Goal: Find specific page/section: Find specific page/section

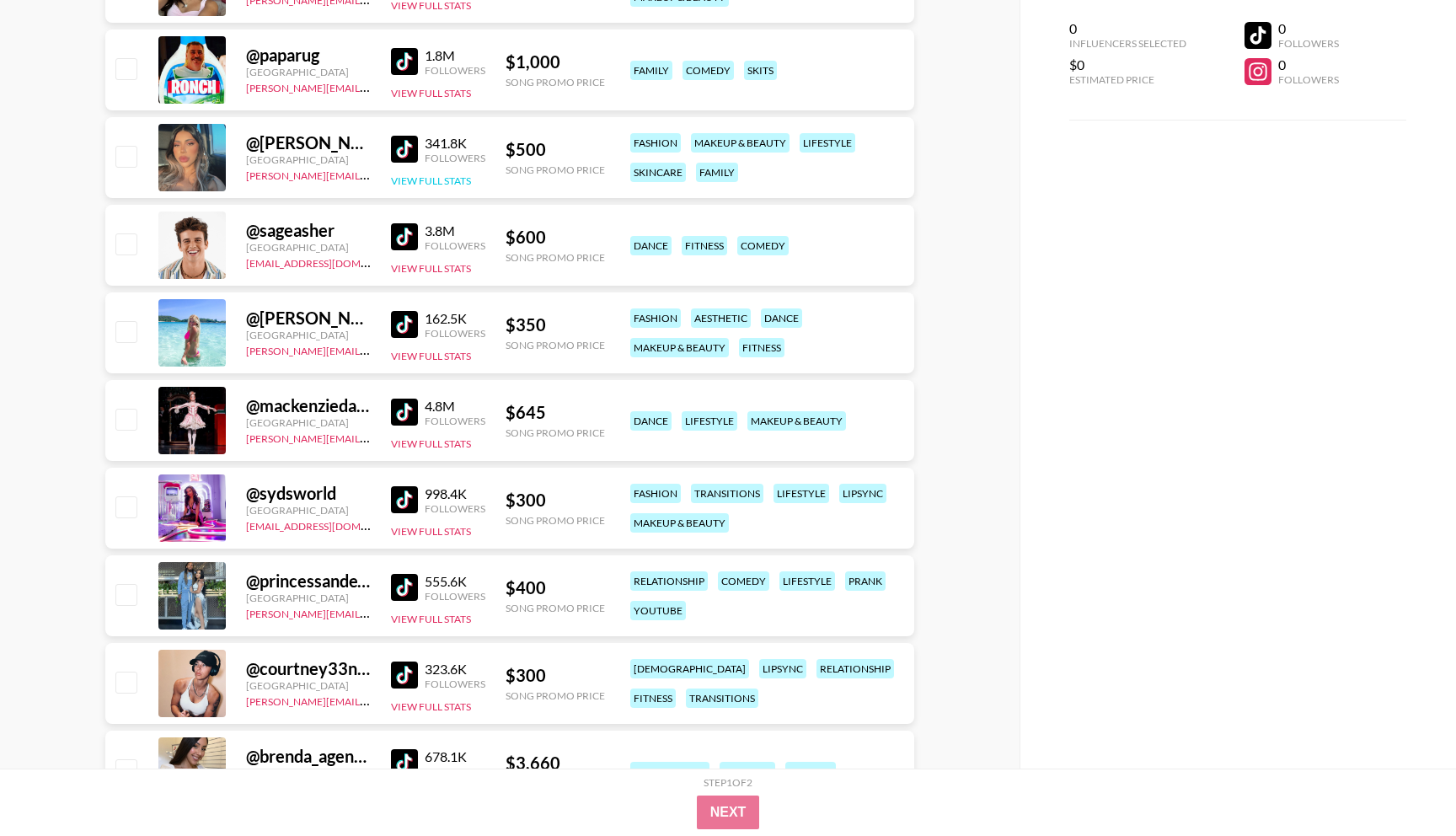
scroll to position [525, 0]
click at [404, 499] on img at bounding box center [404, 499] width 27 height 27
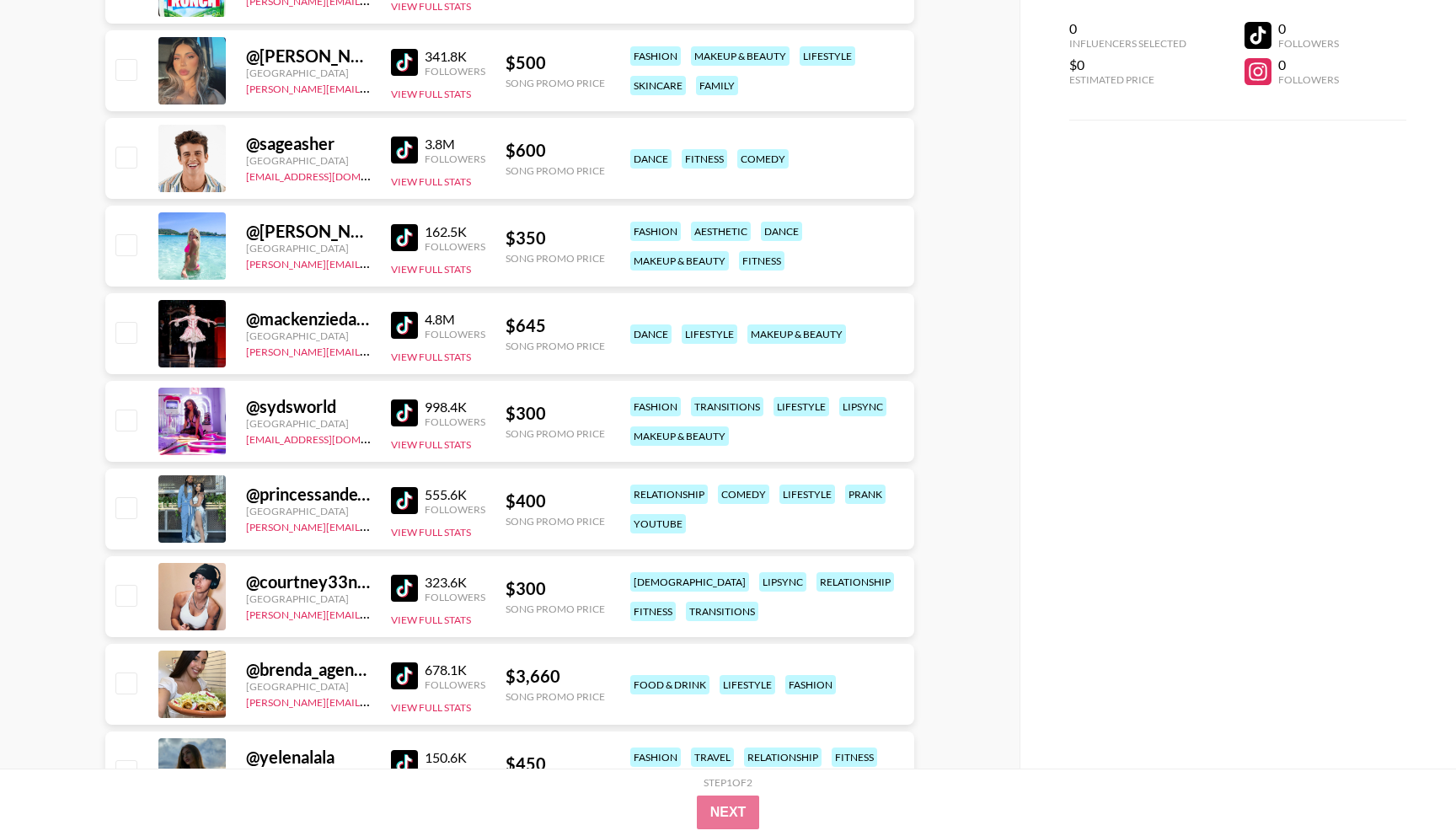
scroll to position [616, 0]
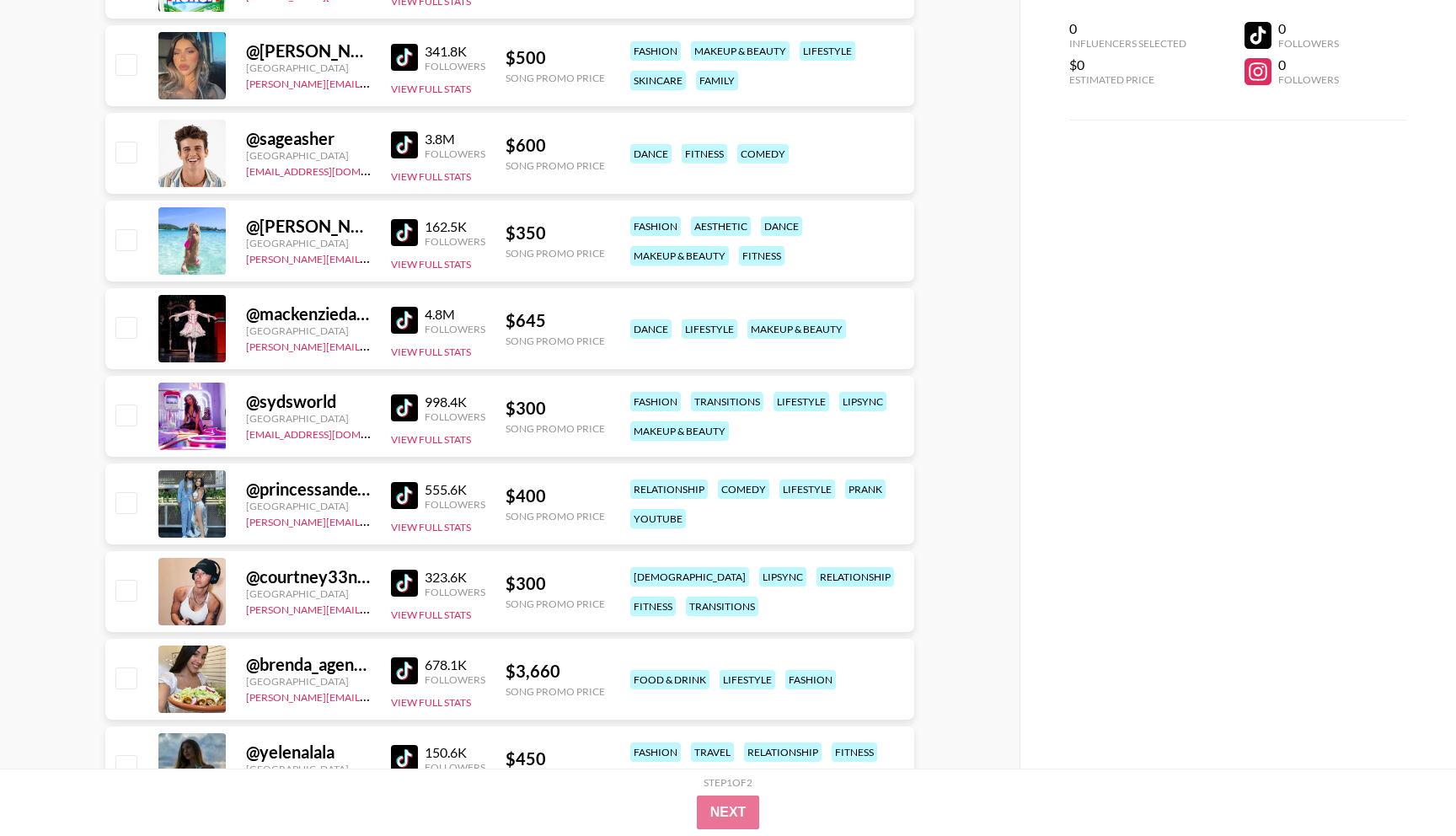
click at [407, 492] on img at bounding box center [404, 495] width 27 height 27
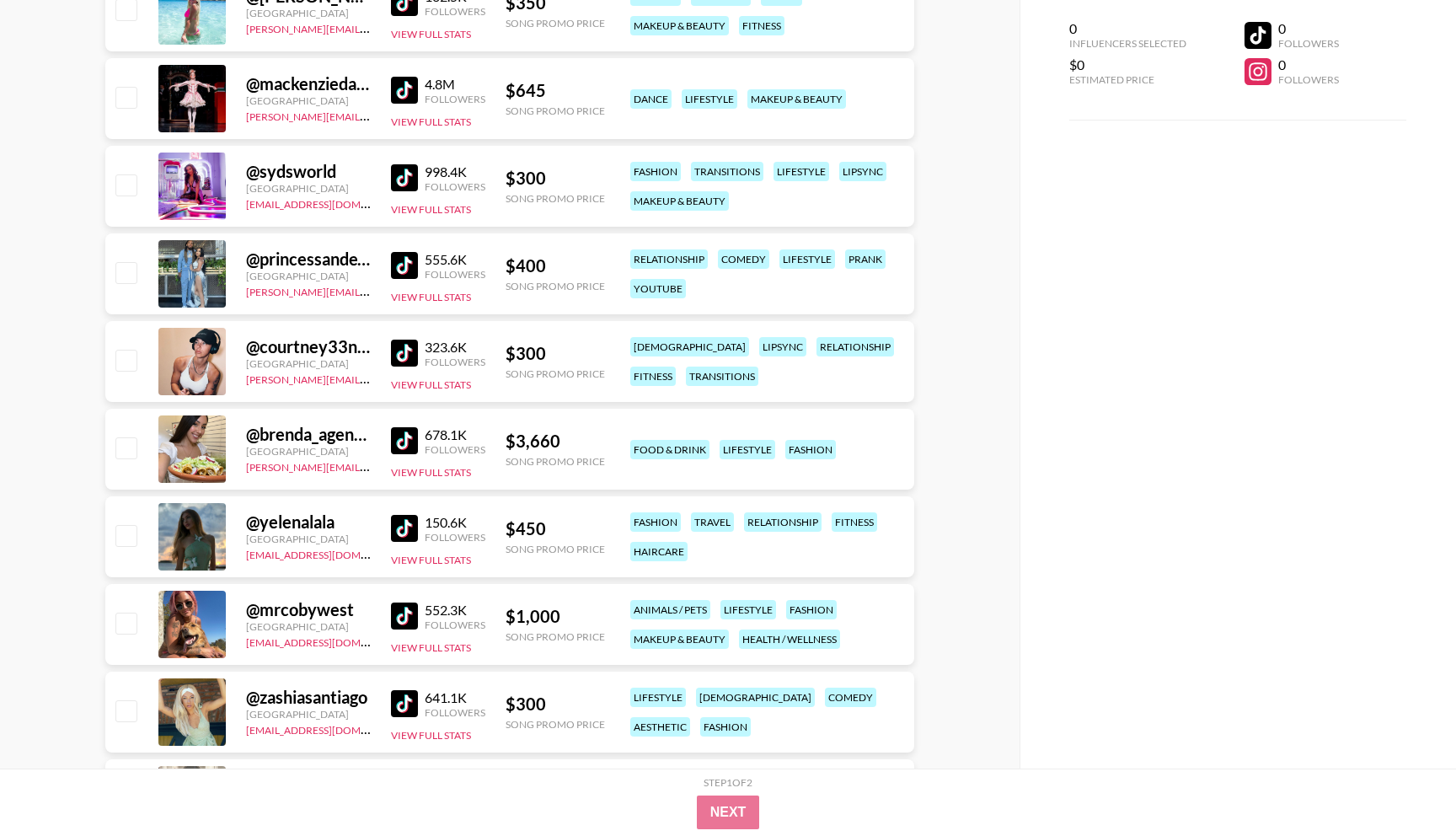
scroll to position [847, 0]
click at [401, 534] on img at bounding box center [404, 527] width 27 height 27
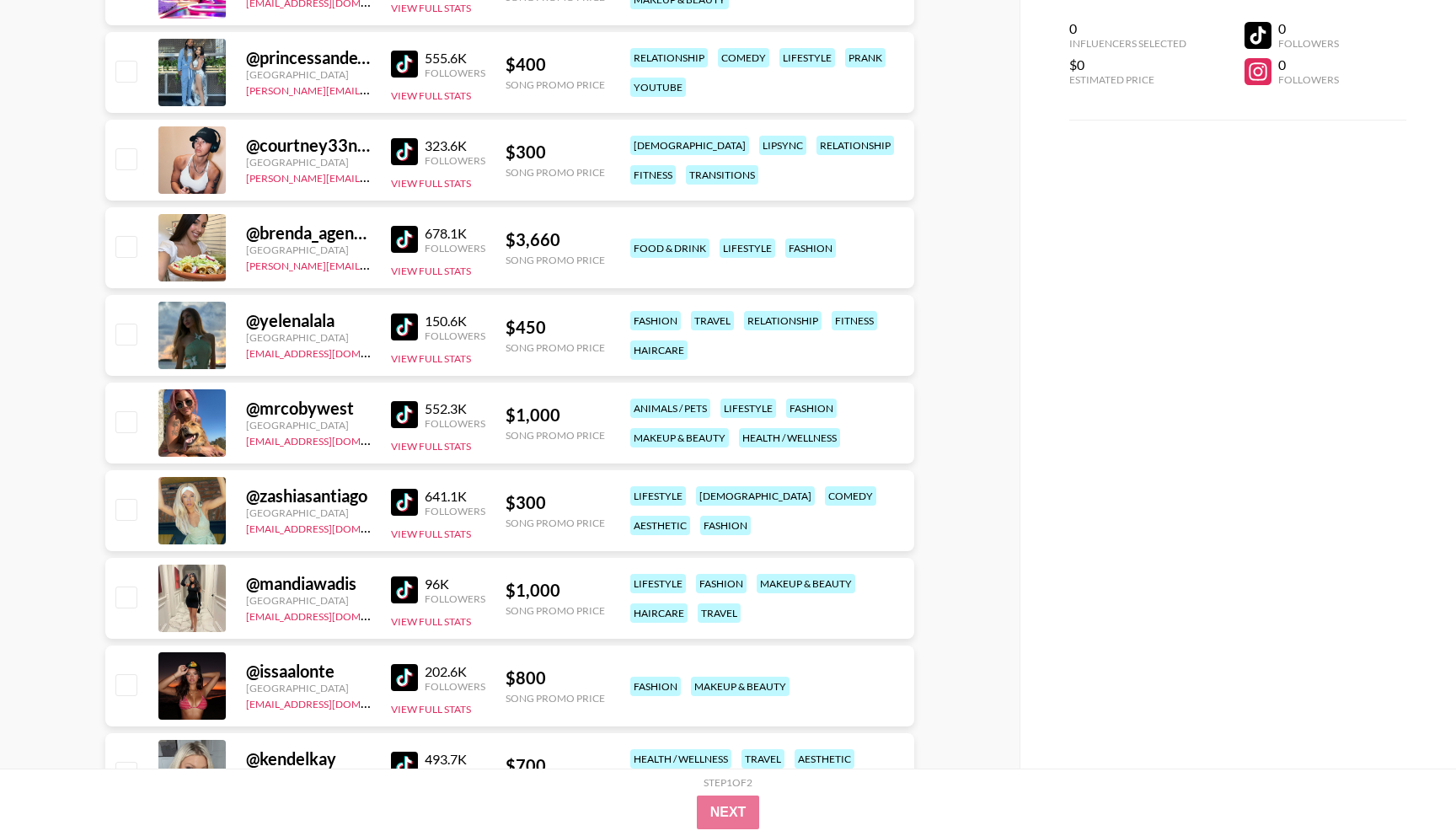
scroll to position [1049, 0]
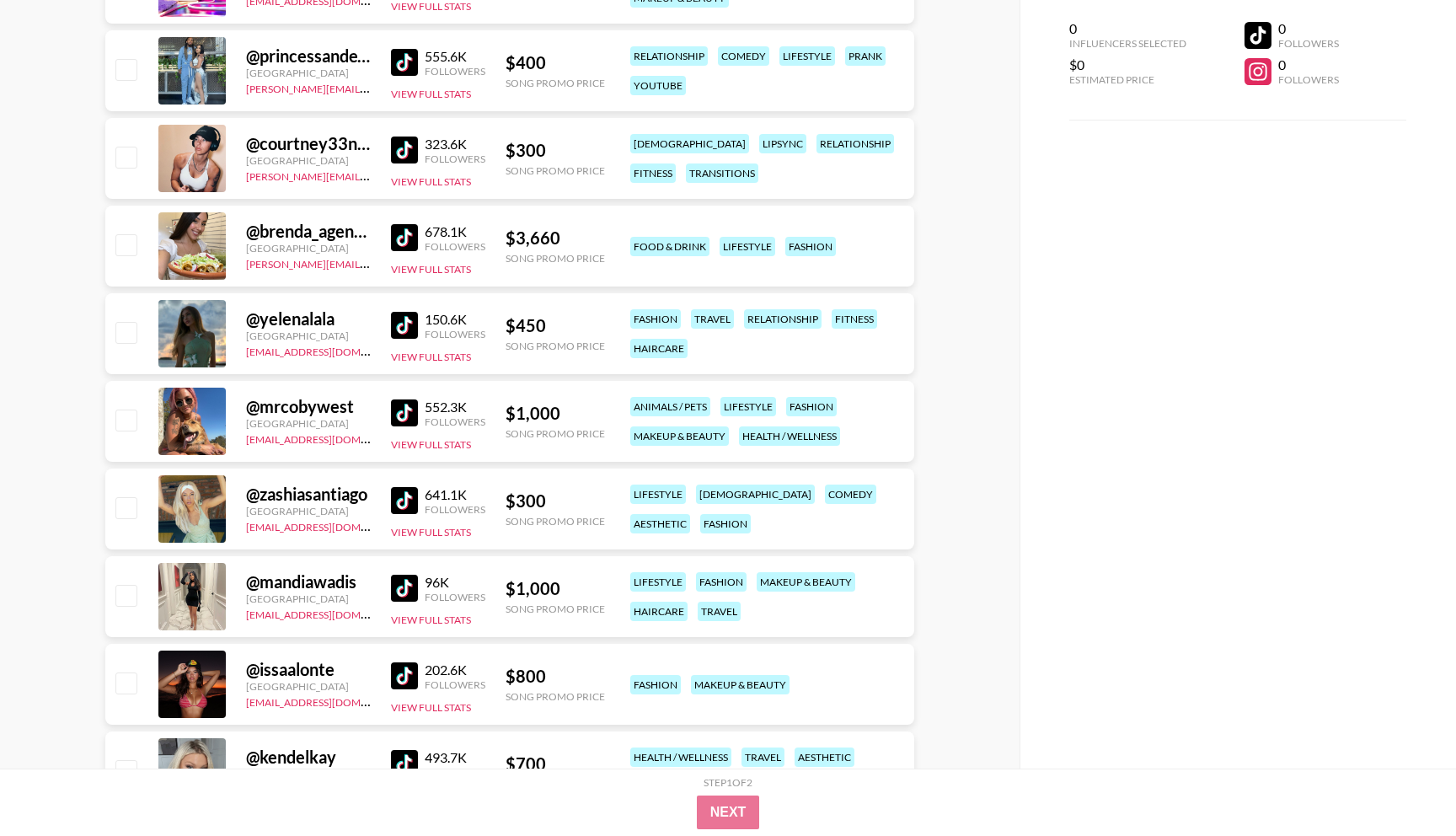
click at [405, 410] on img at bounding box center [404, 412] width 27 height 27
click at [406, 600] on img at bounding box center [404, 587] width 27 height 27
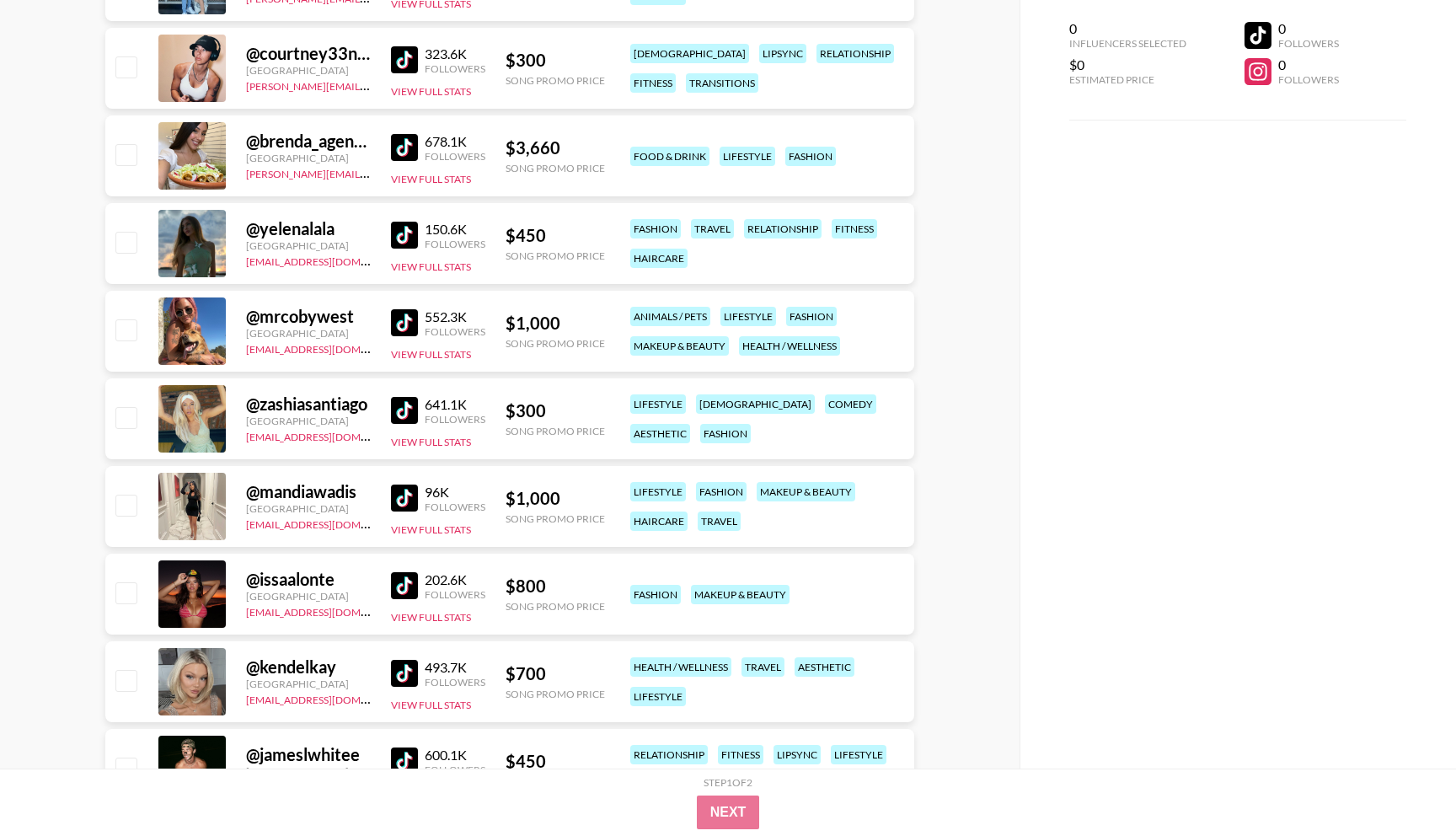
scroll to position [1140, 0]
click at [399, 585] on img at bounding box center [404, 585] width 27 height 27
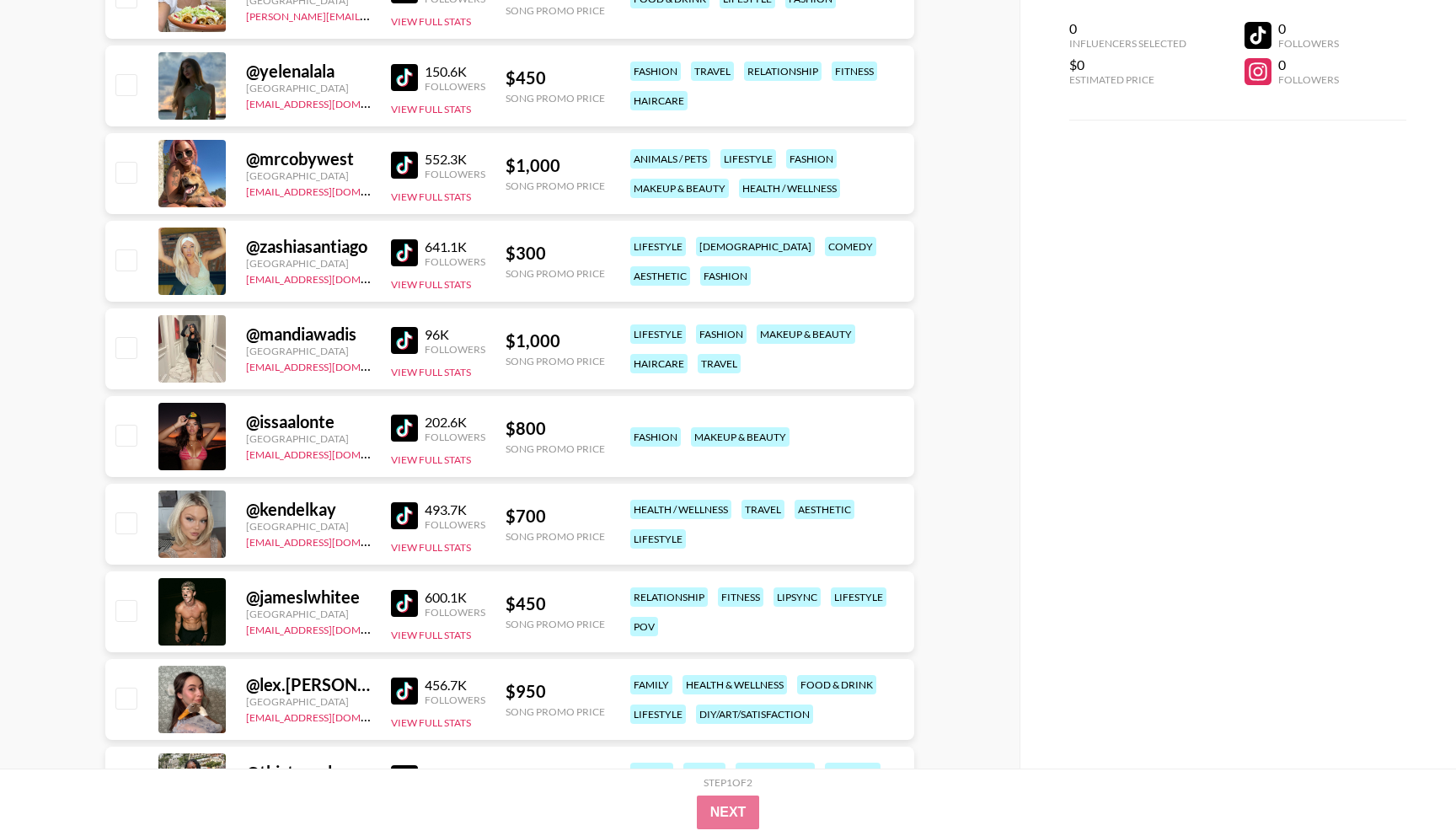
scroll to position [1299, 0]
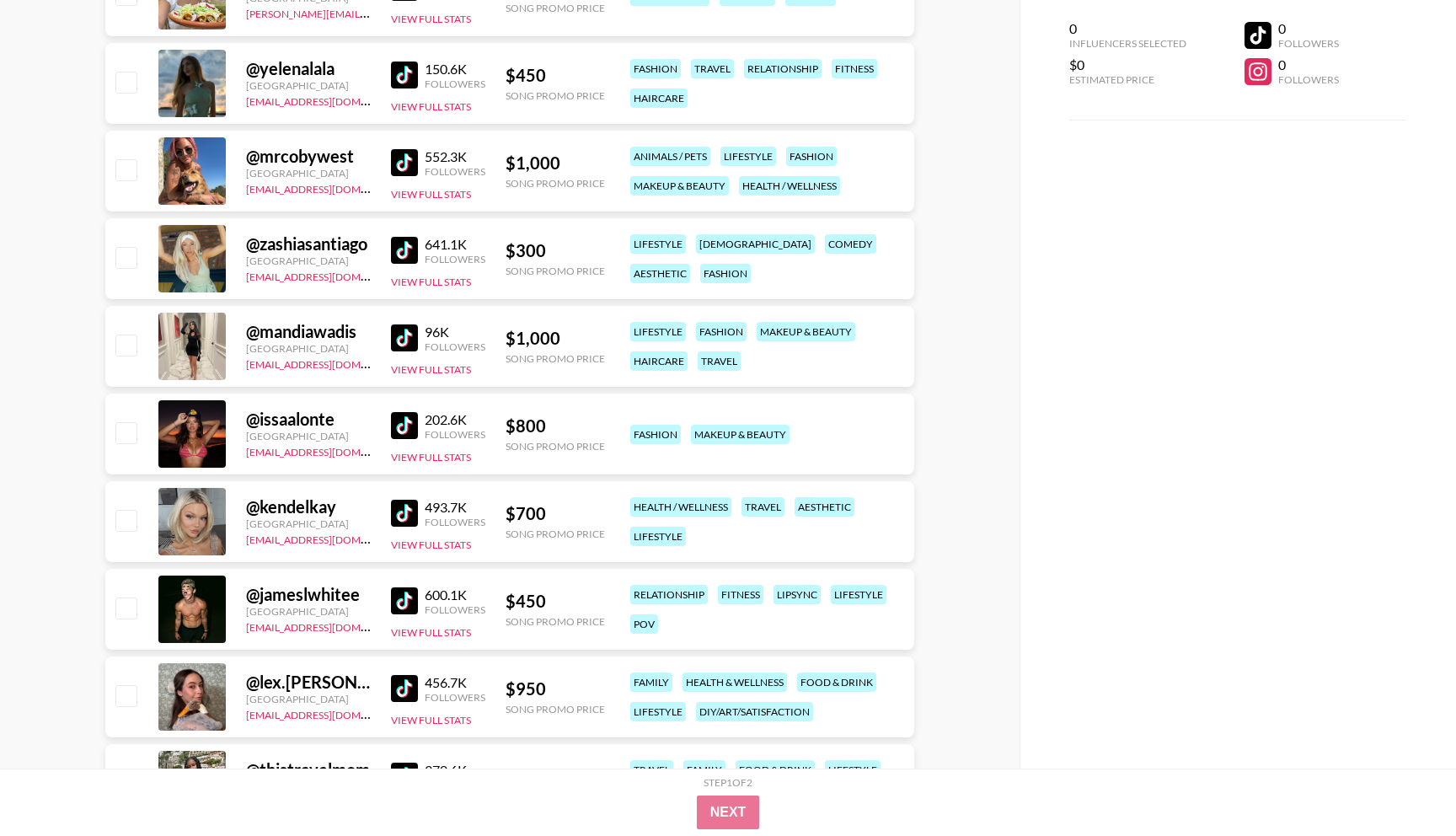
click at [400, 426] on img at bounding box center [404, 425] width 27 height 27
click at [374, 455] on div "@ issaalonte [GEOGRAPHIC_DATA] [EMAIL_ADDRESS][DOMAIN_NAME] 202.6K Followers Vi…" at bounding box center [509, 434] width 809 height 81
drag, startPoint x: 374, startPoint y: 455, endPoint x: 245, endPoint y: 455, distance: 129.0
click at [245, 455] on div "@ issaalonte [GEOGRAPHIC_DATA] [EMAIL_ADDRESS][DOMAIN_NAME] 202.6K Followers Vi…" at bounding box center [509, 434] width 809 height 81
copy link "[EMAIL_ADDRESS][DOMAIN_NAME]"
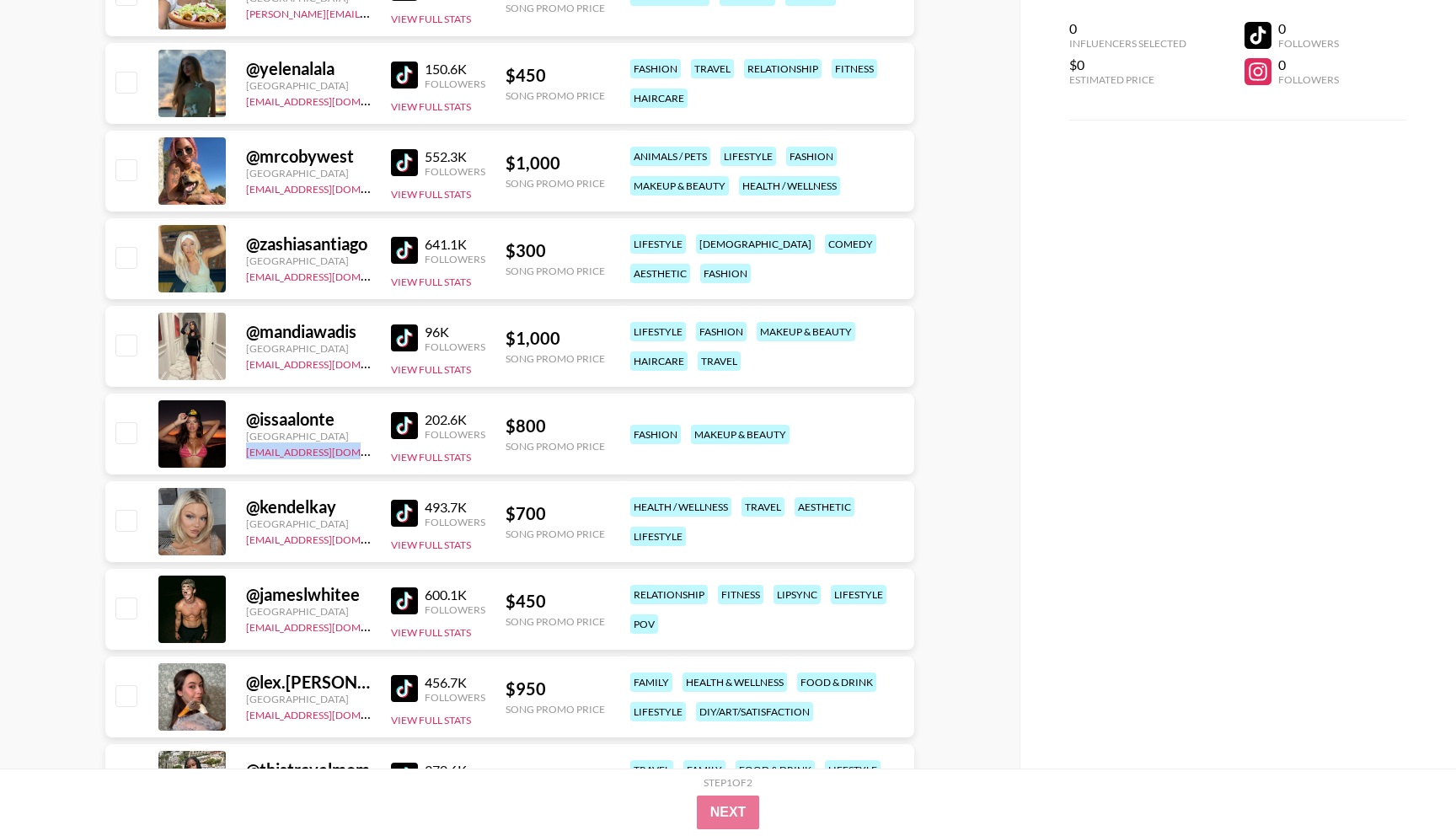
click at [406, 511] on img at bounding box center [404, 512] width 27 height 27
click at [405, 609] on img at bounding box center [404, 600] width 27 height 27
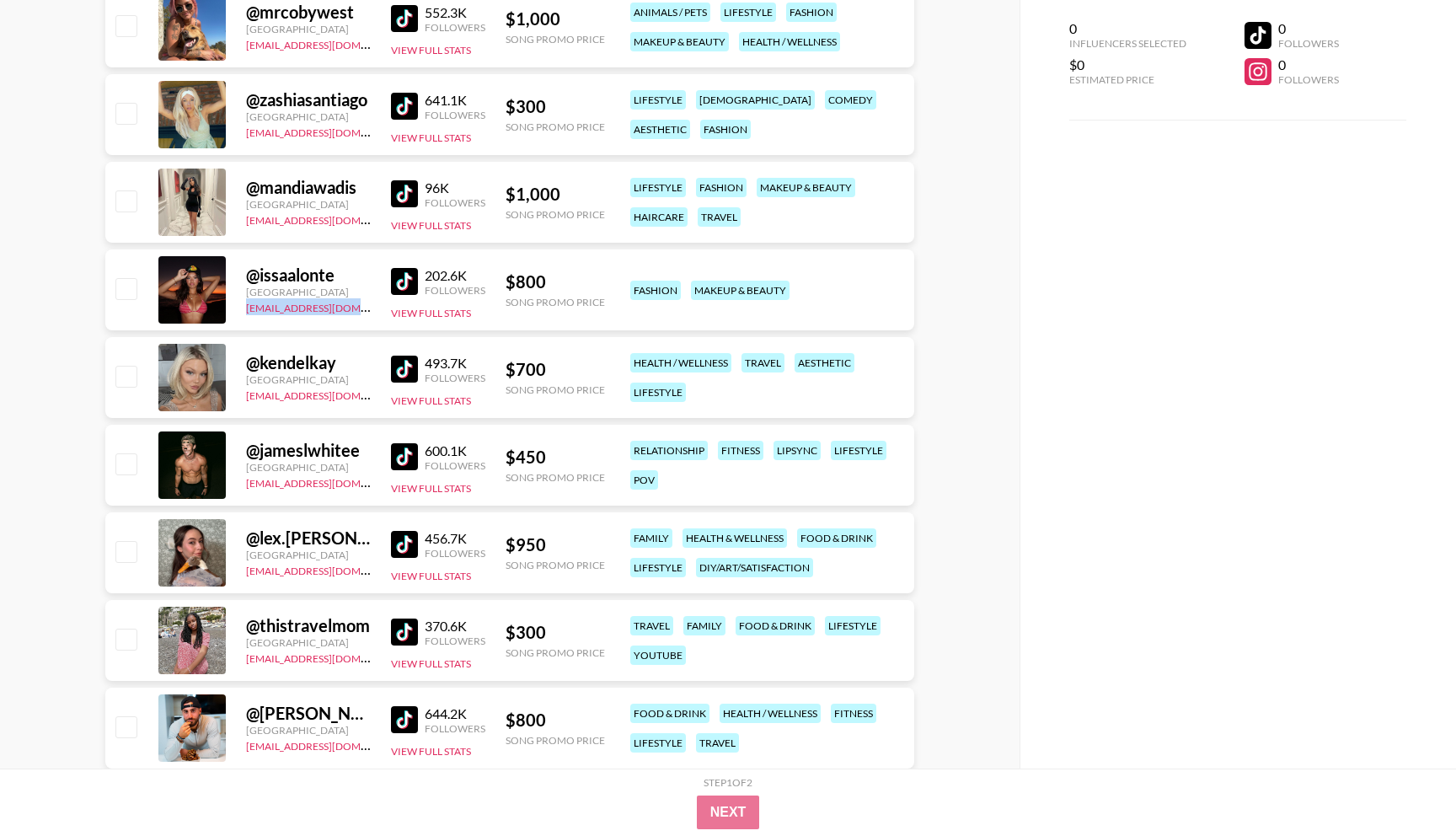
scroll to position [1444, 0]
click at [407, 536] on img at bounding box center [404, 543] width 27 height 27
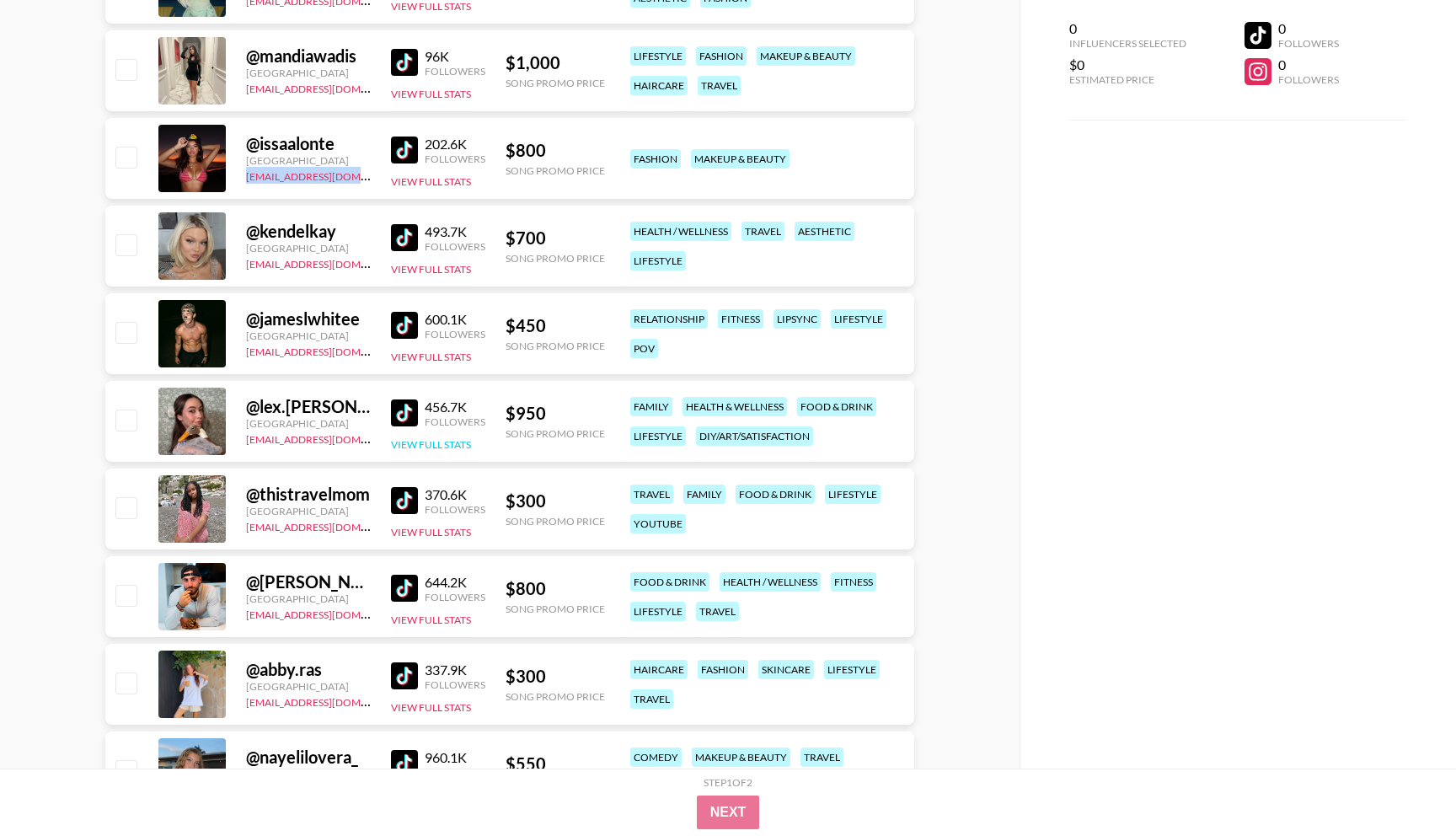
scroll to position [1599, 0]
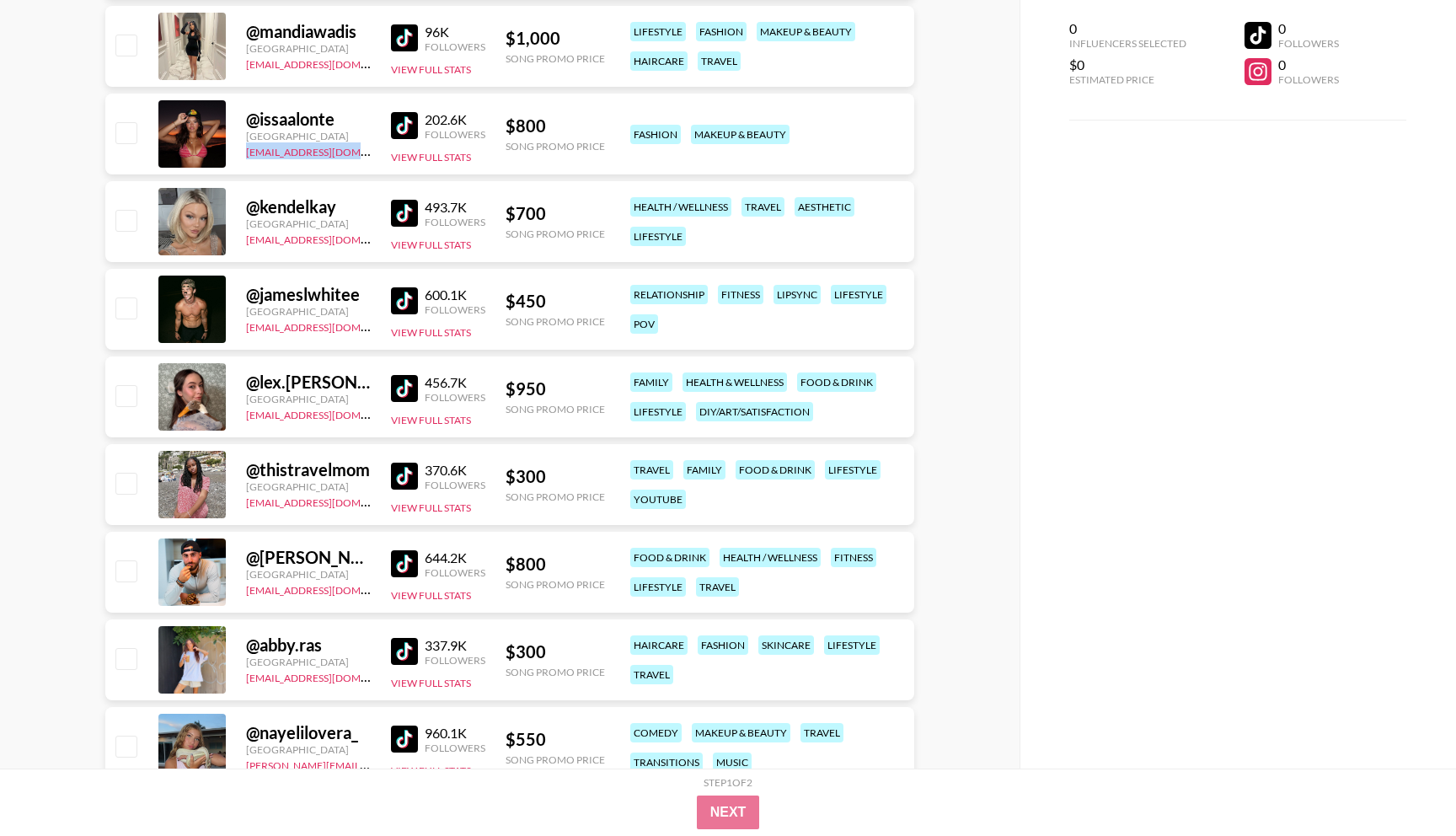
click at [403, 474] on img at bounding box center [404, 475] width 27 height 27
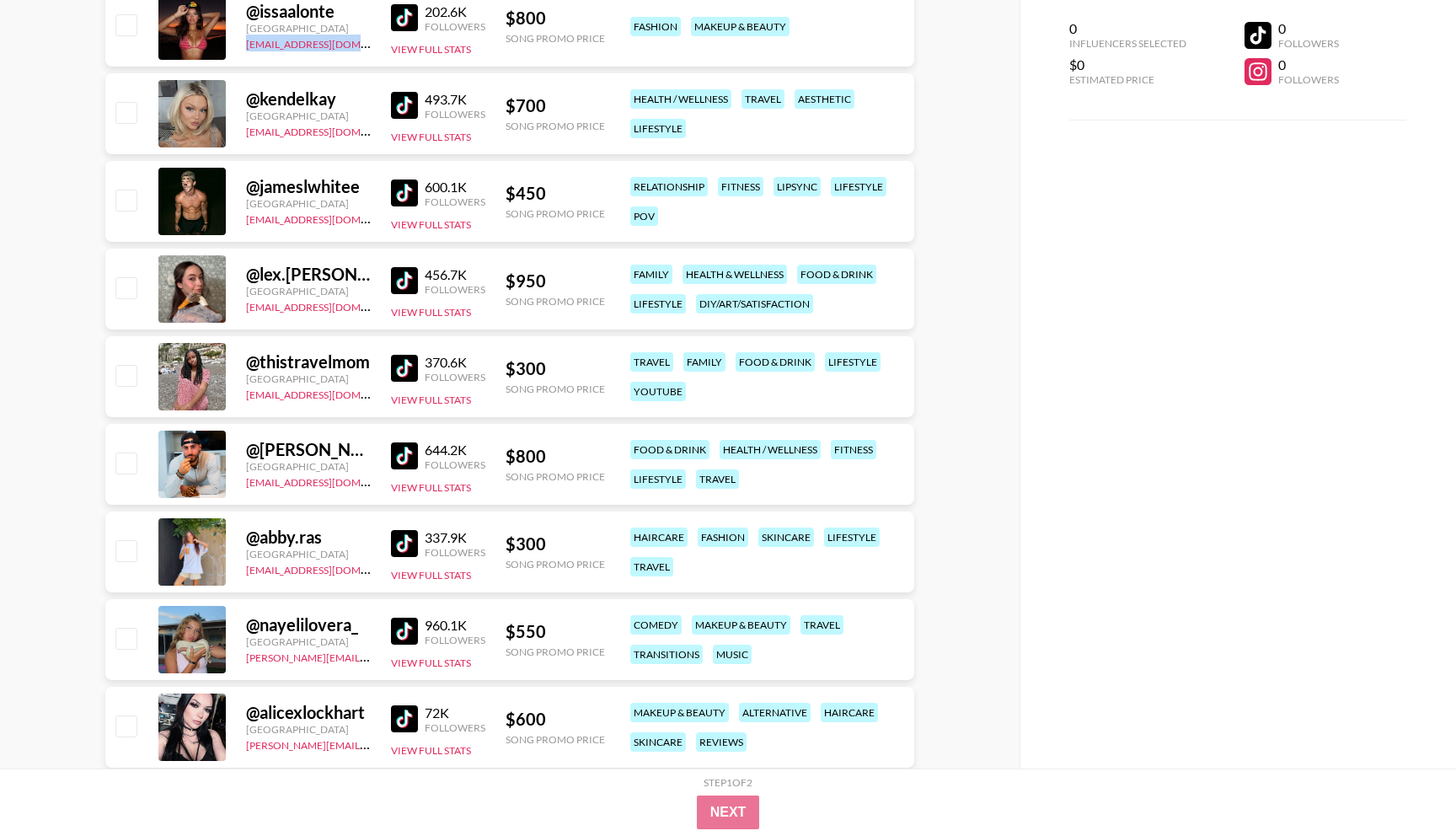
scroll to position [1712, 0]
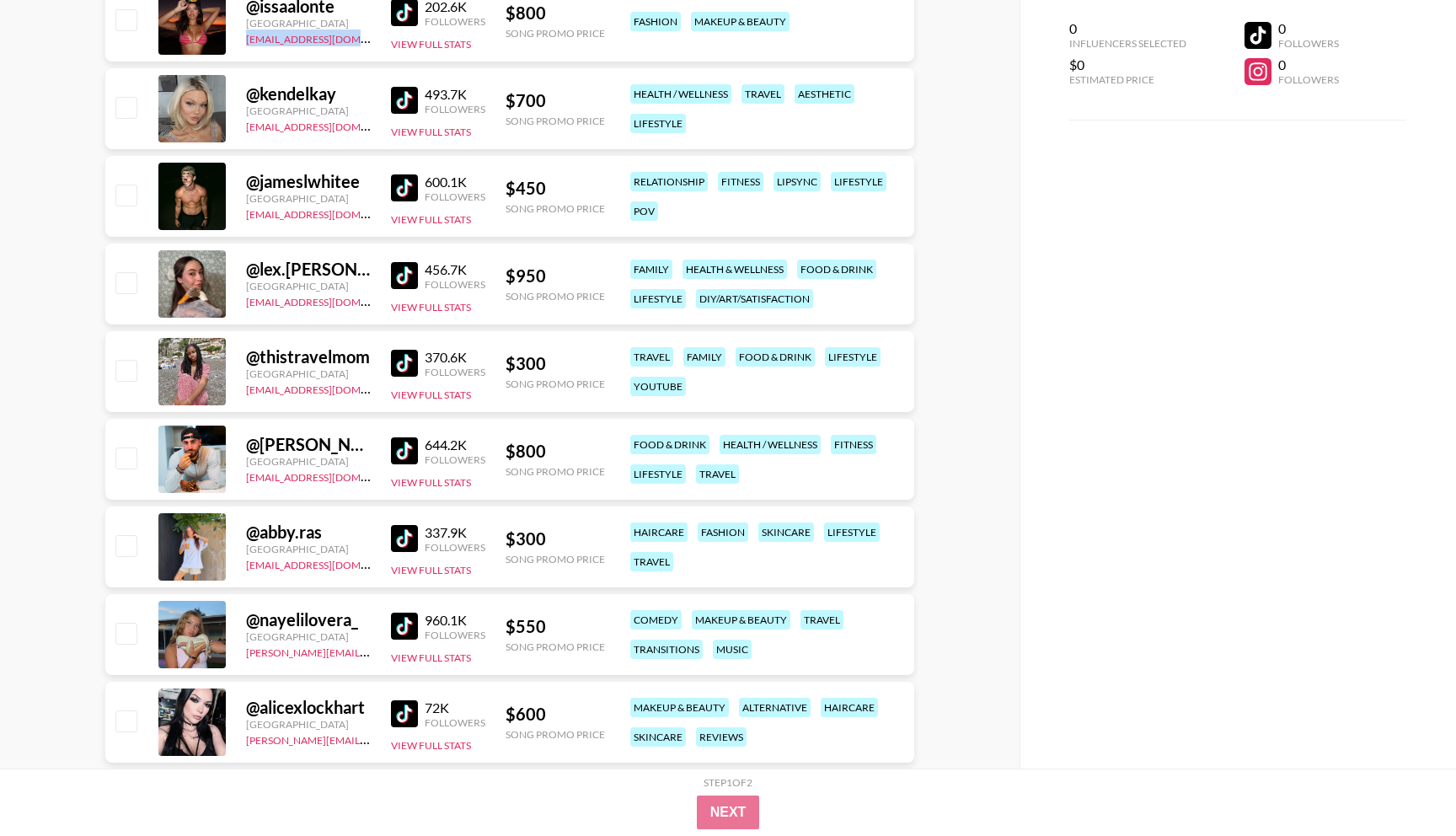
click at [401, 449] on img at bounding box center [404, 450] width 27 height 27
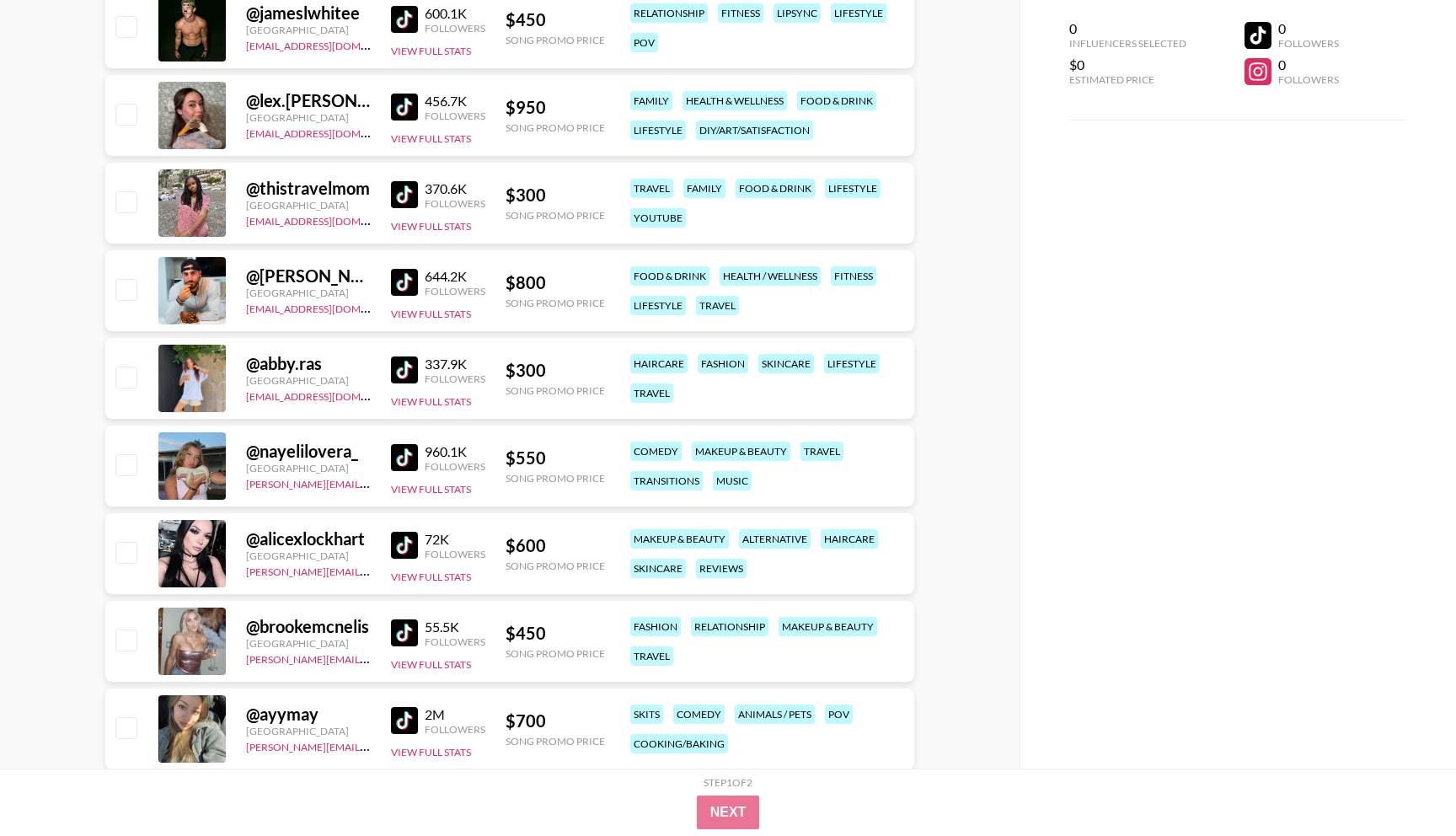
scroll to position [1913, 0]
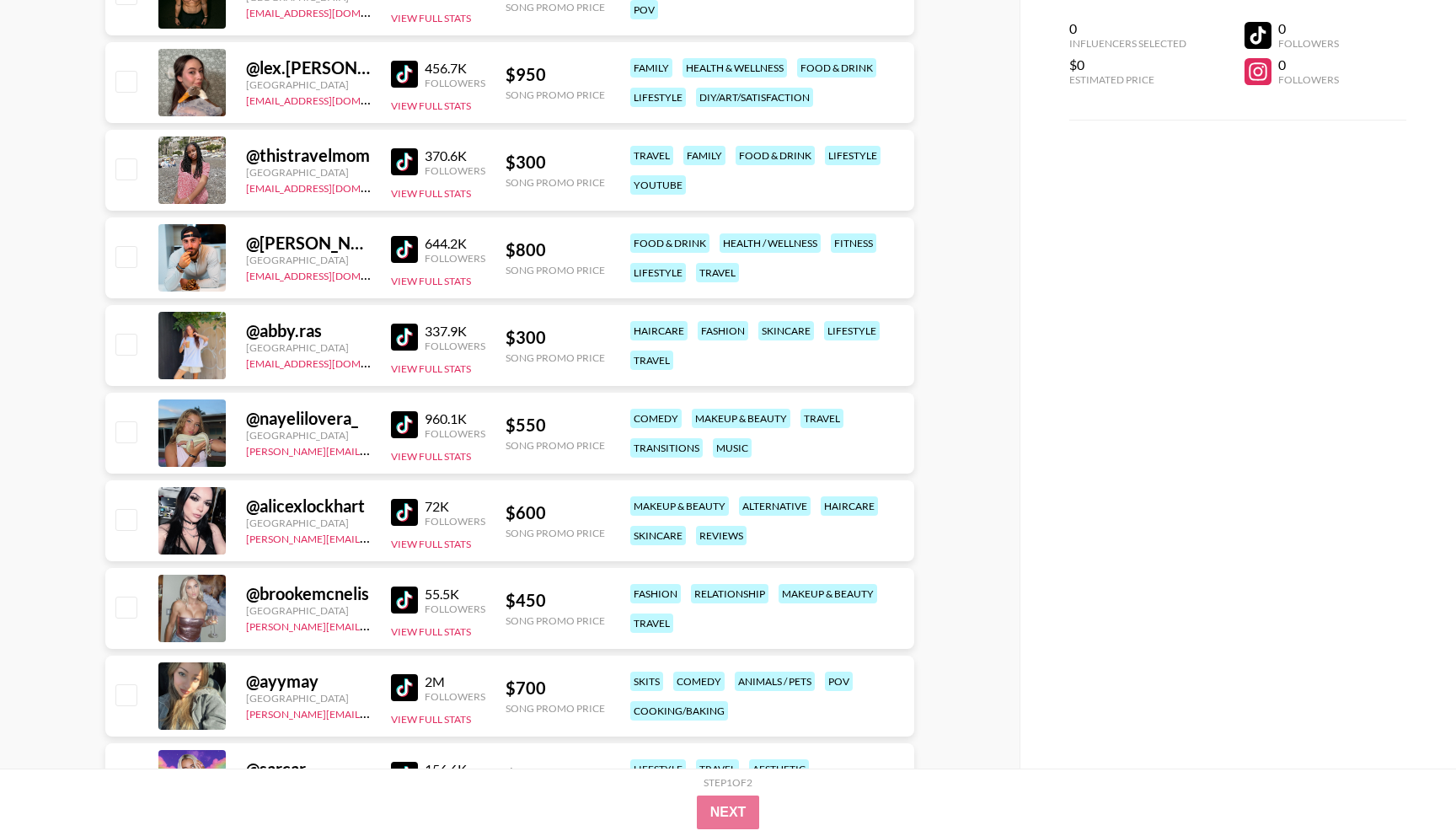
click at [404, 349] on img at bounding box center [404, 337] width 27 height 27
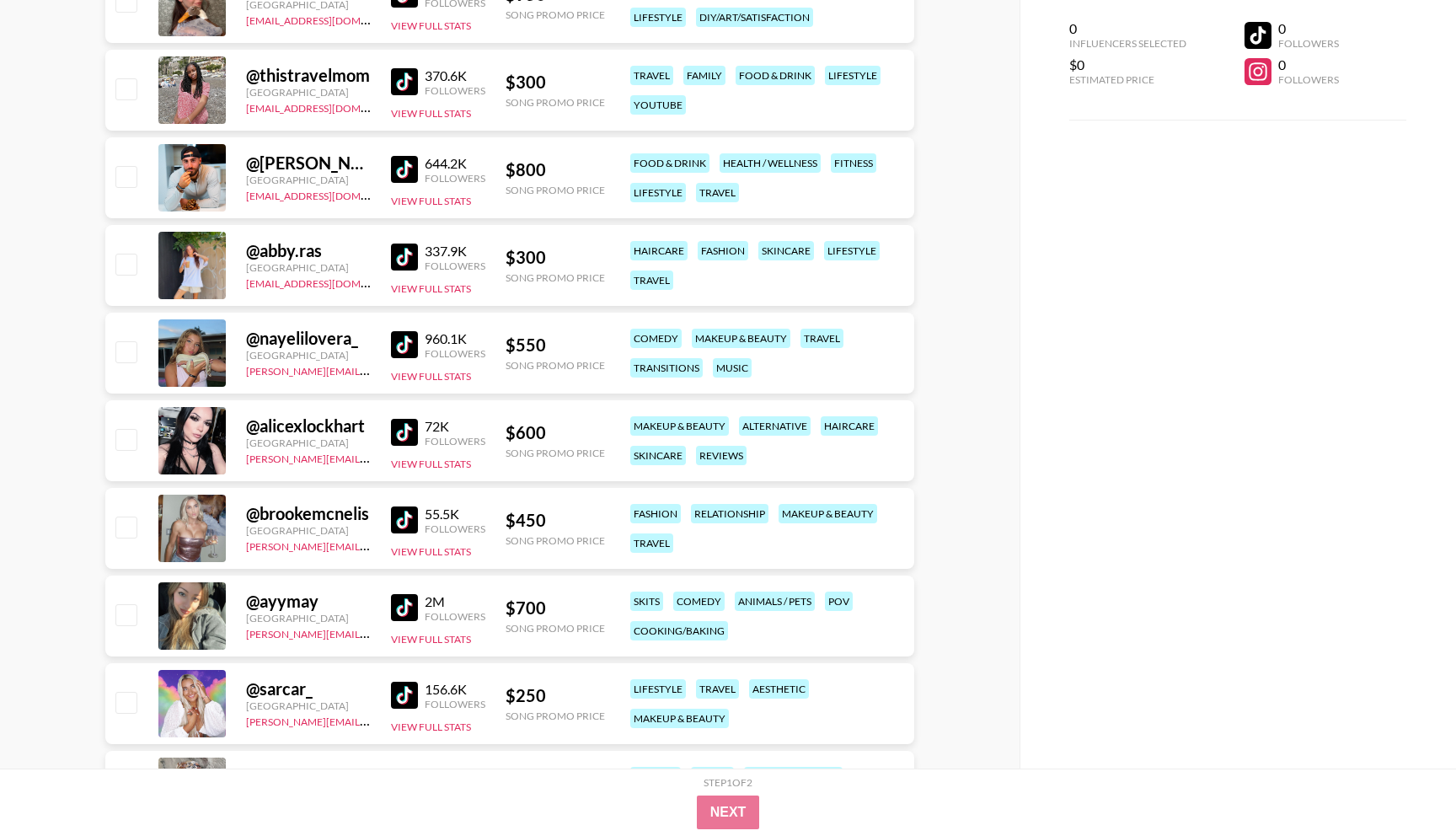
scroll to position [2011, 0]
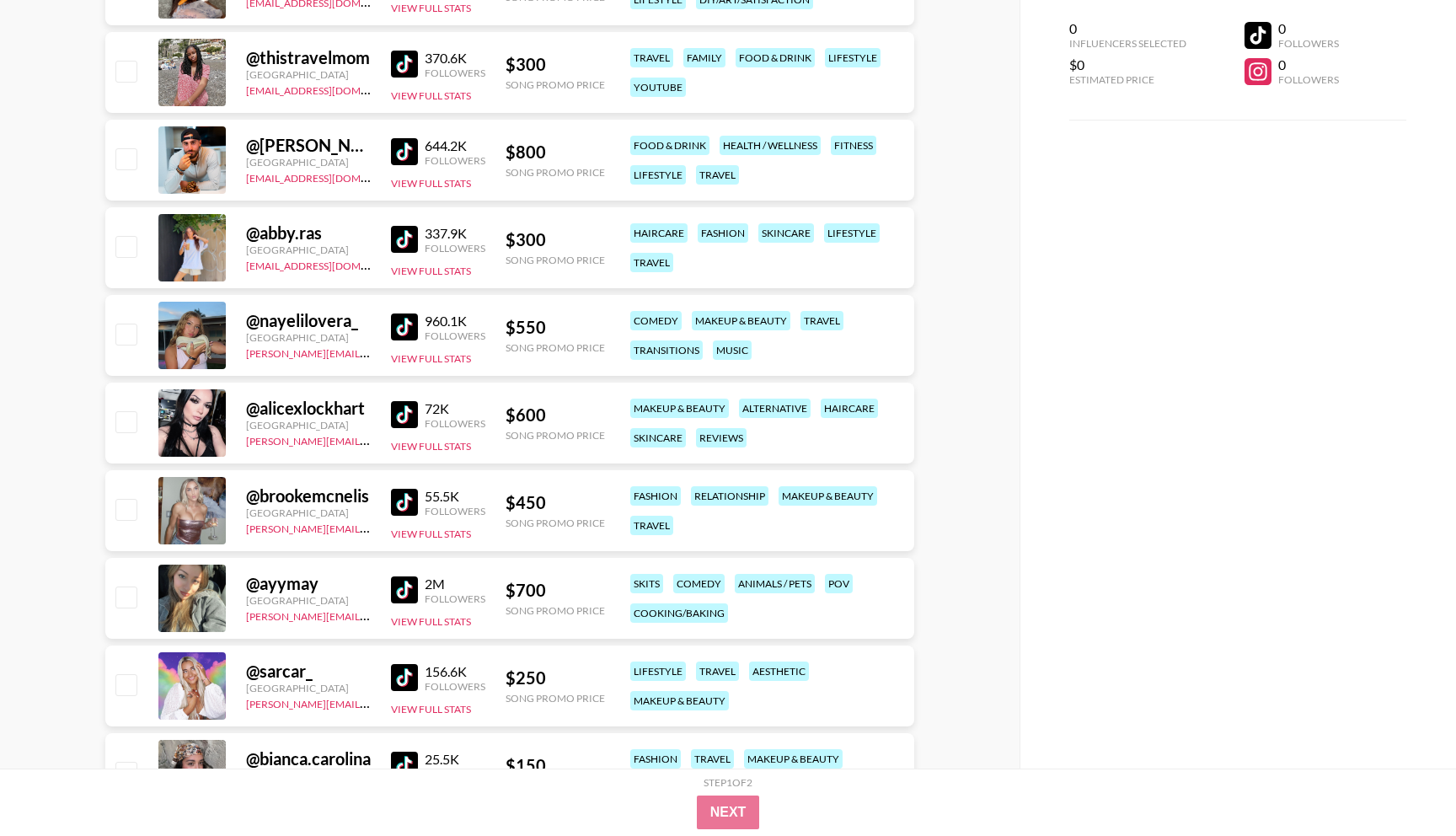
click at [393, 314] on img at bounding box center [404, 326] width 27 height 27
click at [409, 415] on img at bounding box center [404, 414] width 27 height 27
click at [409, 496] on img at bounding box center [404, 502] width 27 height 27
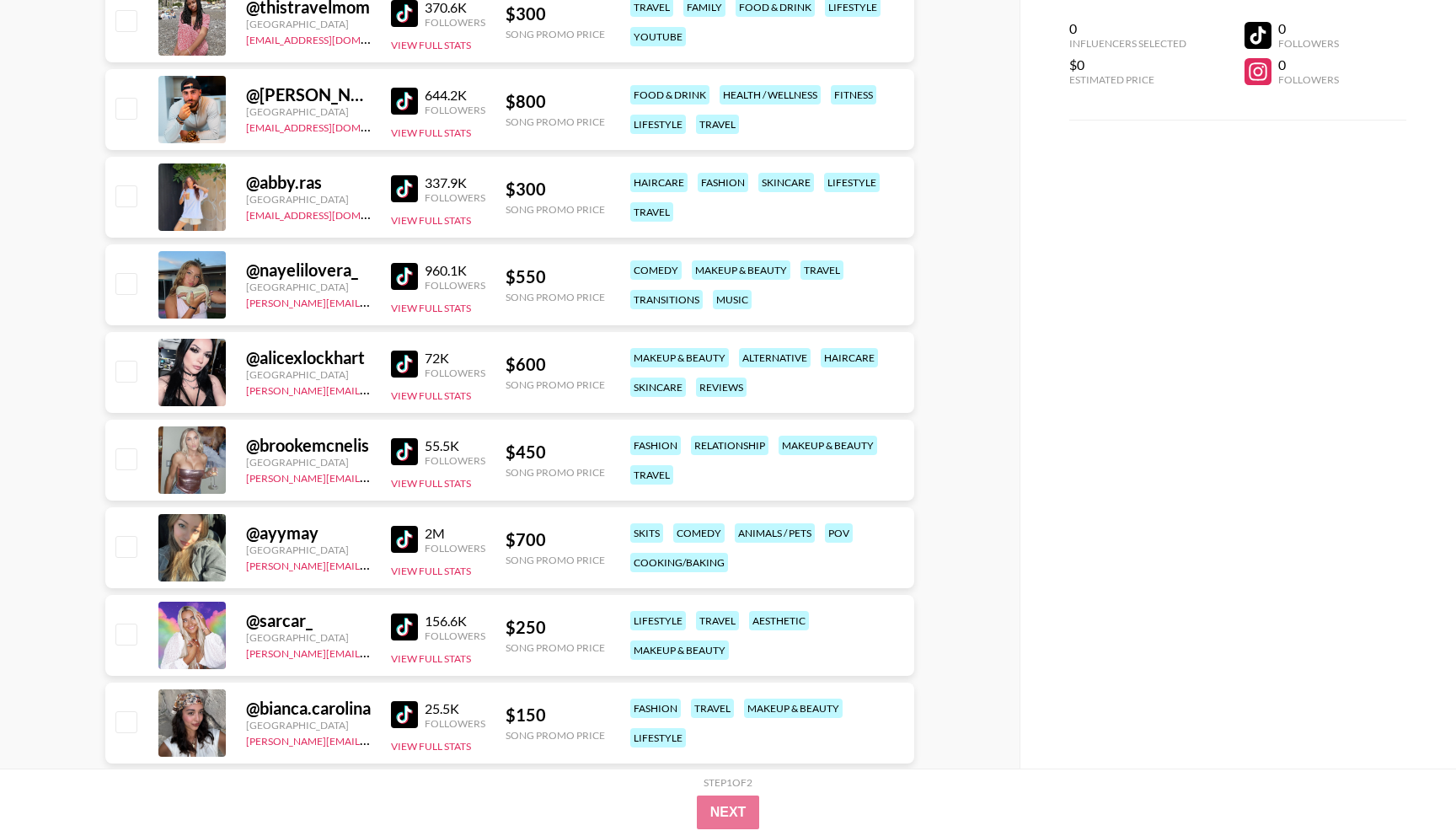
click at [400, 542] on img at bounding box center [404, 539] width 27 height 27
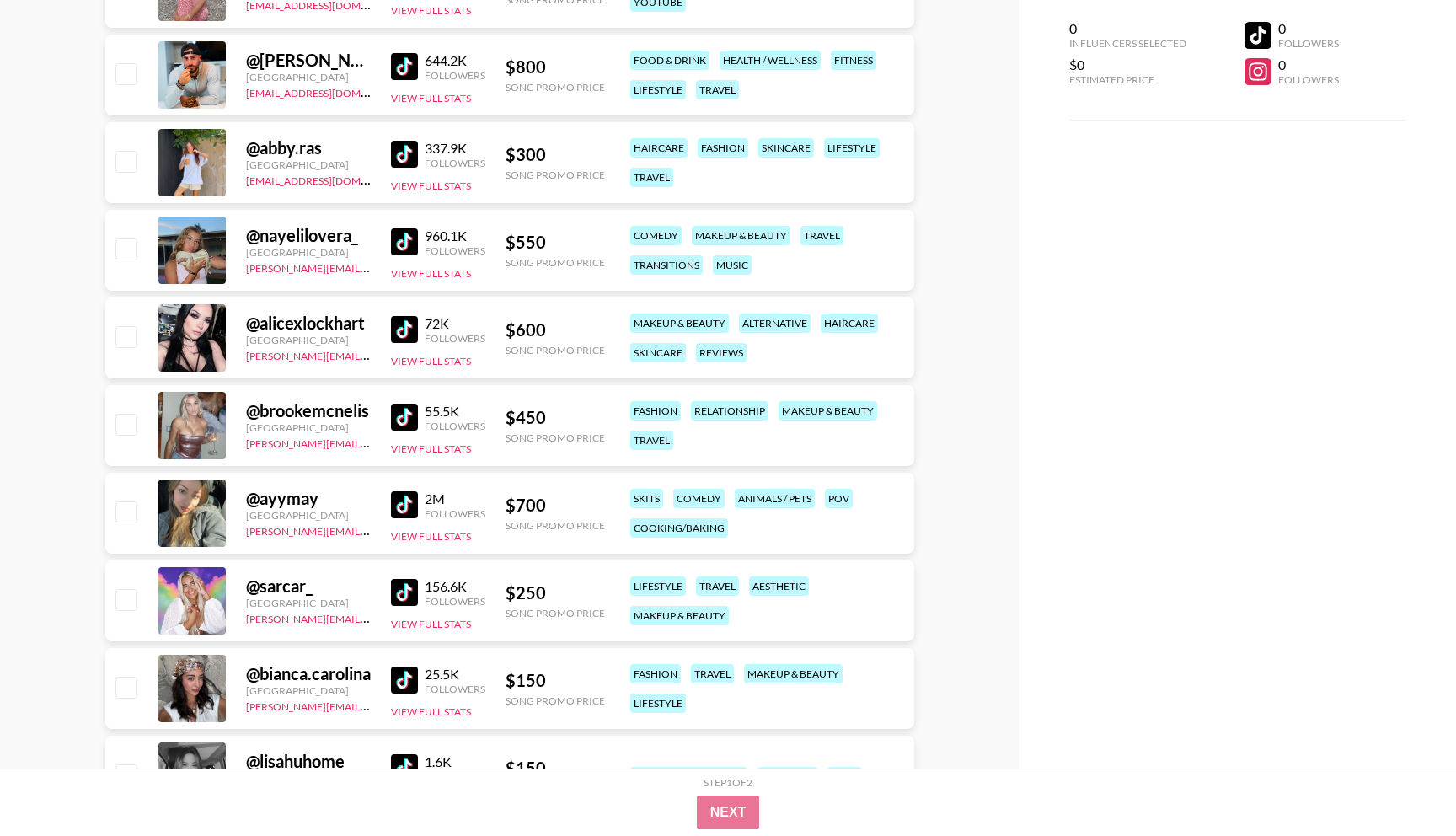
click at [408, 512] on img at bounding box center [404, 505] width 27 height 27
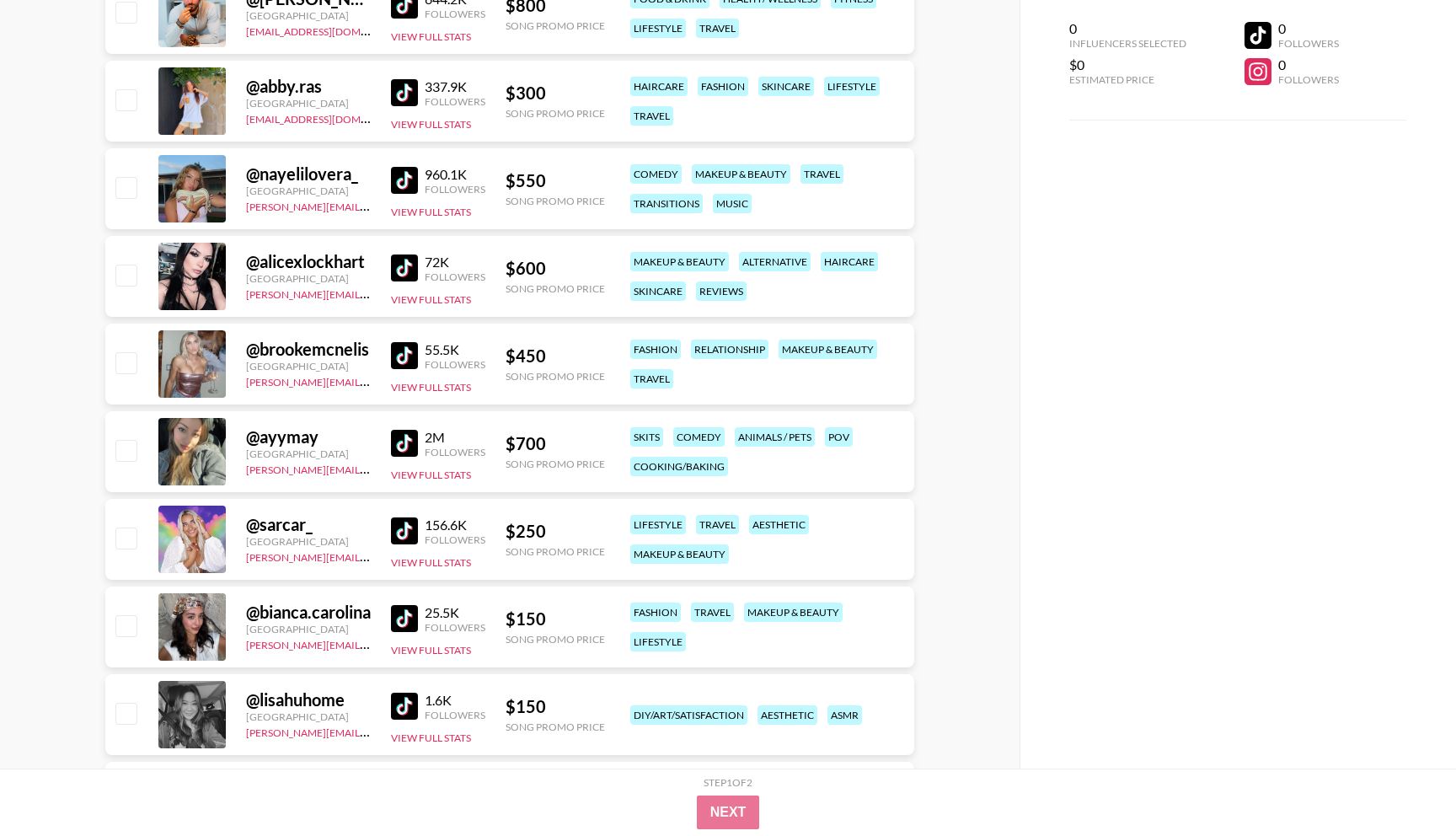
scroll to position [2159, 0]
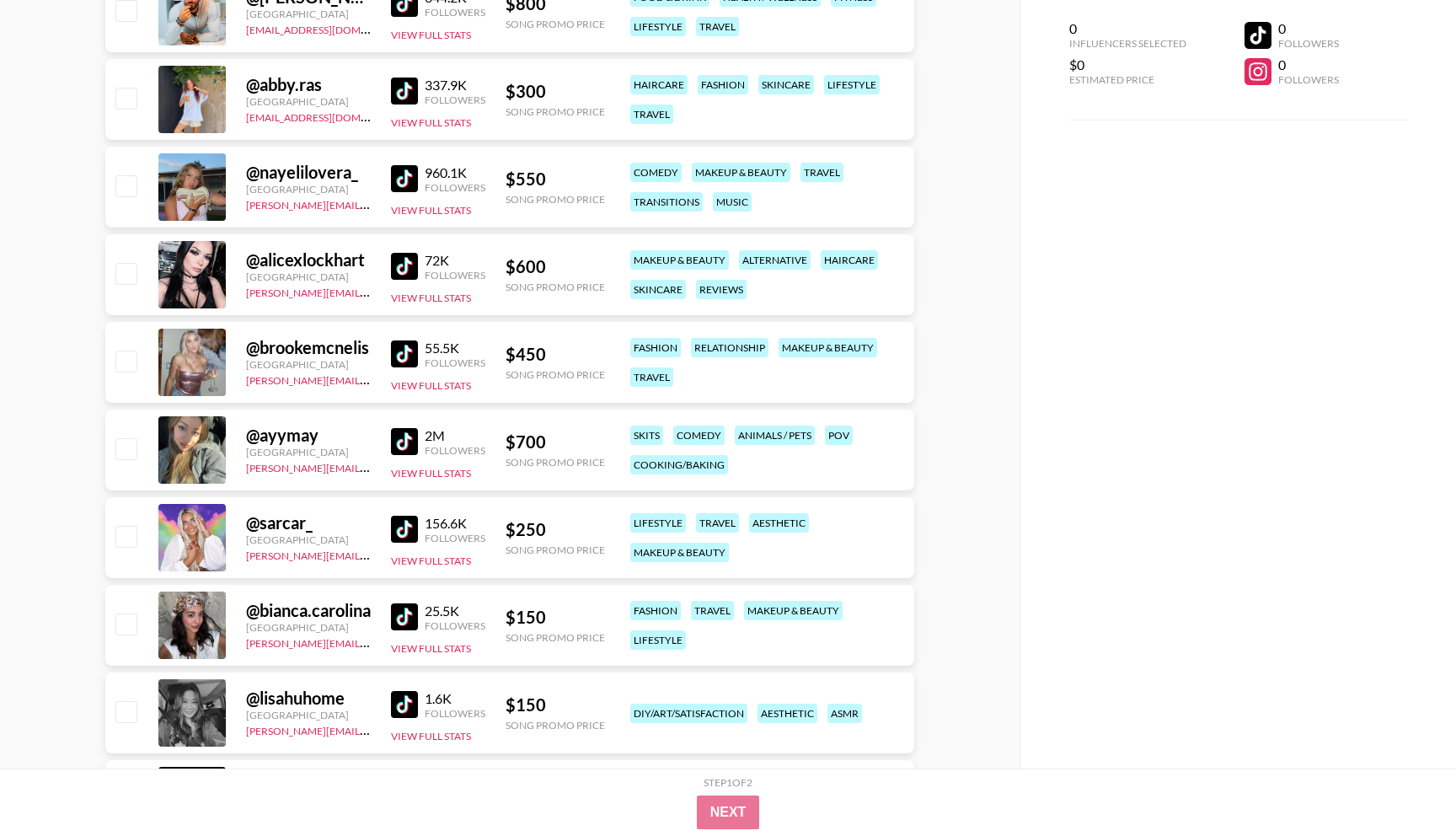
click at [410, 529] on img at bounding box center [404, 529] width 27 height 27
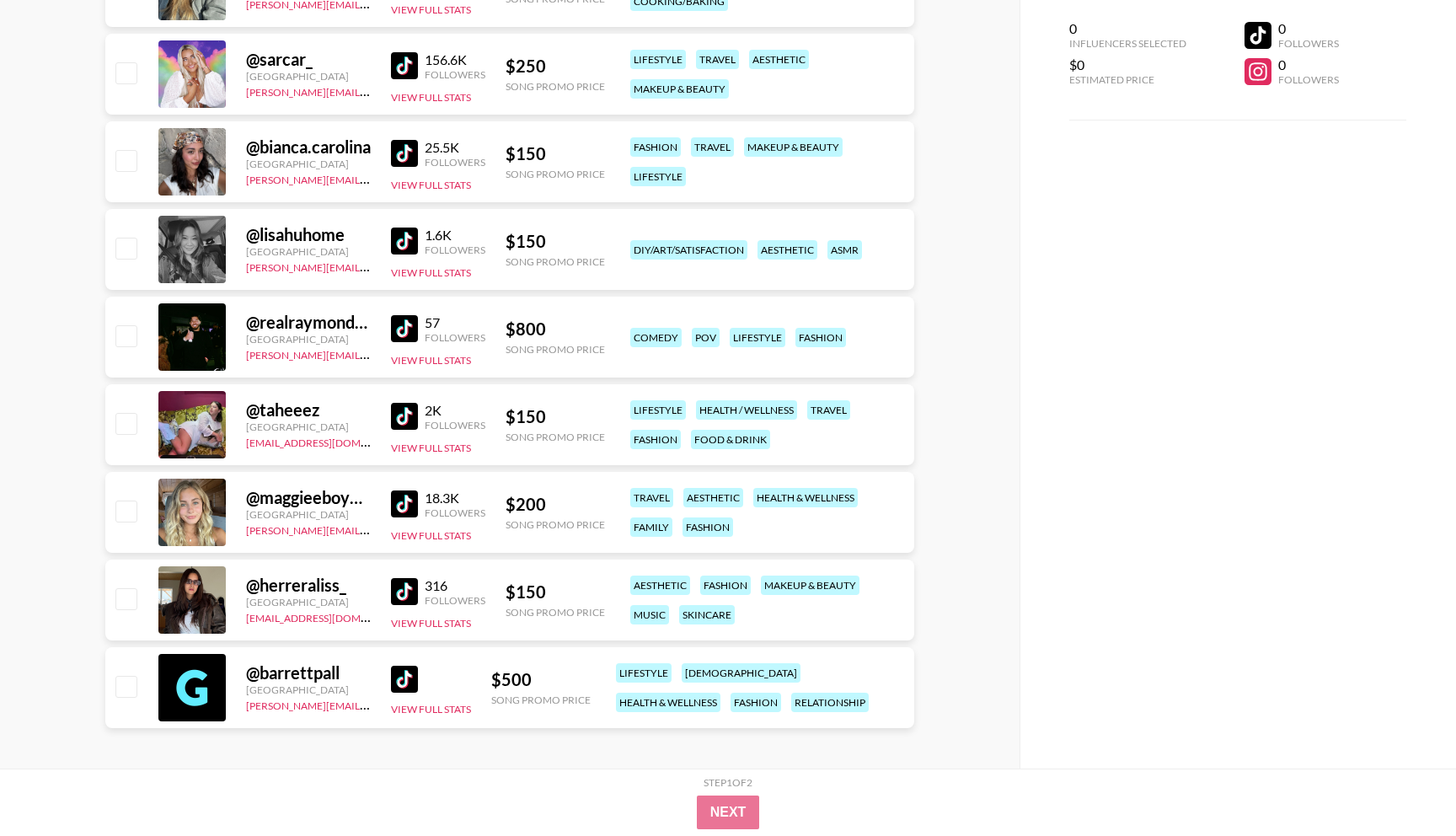
scroll to position [2629, 0]
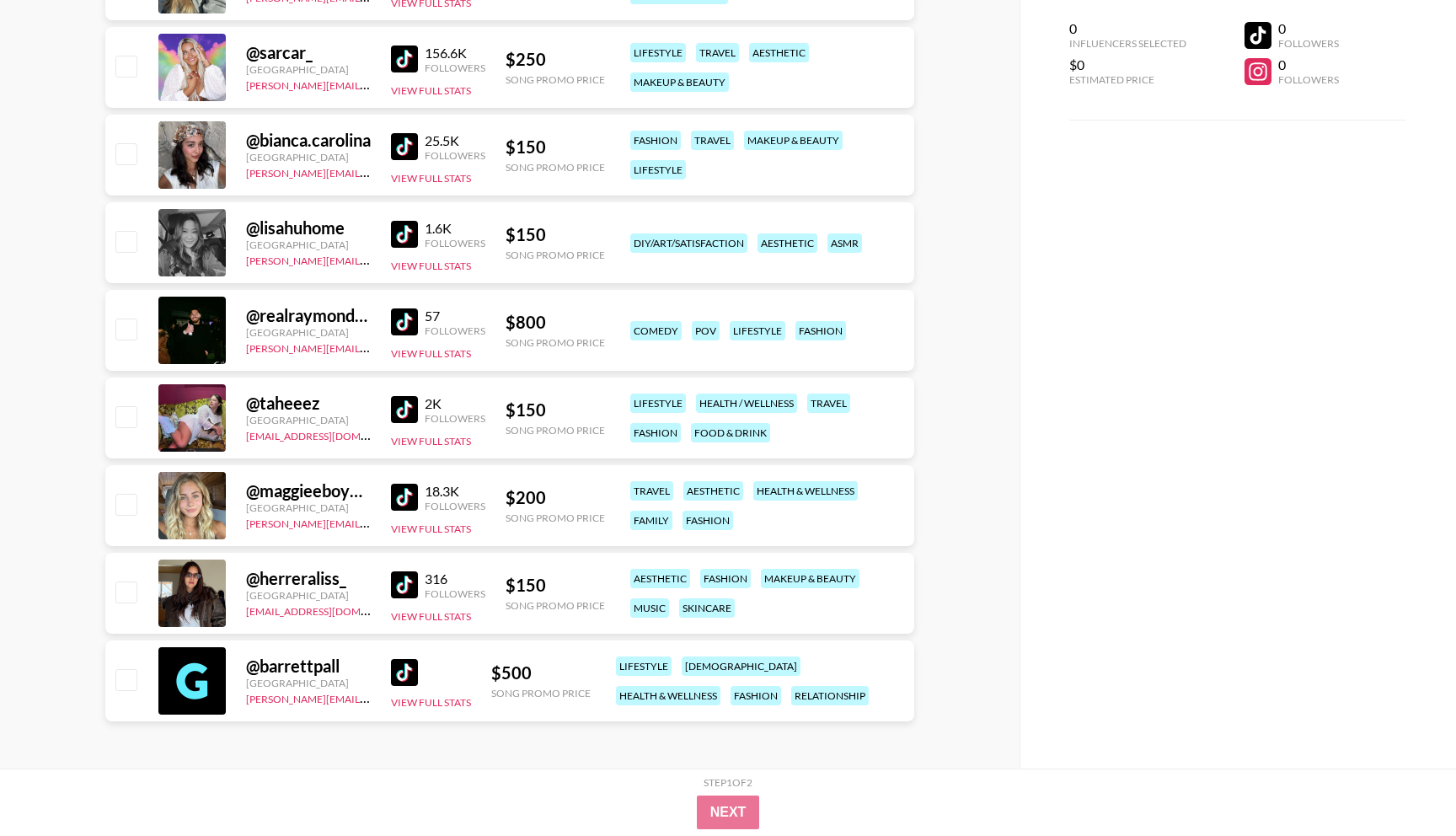
click at [404, 589] on img at bounding box center [404, 585] width 27 height 27
click at [398, 485] on img at bounding box center [404, 497] width 27 height 27
click at [397, 407] on img at bounding box center [404, 409] width 27 height 27
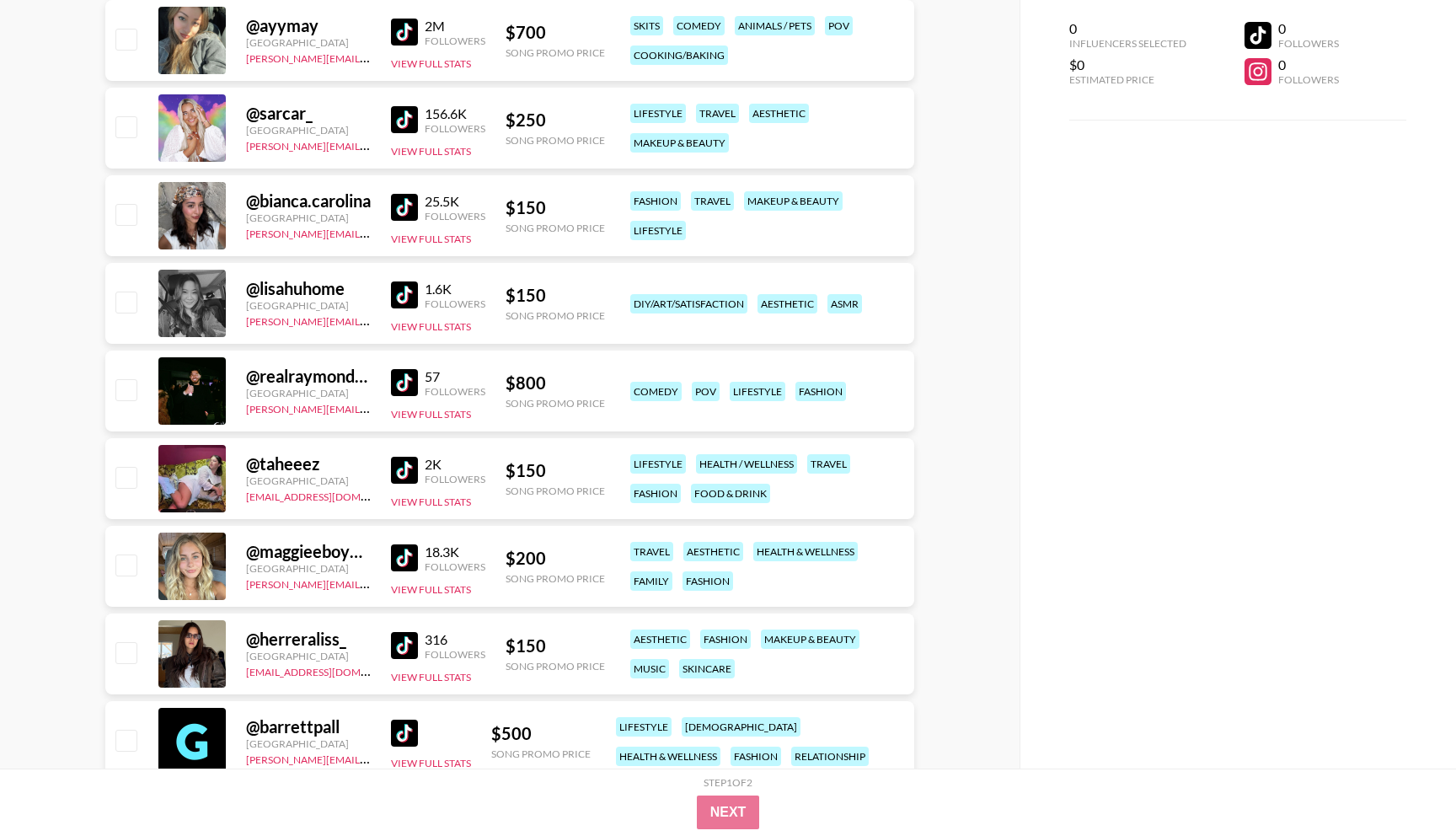
scroll to position [2566, 0]
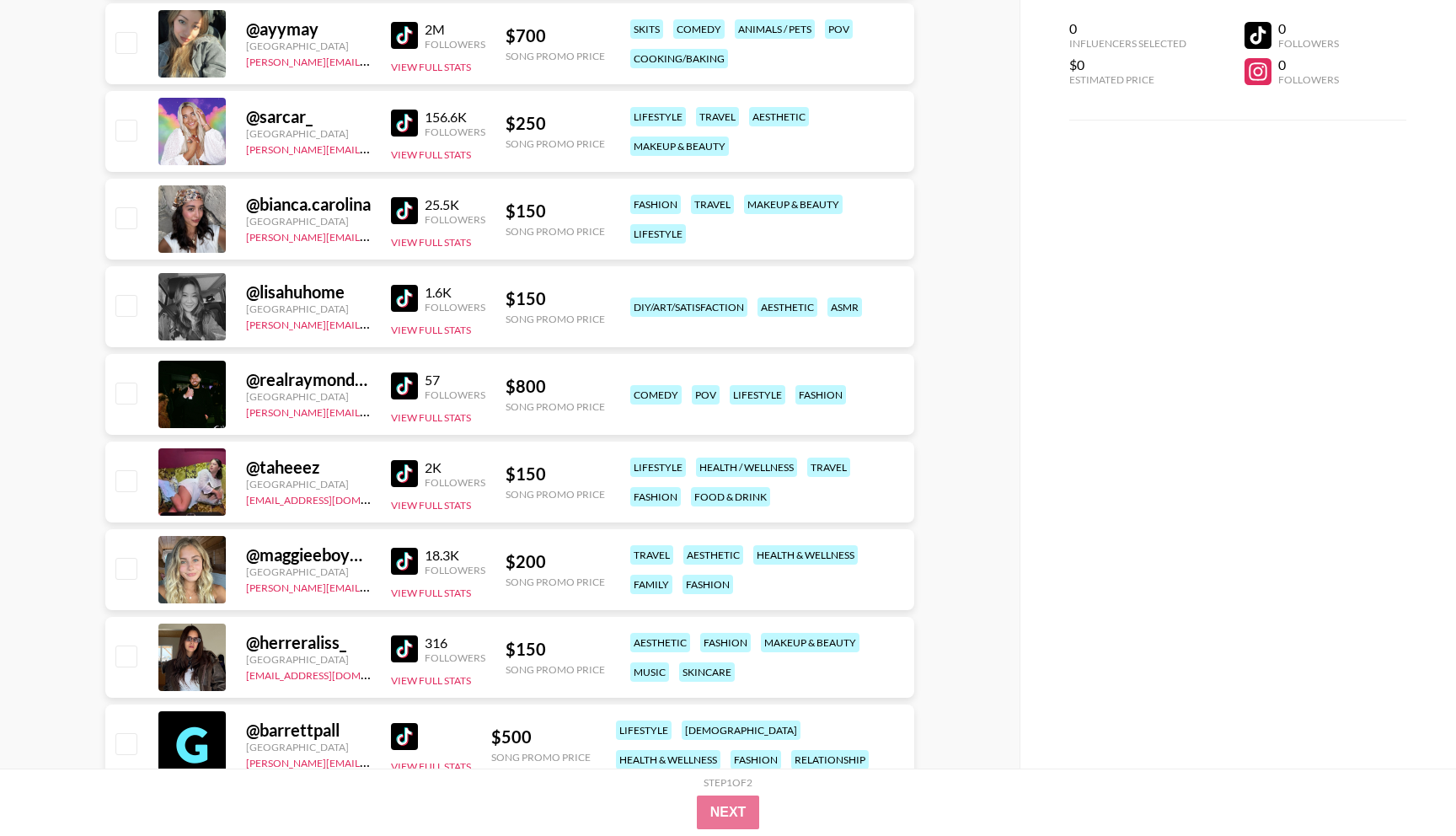
click at [406, 298] on img at bounding box center [404, 298] width 27 height 27
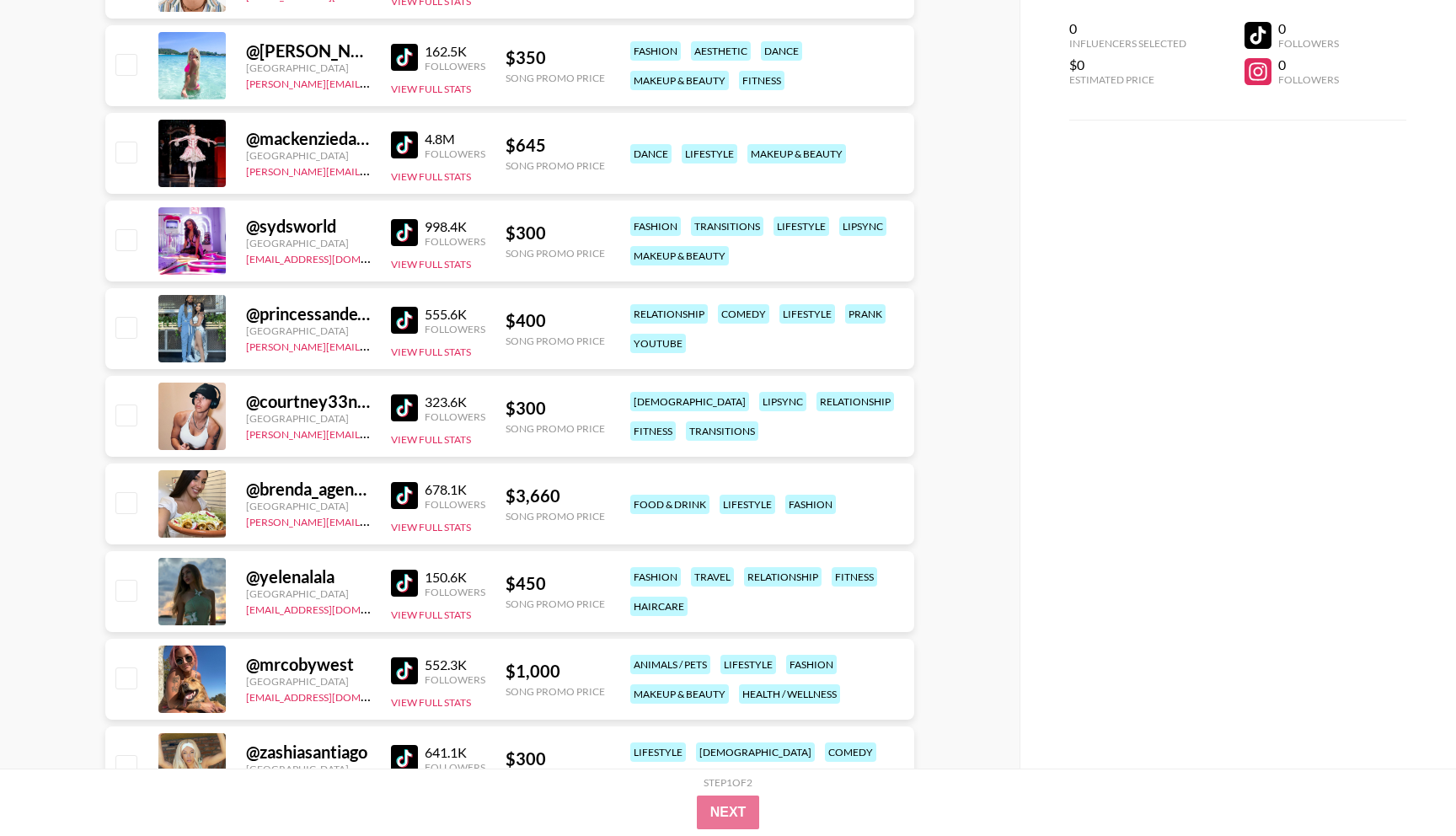
scroll to position [786, 0]
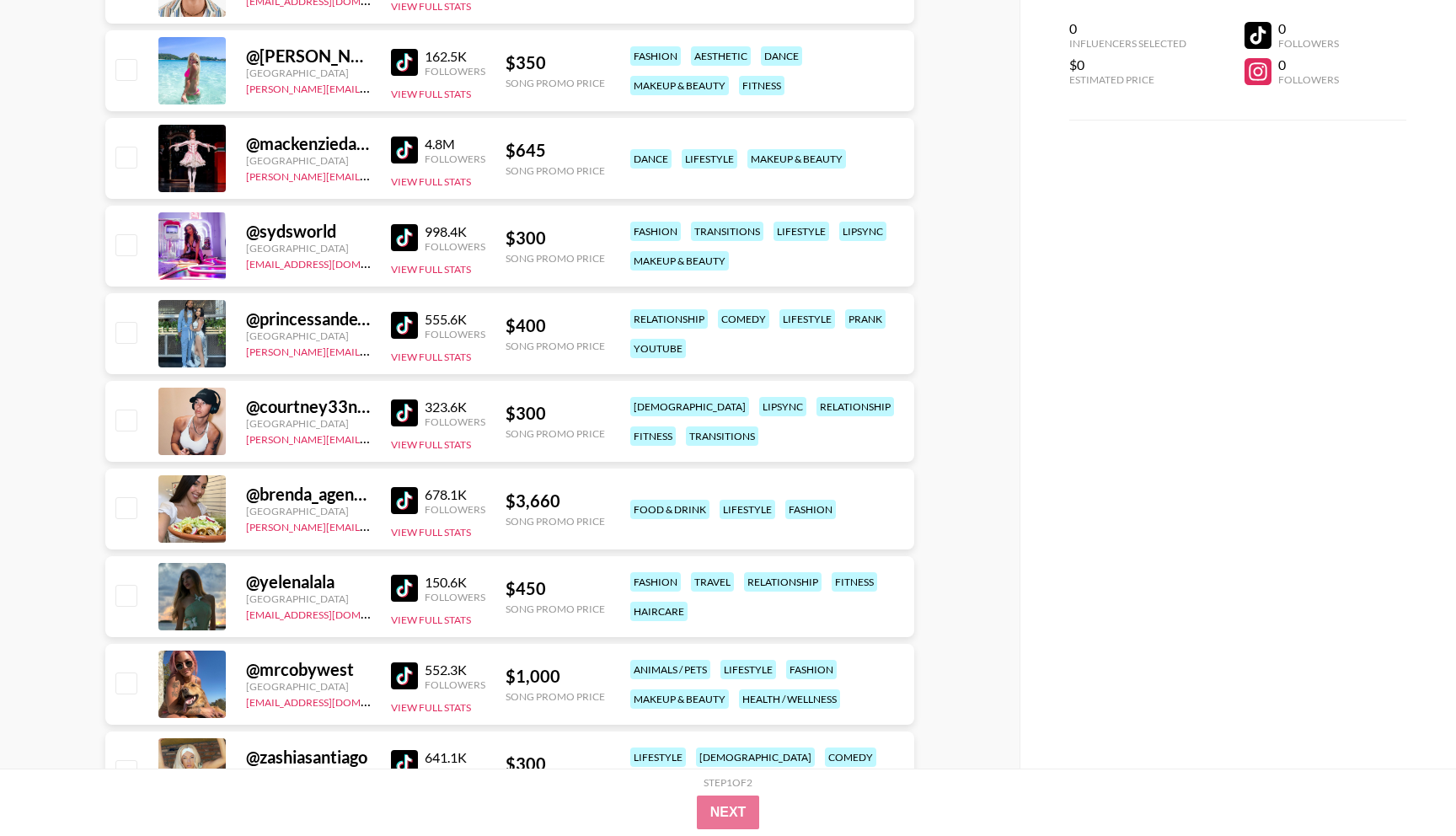
click at [414, 330] on img at bounding box center [404, 325] width 27 height 27
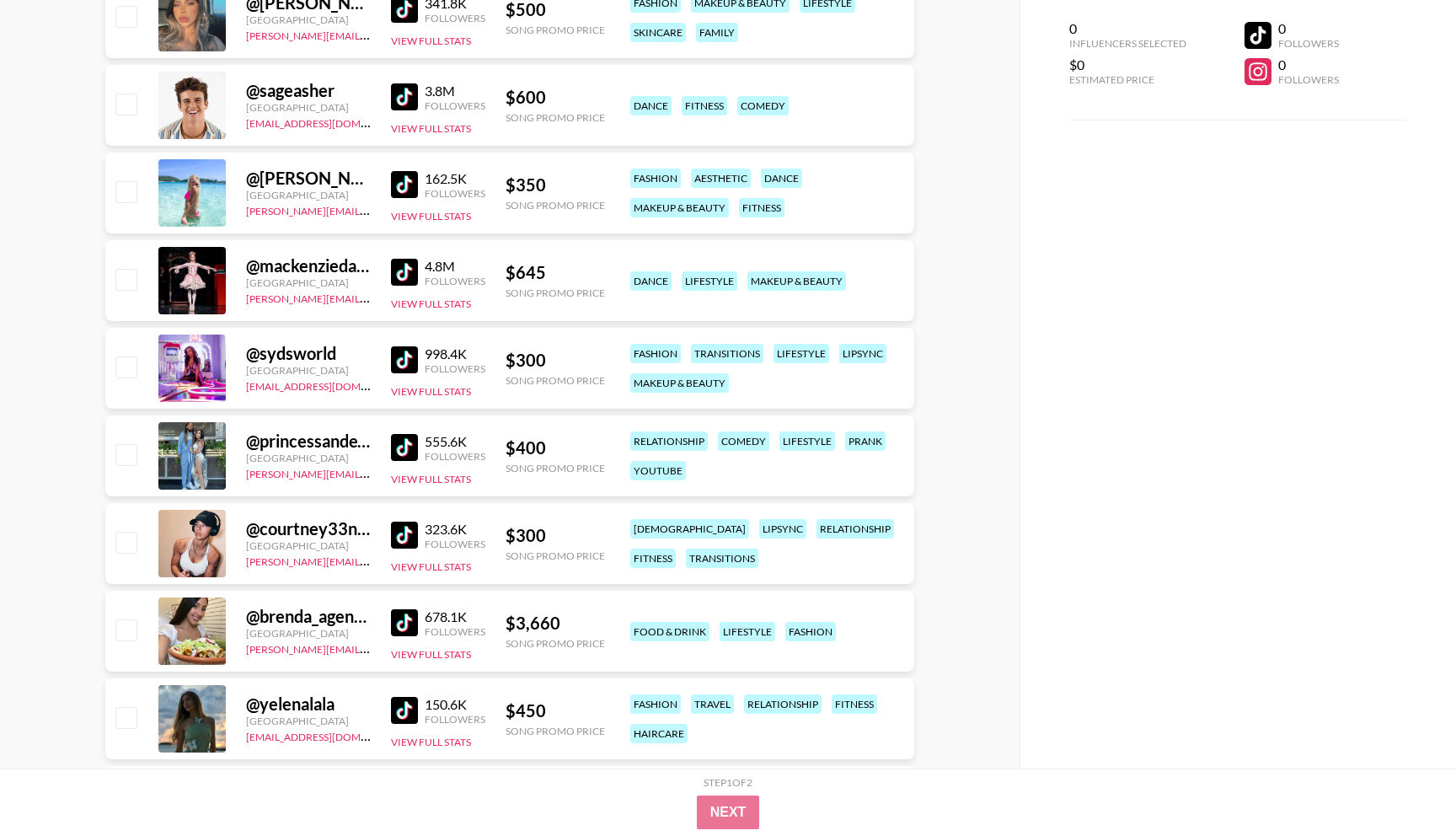
scroll to position [662, 0]
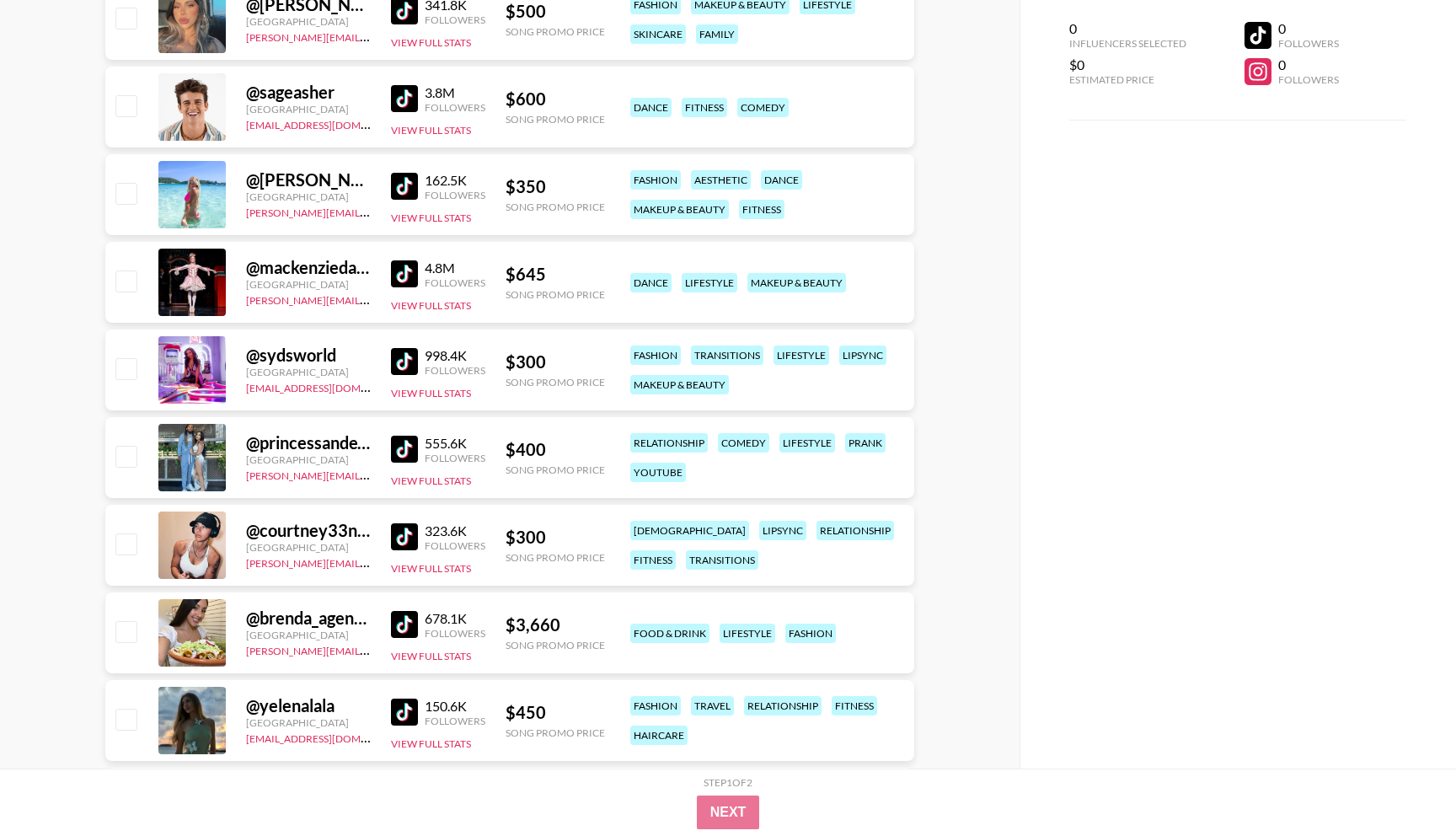
click at [410, 275] on img at bounding box center [404, 273] width 27 height 27
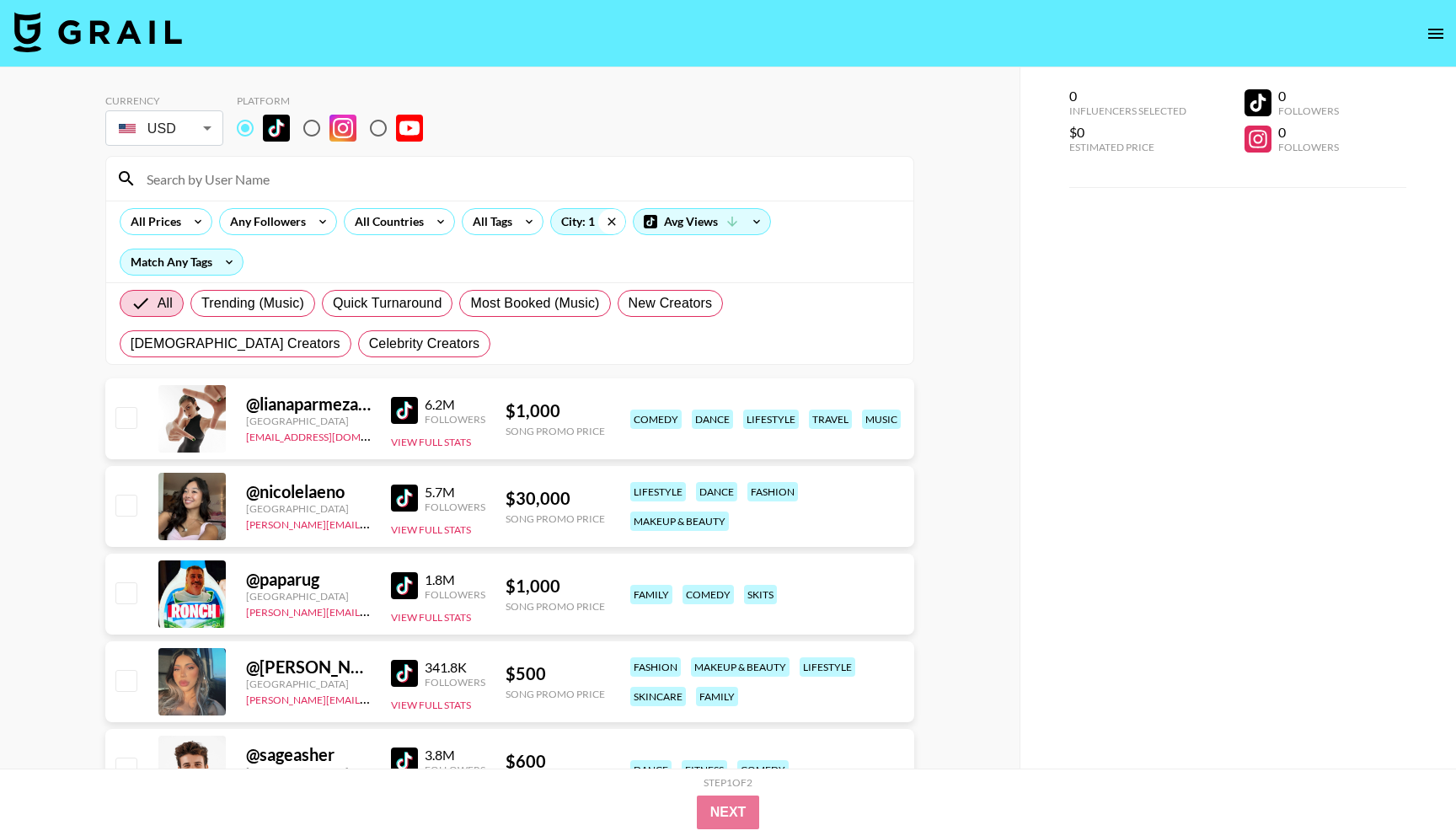
click at [608, 221] on icon at bounding box center [611, 221] width 27 height 25
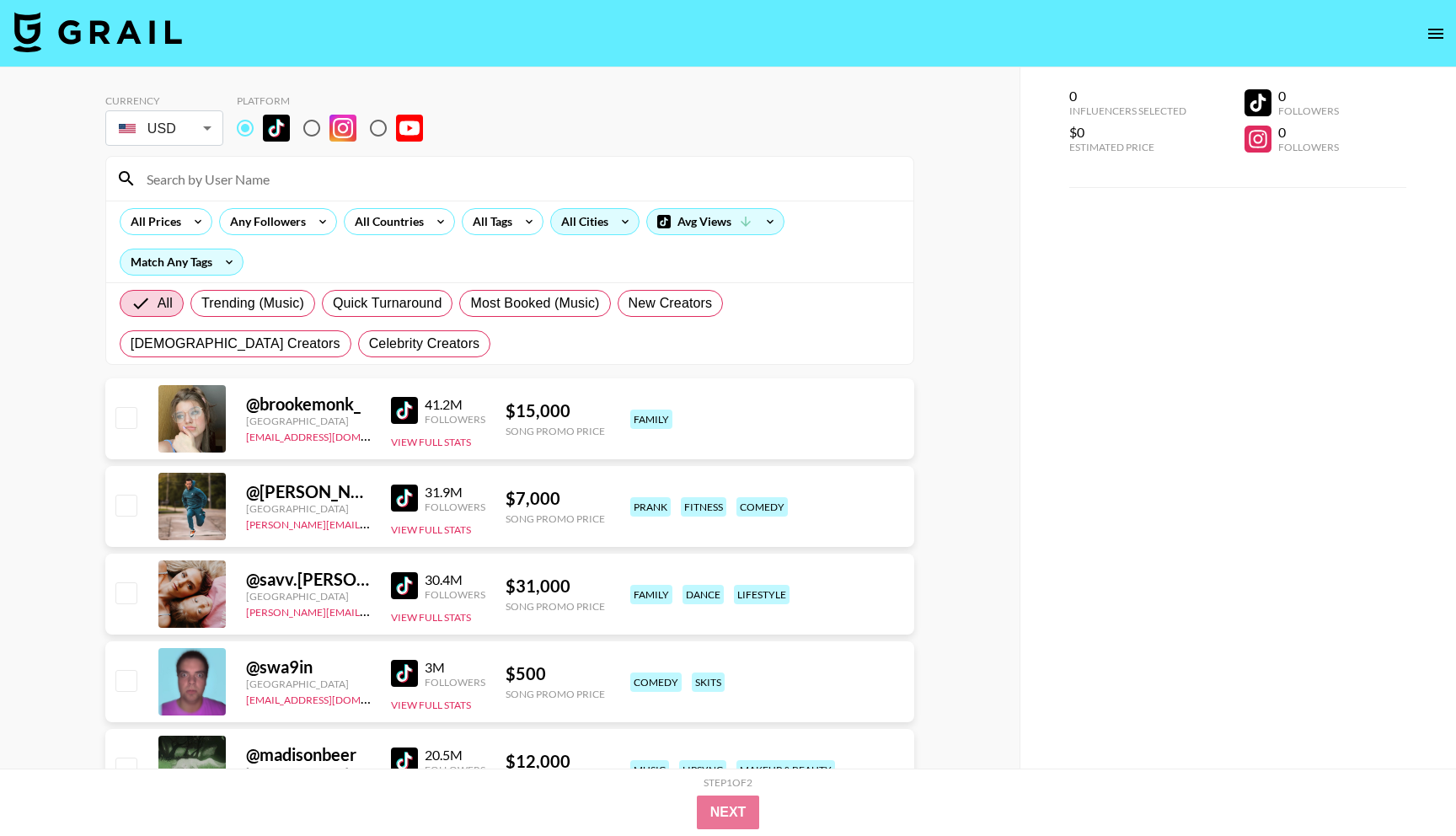
click at [601, 221] on div "All Cities" at bounding box center [581, 221] width 60 height 25
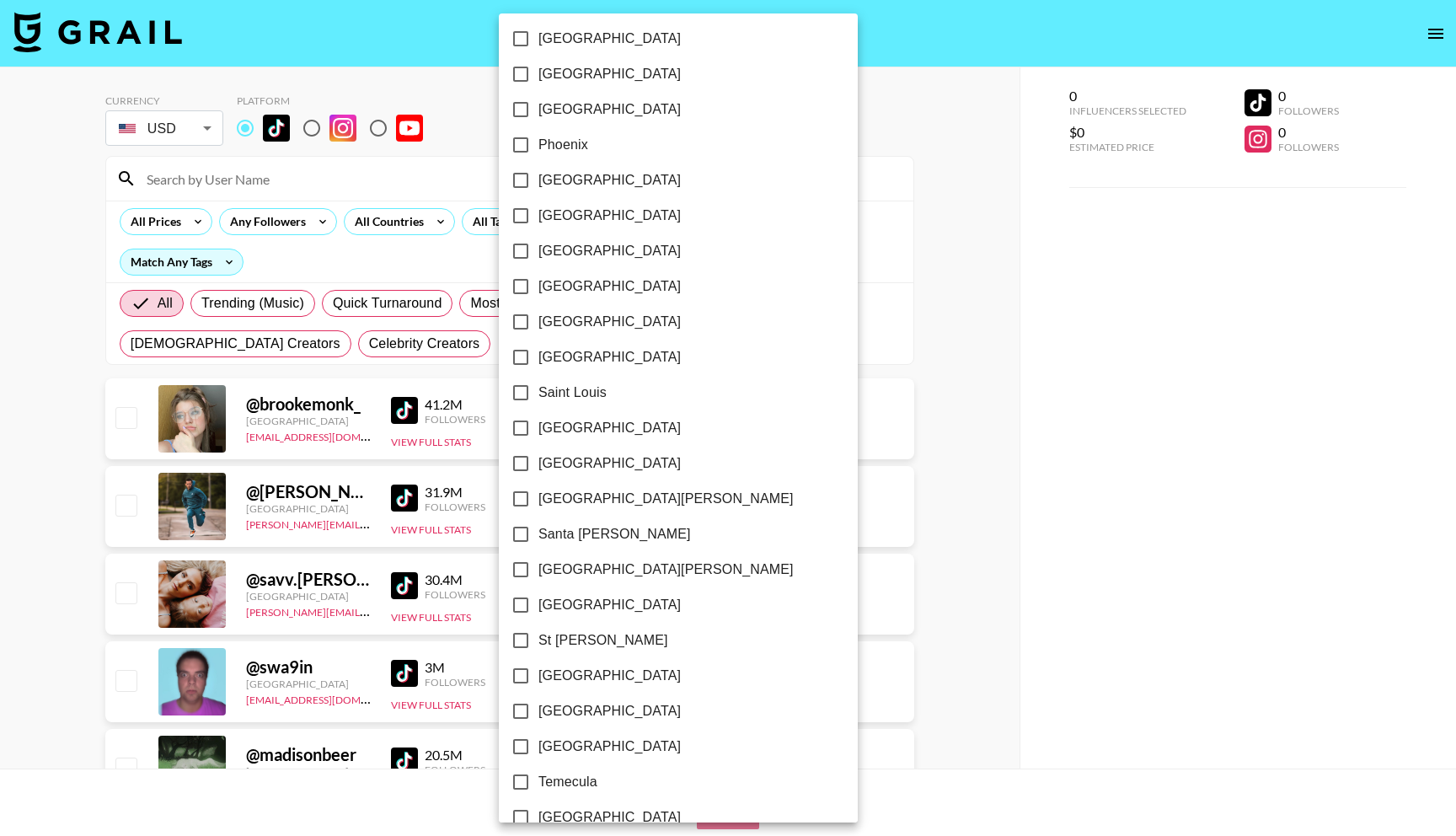
scroll to position [2019, 0]
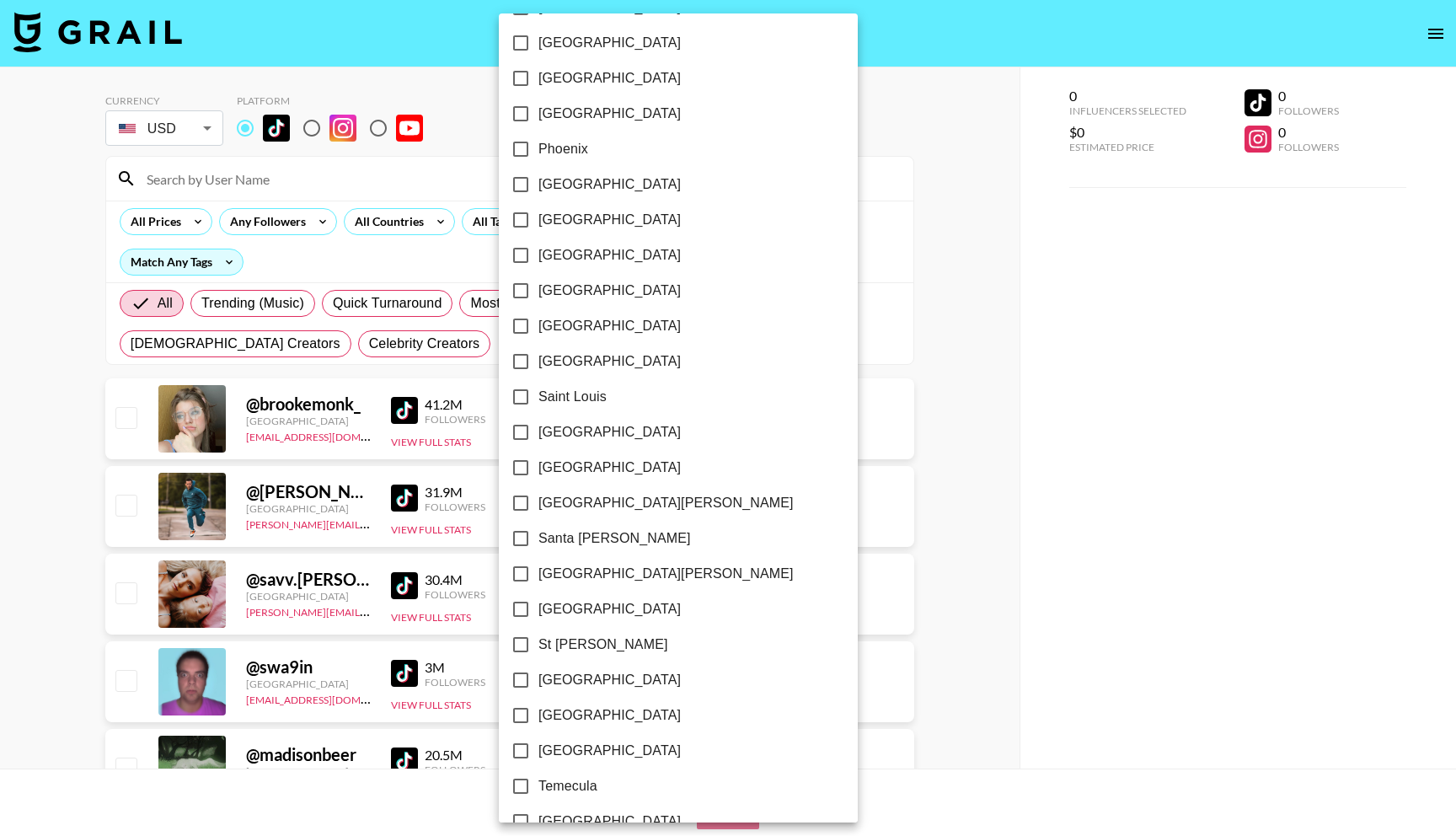
click at [520, 144] on input "Phoenix" at bounding box center [520, 149] width 35 height 35
checkbox input "true"
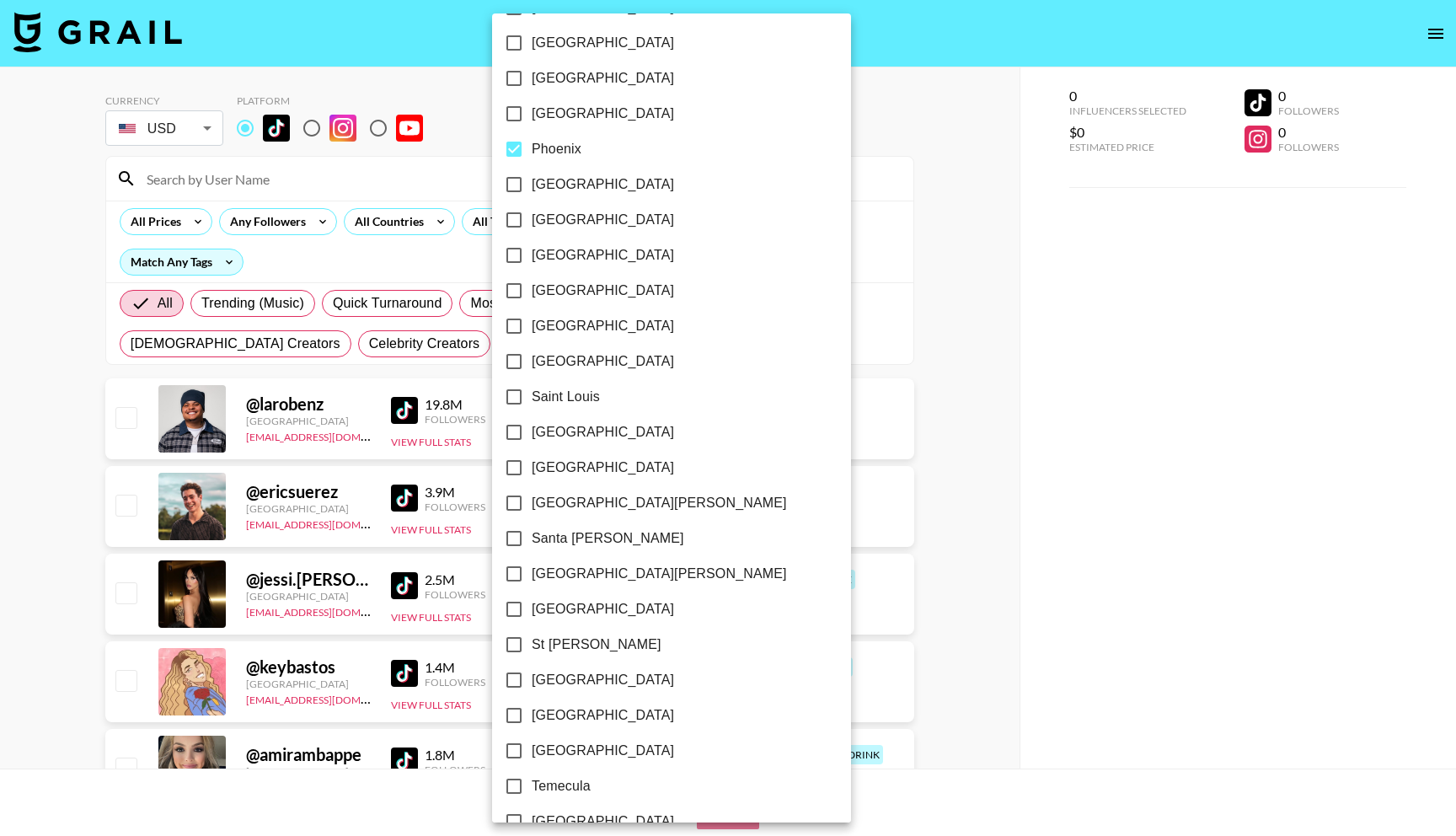
click at [903, 295] on div at bounding box center [728, 418] width 1456 height 836
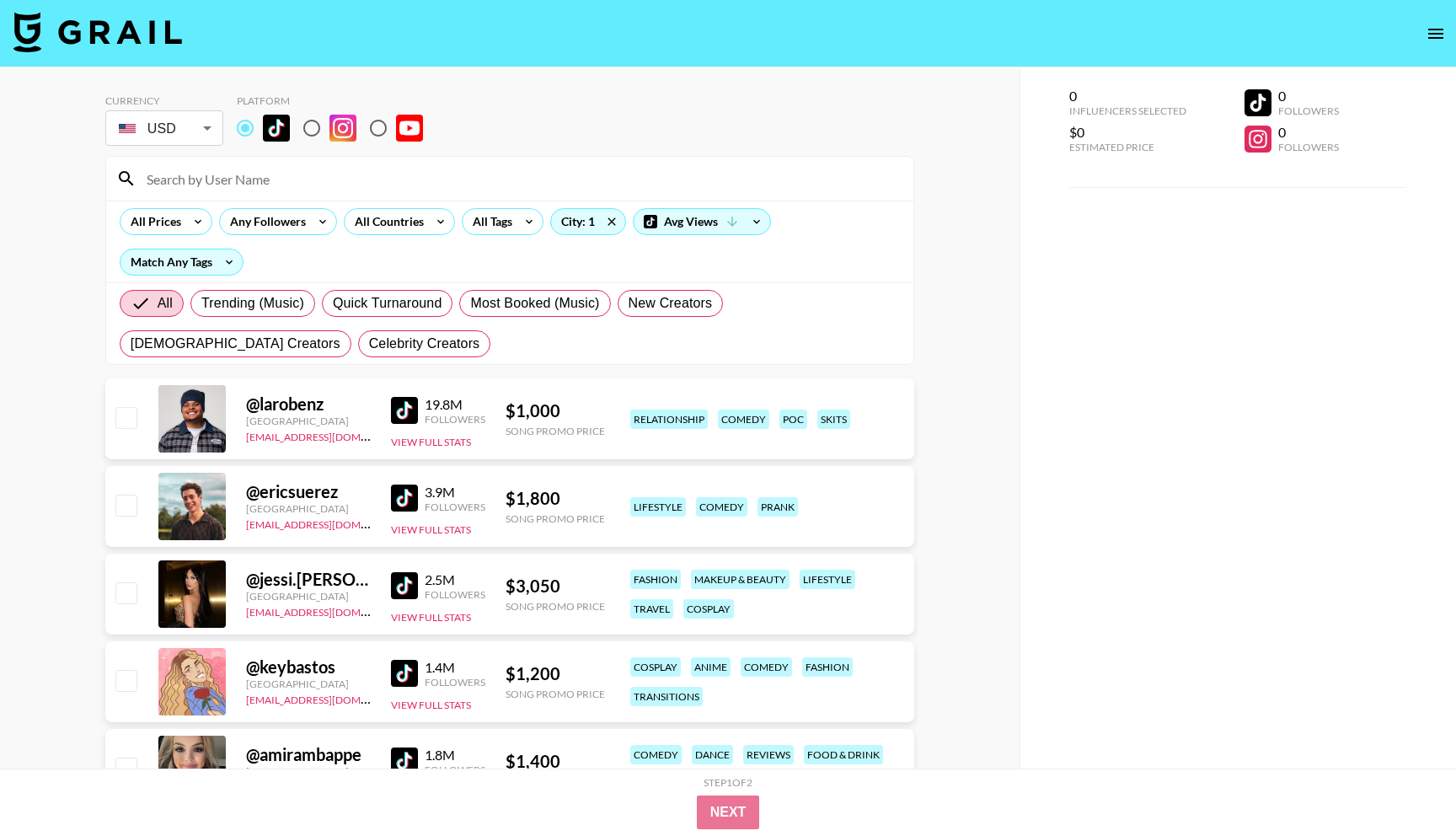
click at [403, 408] on img at bounding box center [404, 410] width 27 height 27
click at [408, 494] on img at bounding box center [404, 498] width 27 height 27
click at [406, 580] on img at bounding box center [404, 585] width 27 height 27
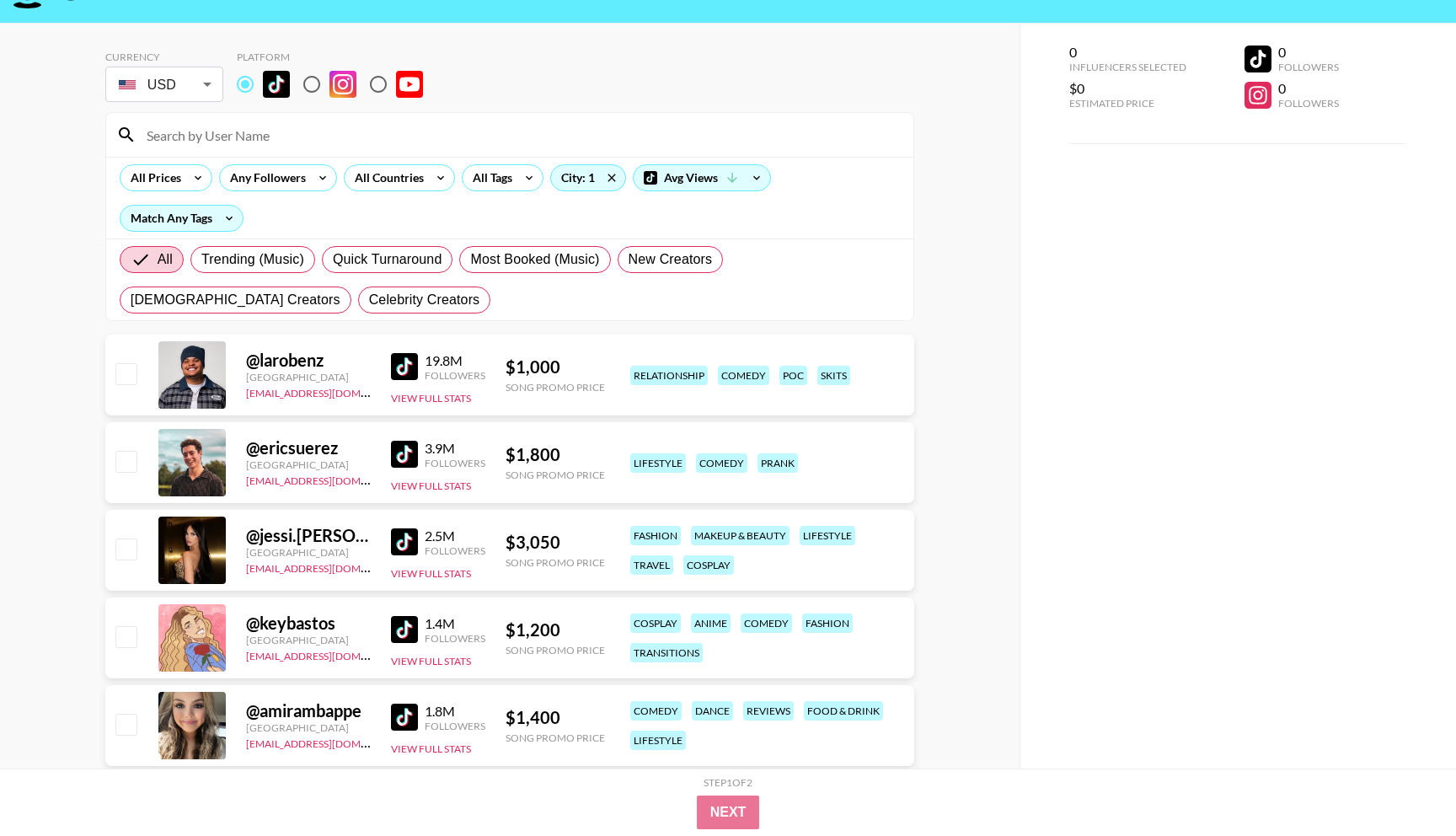
scroll to position [60, 0]
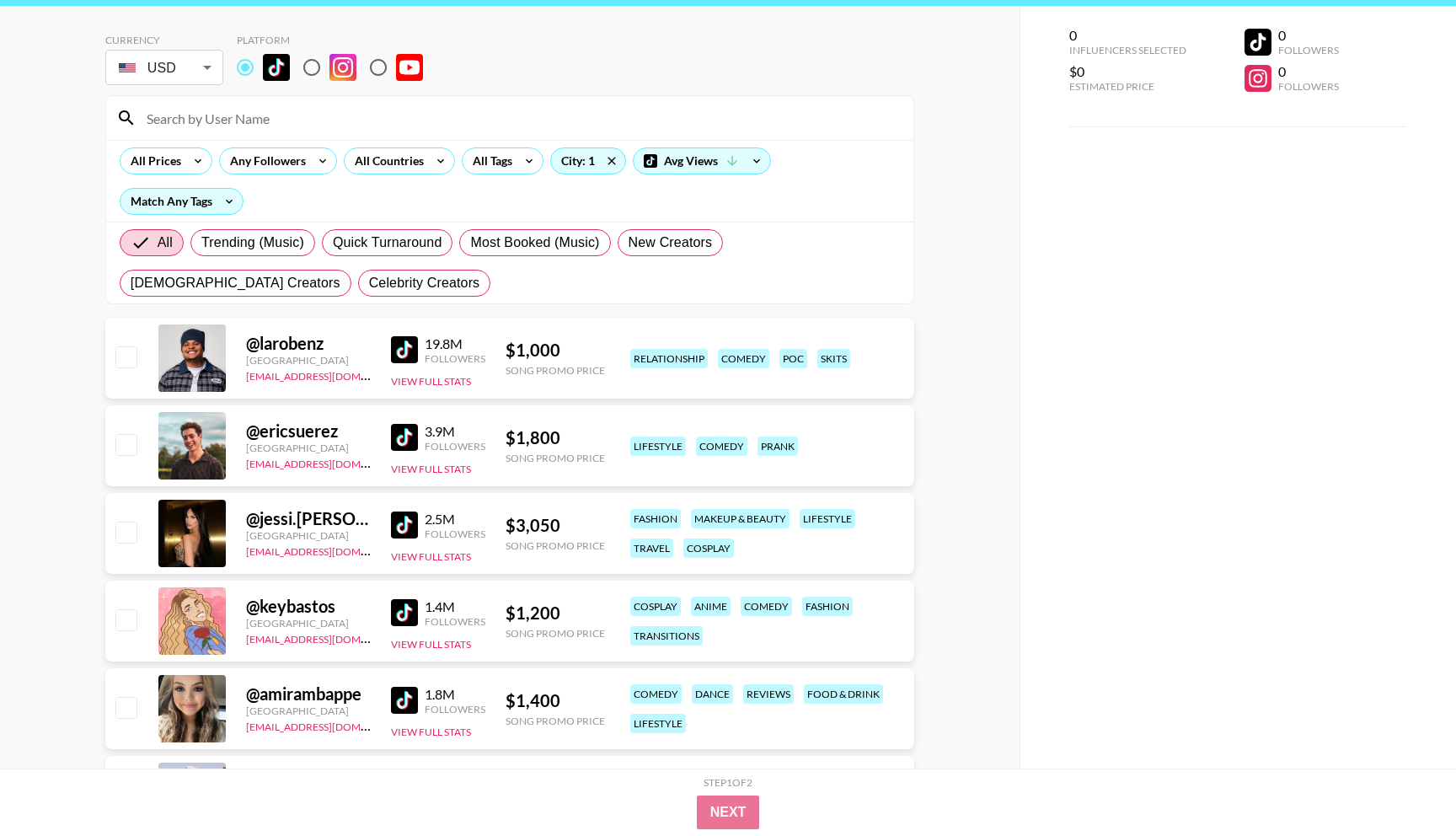
click at [410, 615] on img at bounding box center [404, 612] width 27 height 27
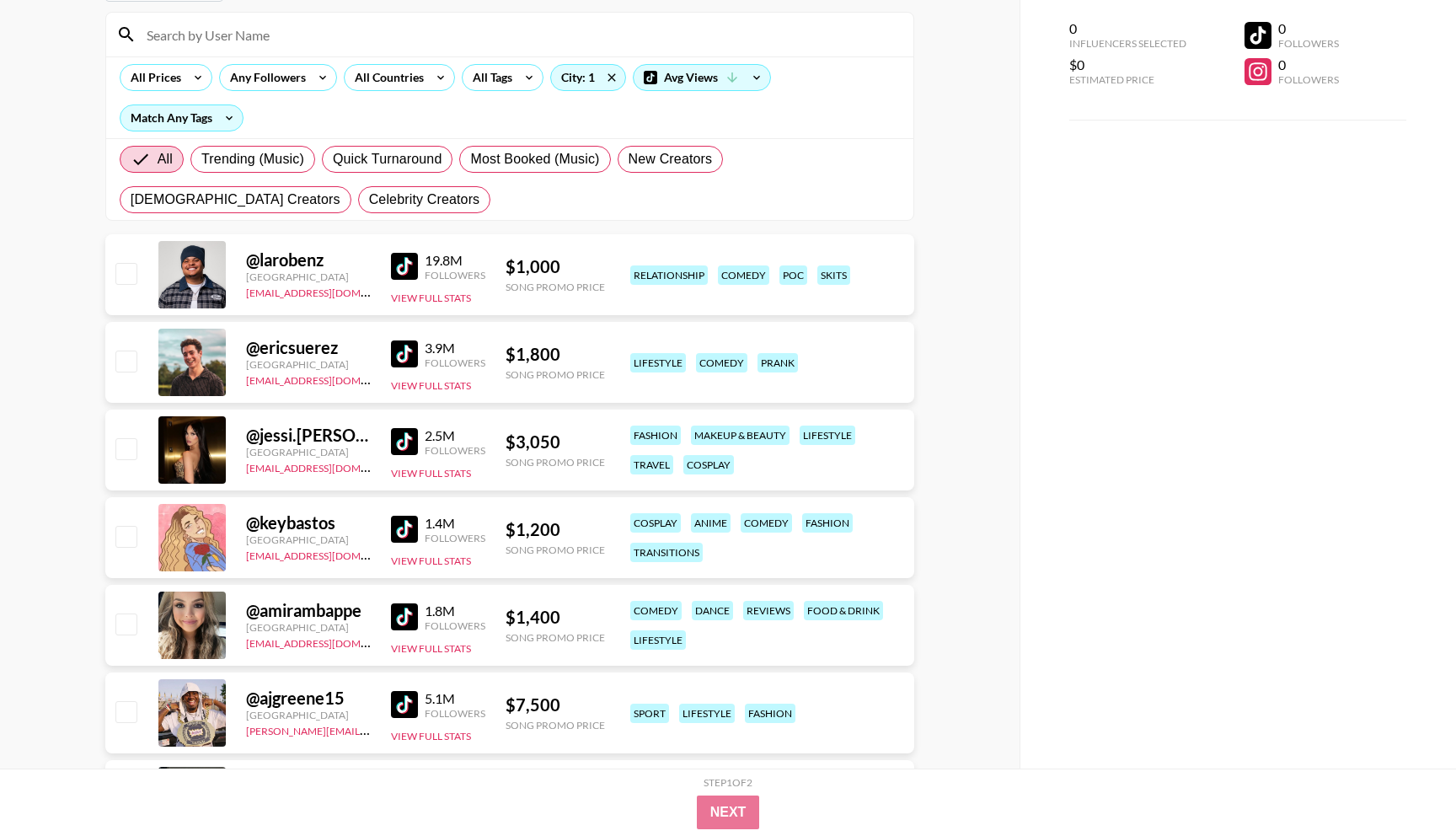
scroll to position [134, 0]
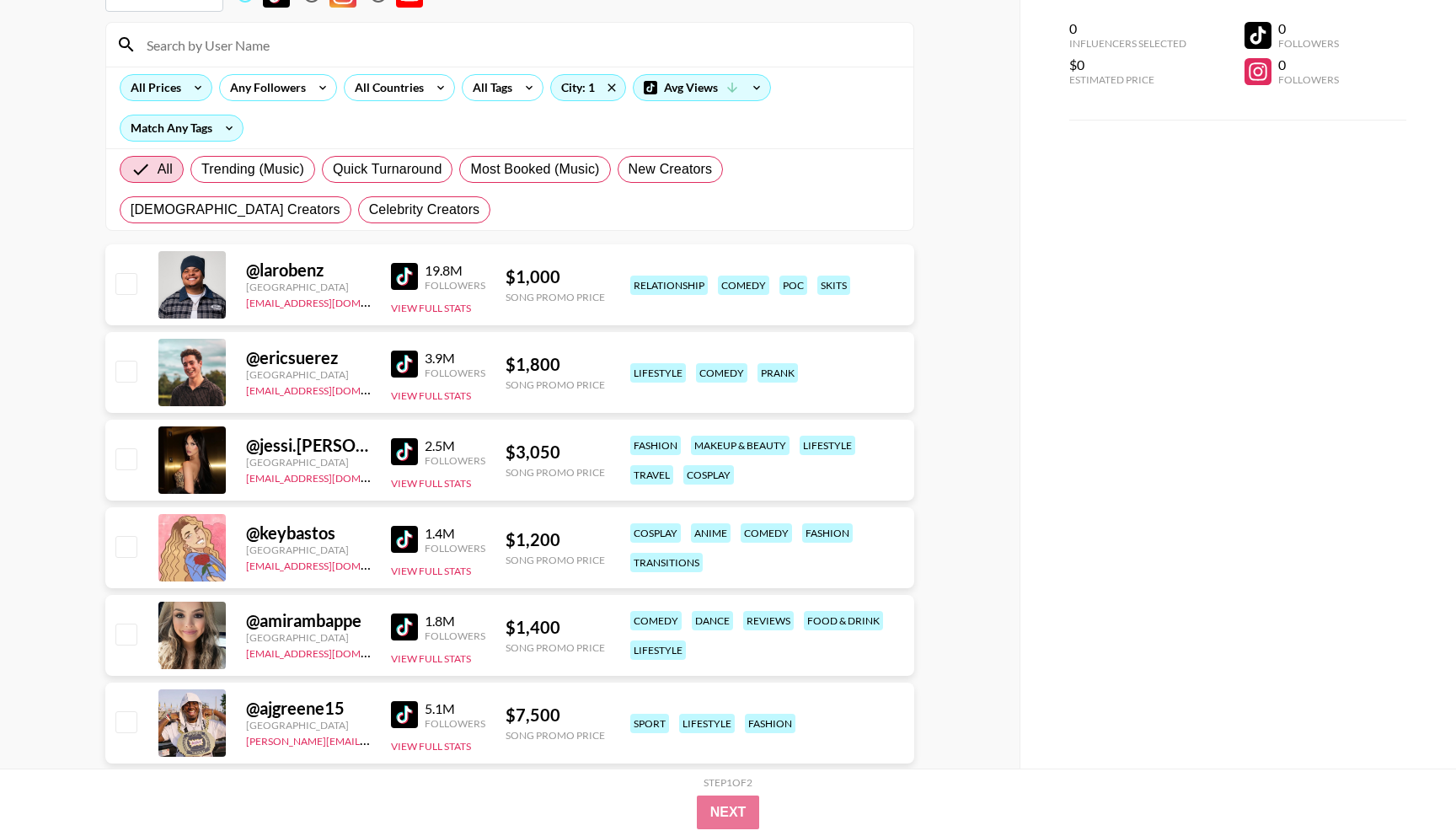
click at [188, 82] on icon at bounding box center [197, 87] width 27 height 25
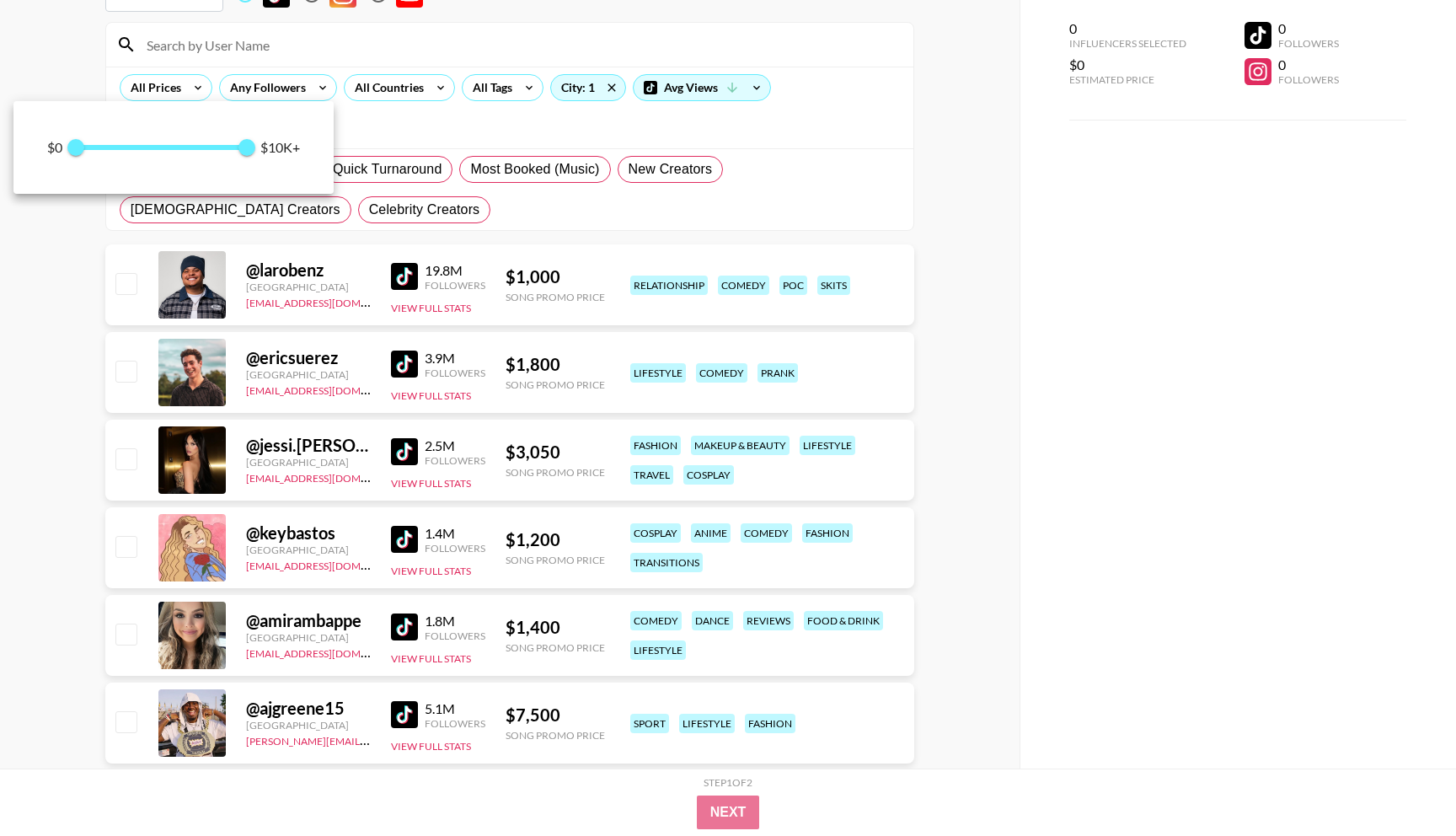
click at [430, 127] on div at bounding box center [728, 418] width 1456 height 836
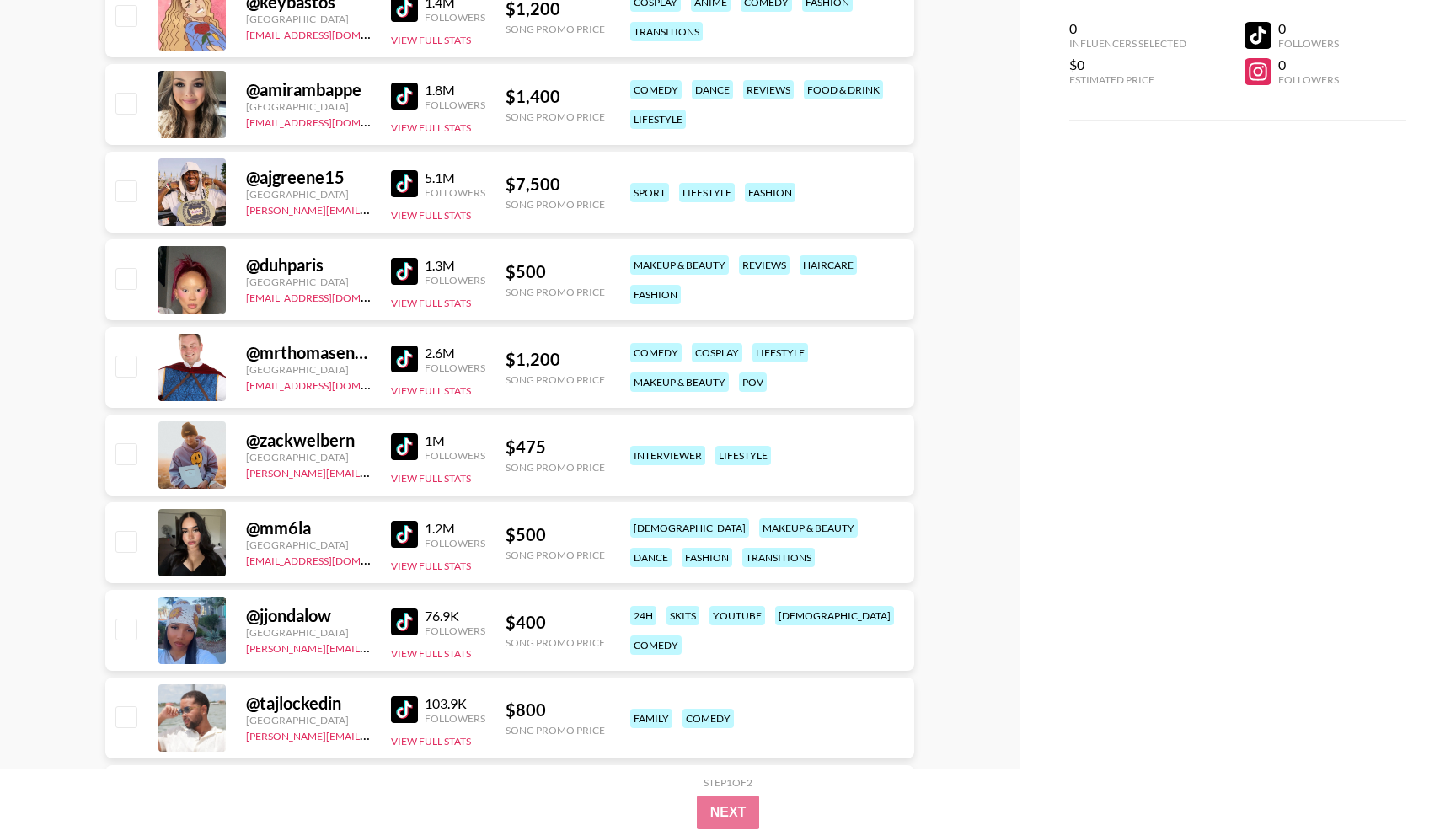
scroll to position [666, 0]
click at [402, 254] on div "1.3M Followers View Full Stats" at bounding box center [438, 279] width 95 height 59
click at [405, 274] on img at bounding box center [404, 269] width 27 height 27
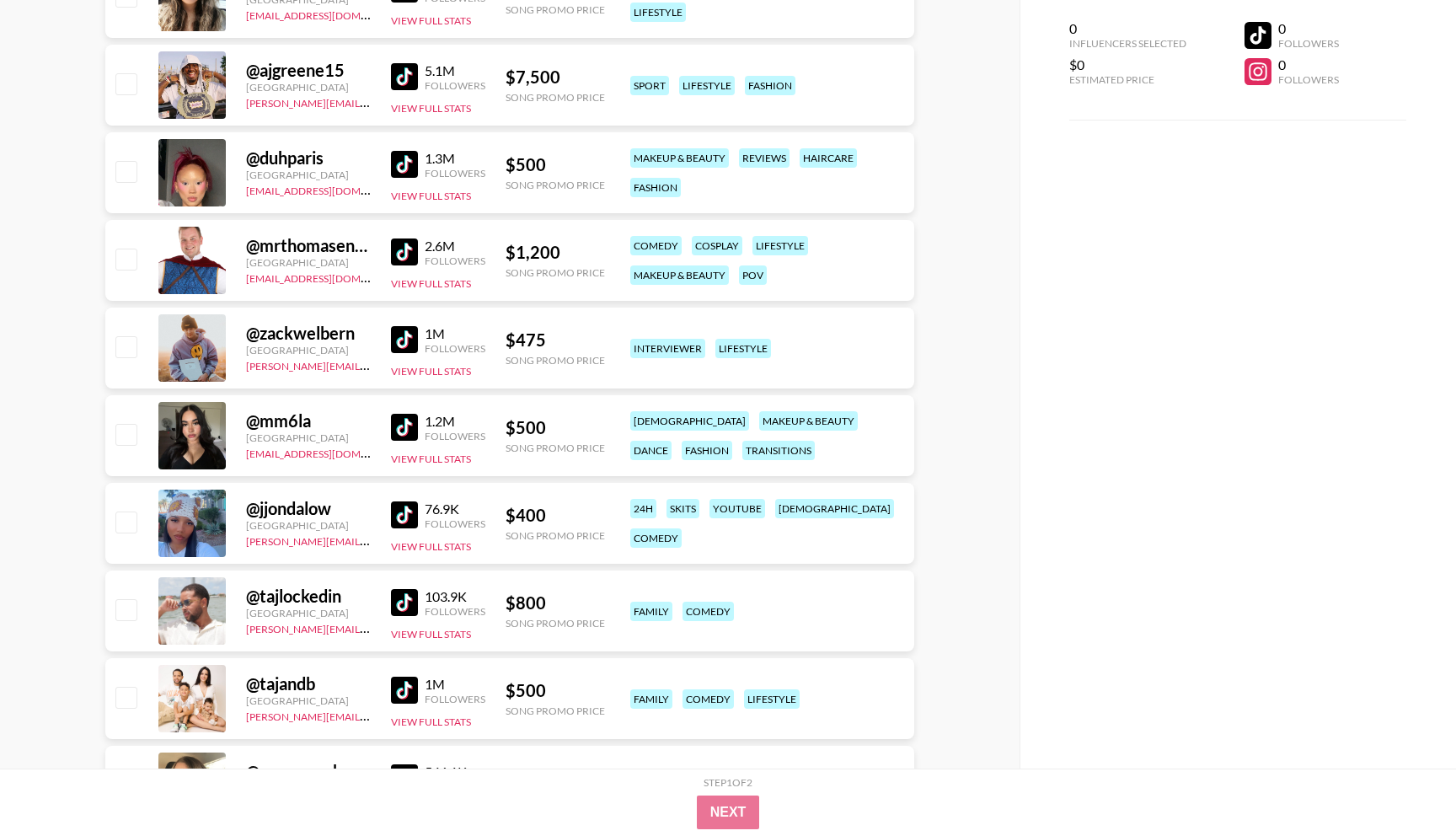
scroll to position [774, 0]
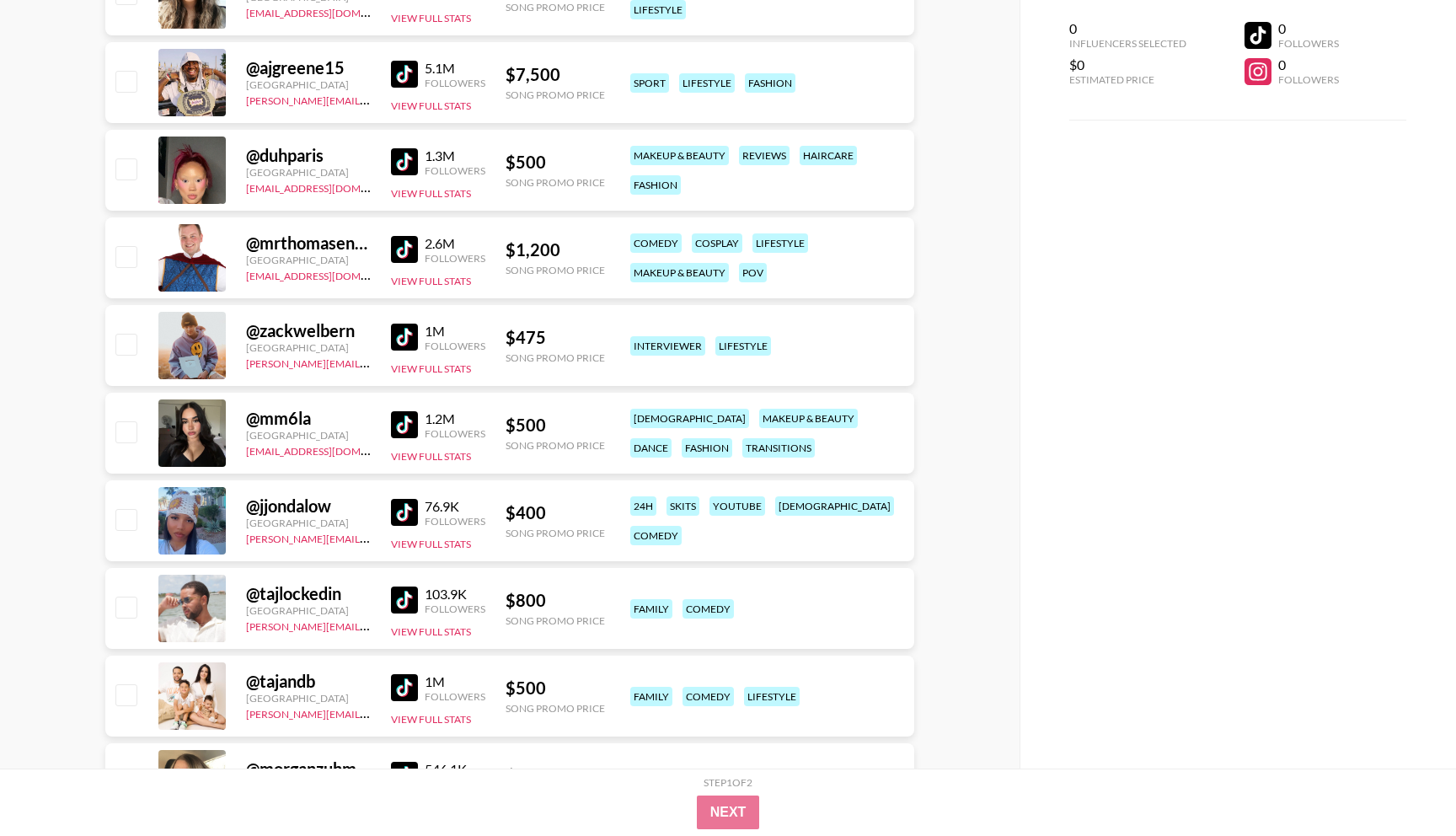
click at [406, 423] on img at bounding box center [404, 424] width 27 height 27
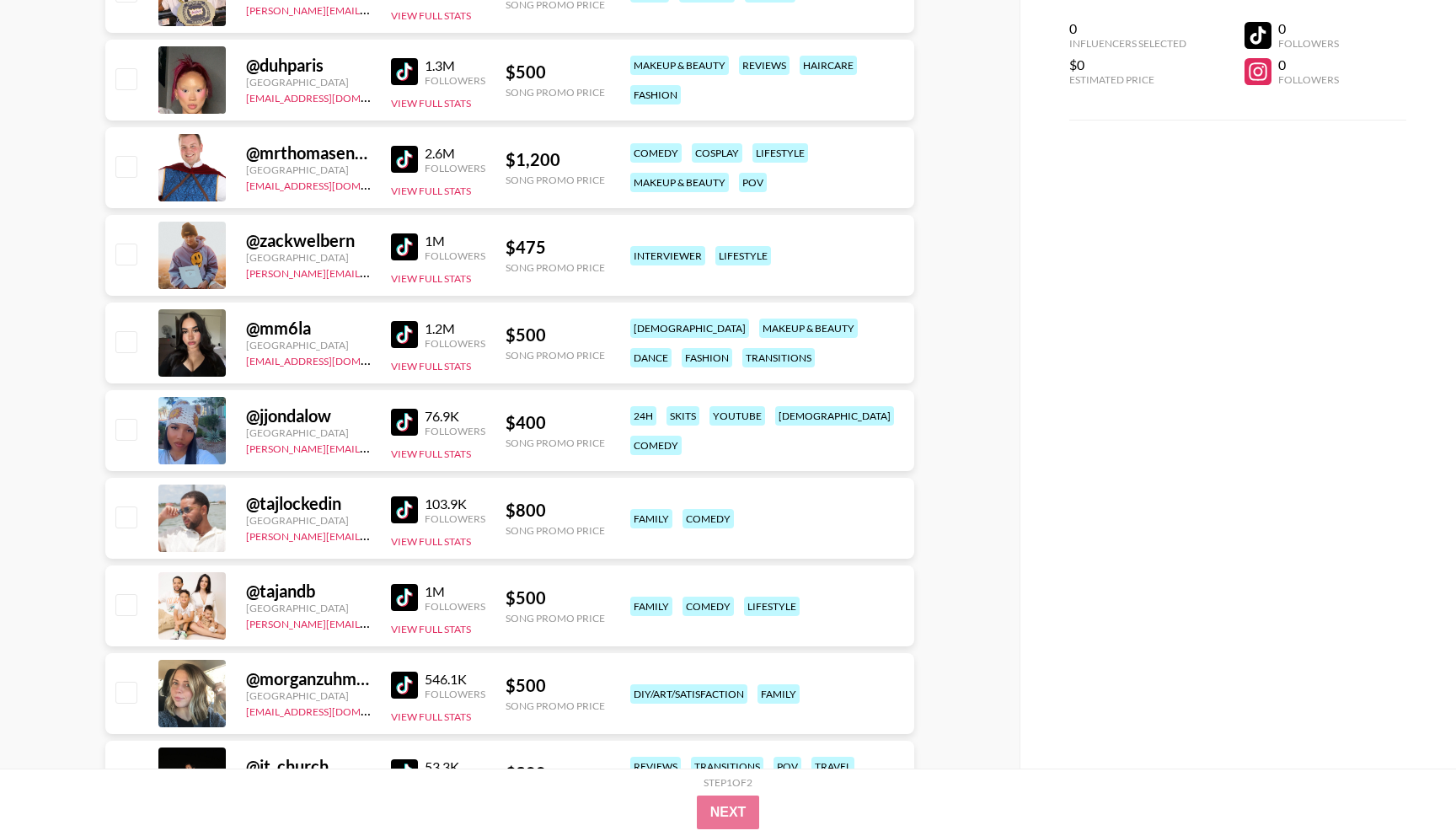
click at [412, 424] on img at bounding box center [404, 422] width 27 height 27
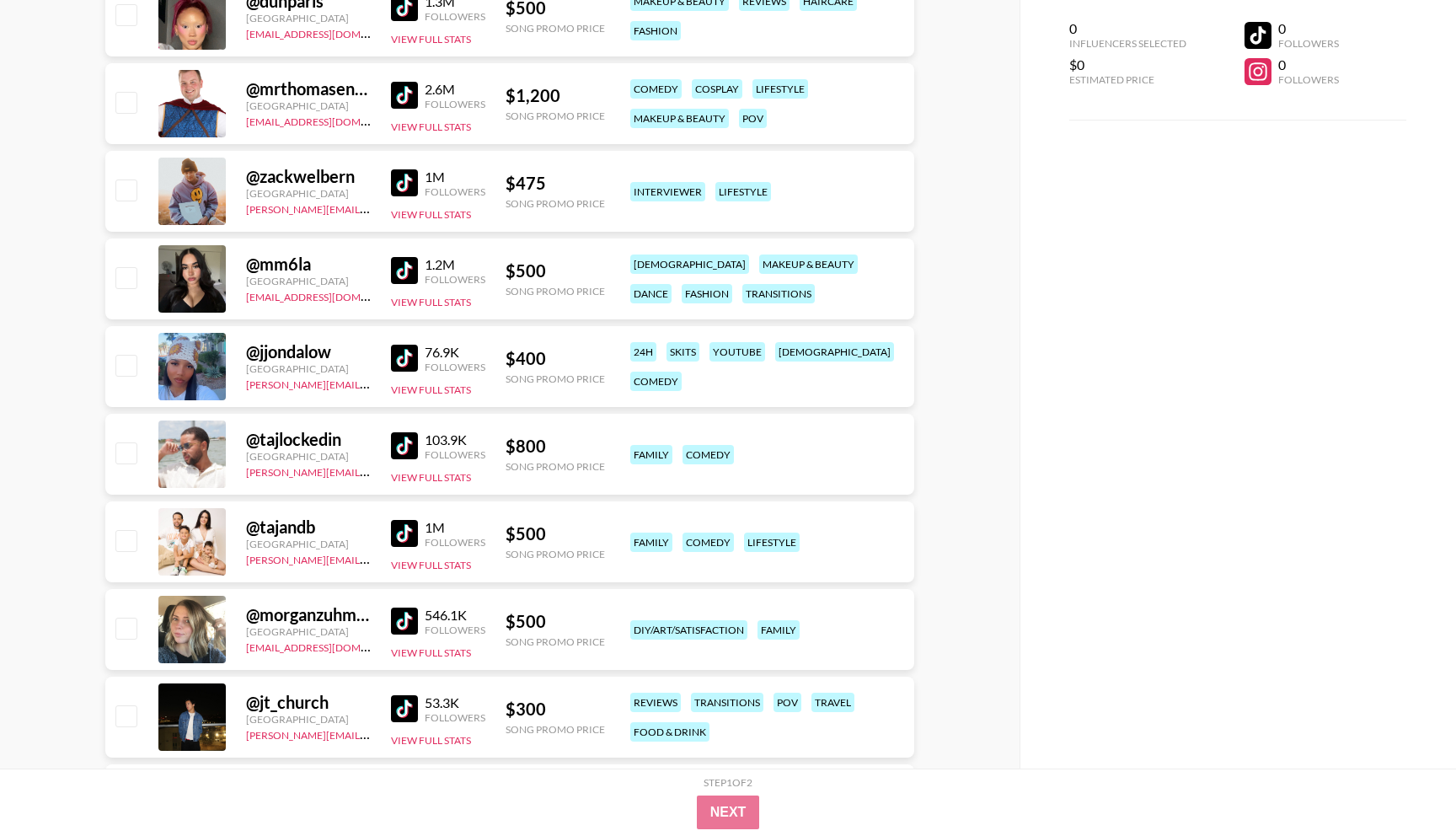
scroll to position [933, 0]
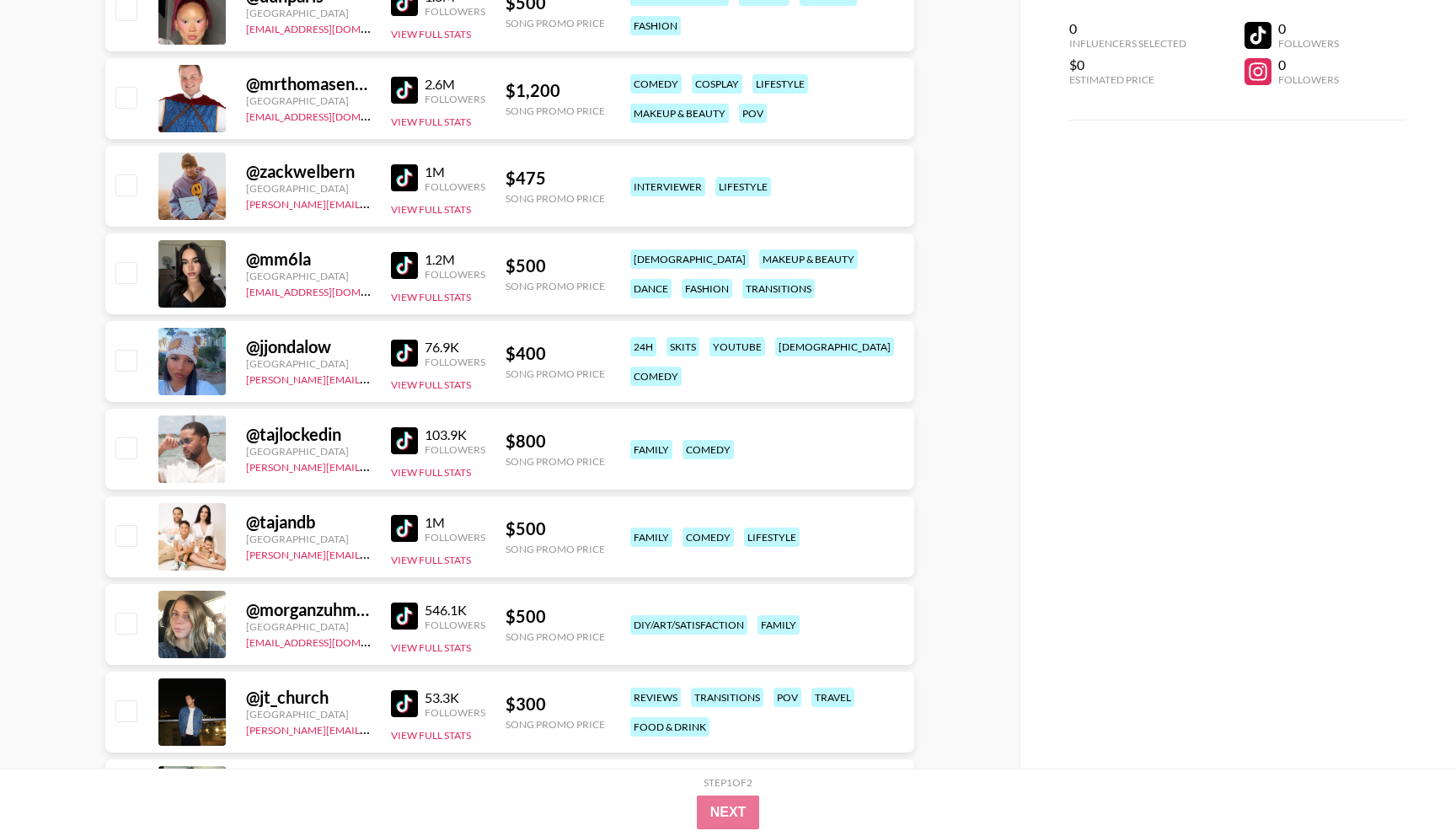
click at [401, 442] on img at bounding box center [404, 440] width 27 height 27
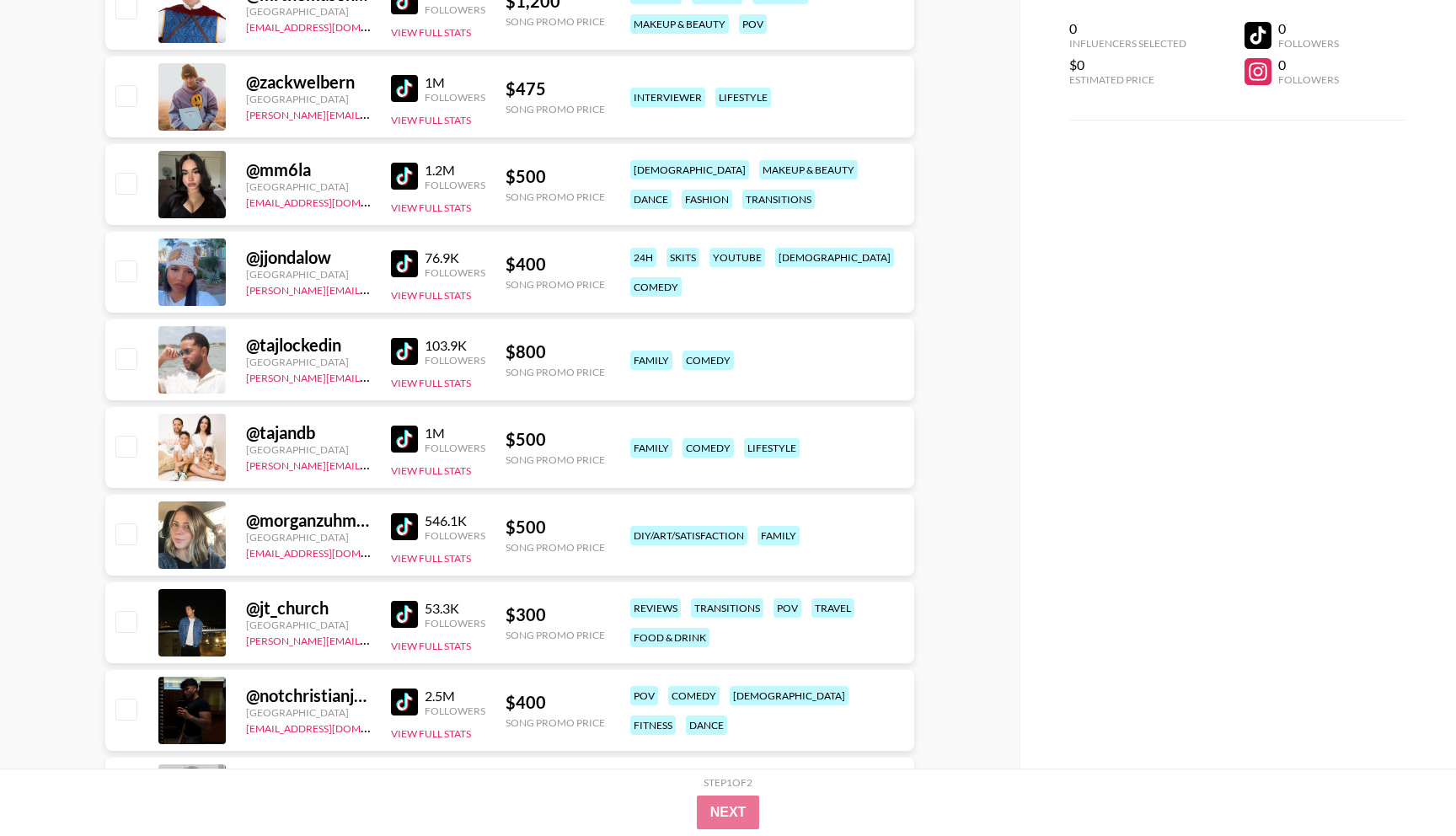
scroll to position [1025, 0]
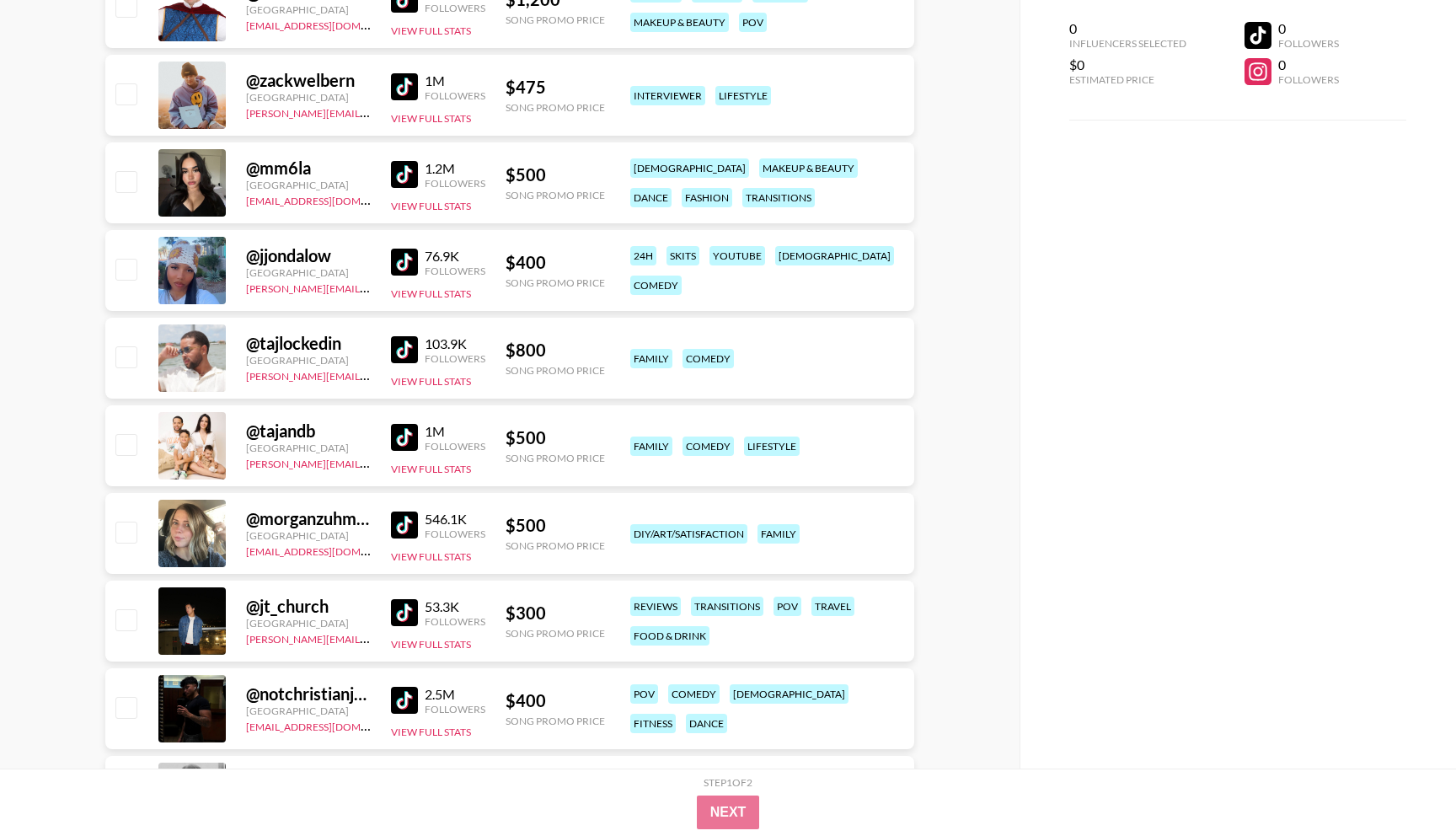
click at [400, 430] on img at bounding box center [404, 437] width 27 height 27
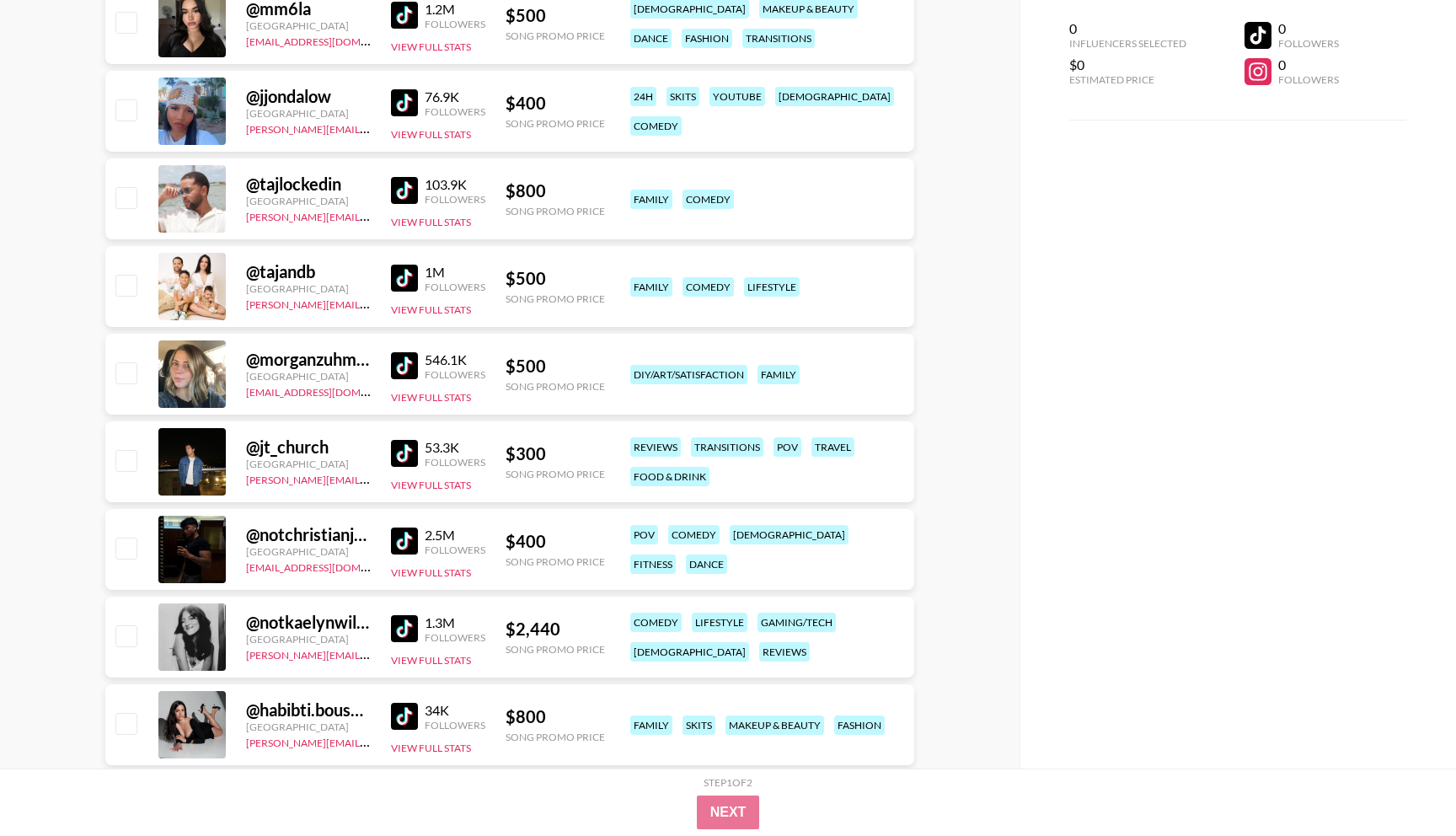
scroll to position [1188, 0]
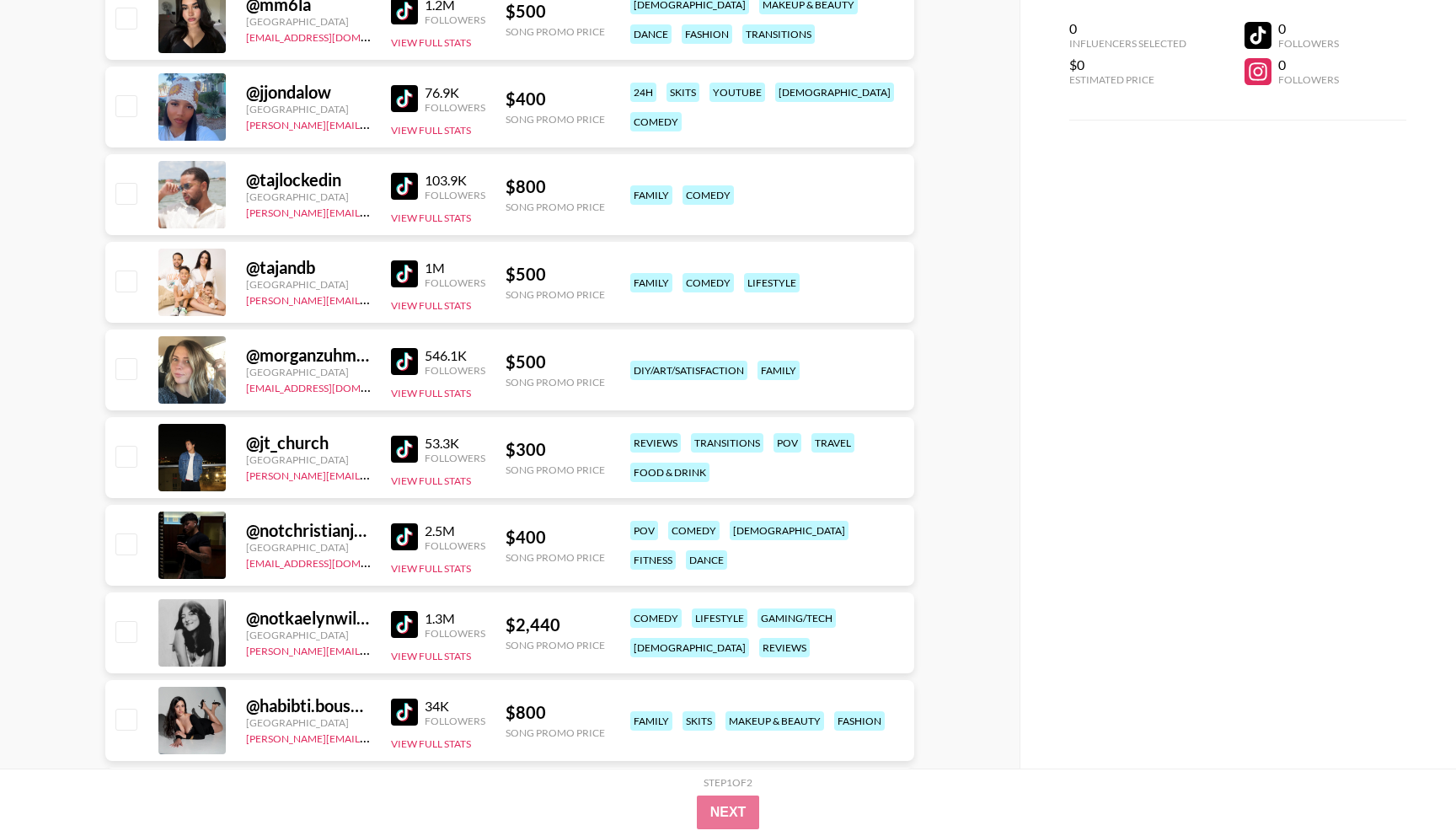
click at [404, 443] on img at bounding box center [404, 449] width 27 height 27
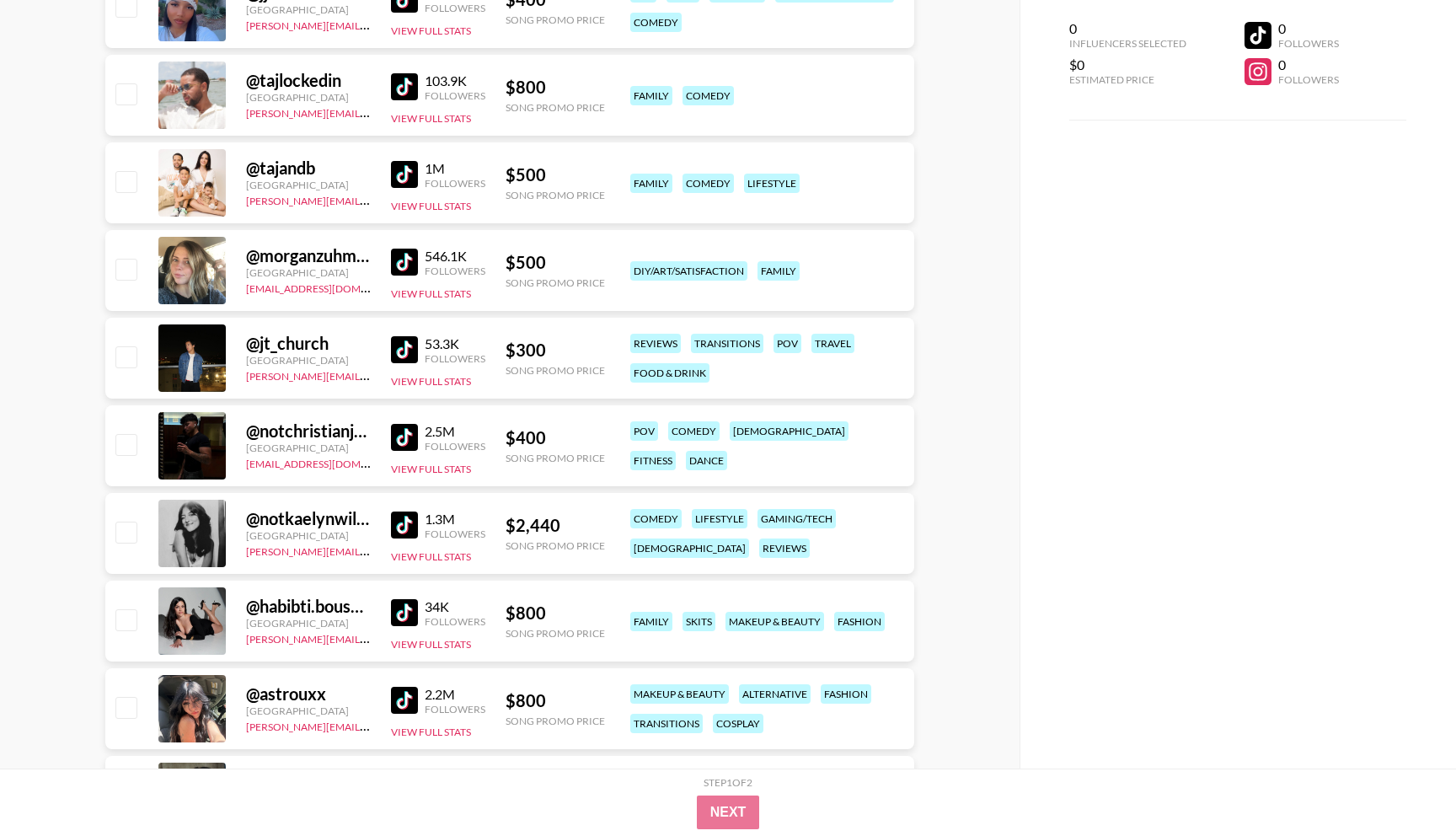
scroll to position [1294, 0]
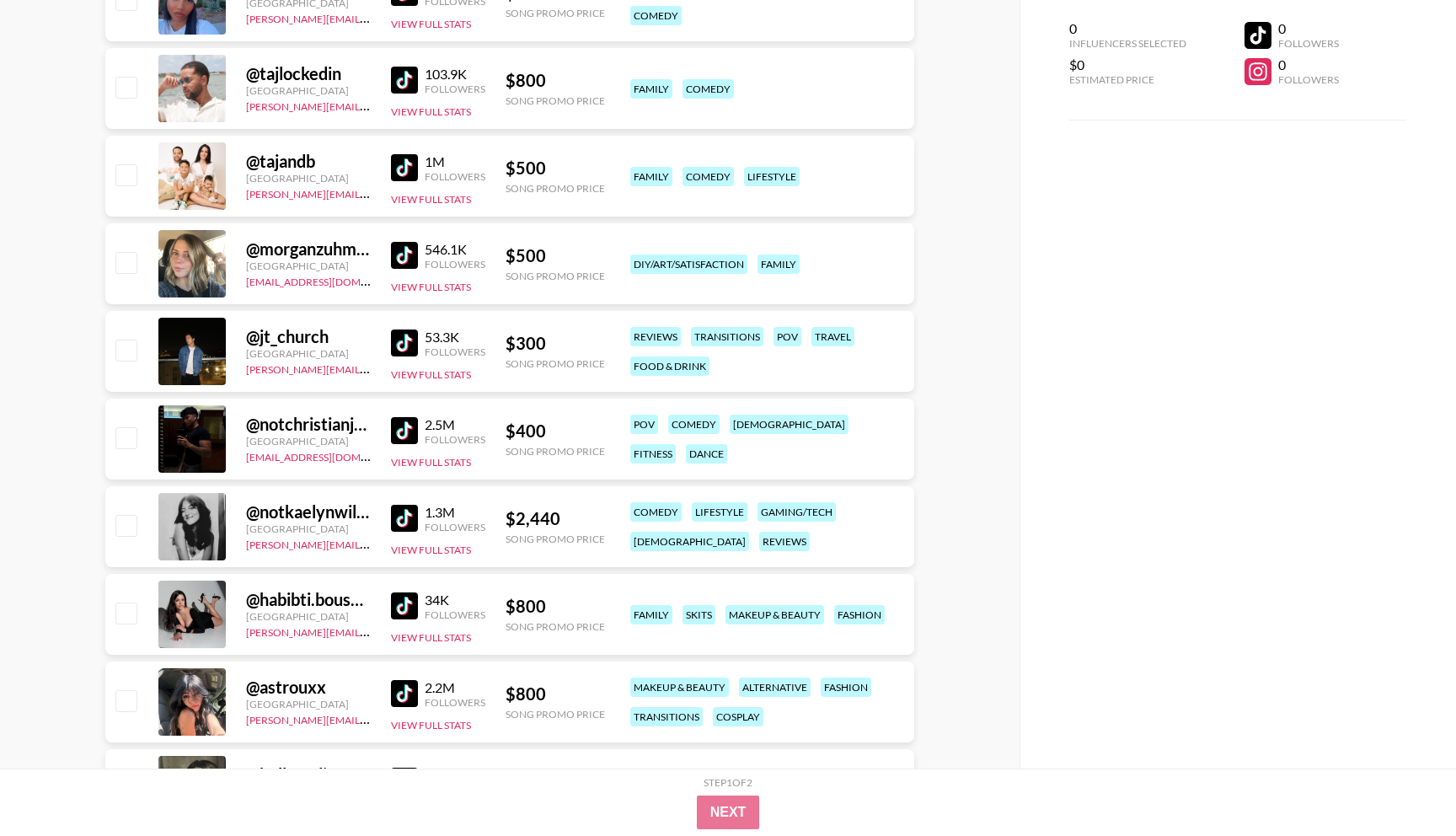
click at [400, 420] on img at bounding box center [404, 430] width 27 height 27
click at [399, 527] on img at bounding box center [404, 517] width 27 height 27
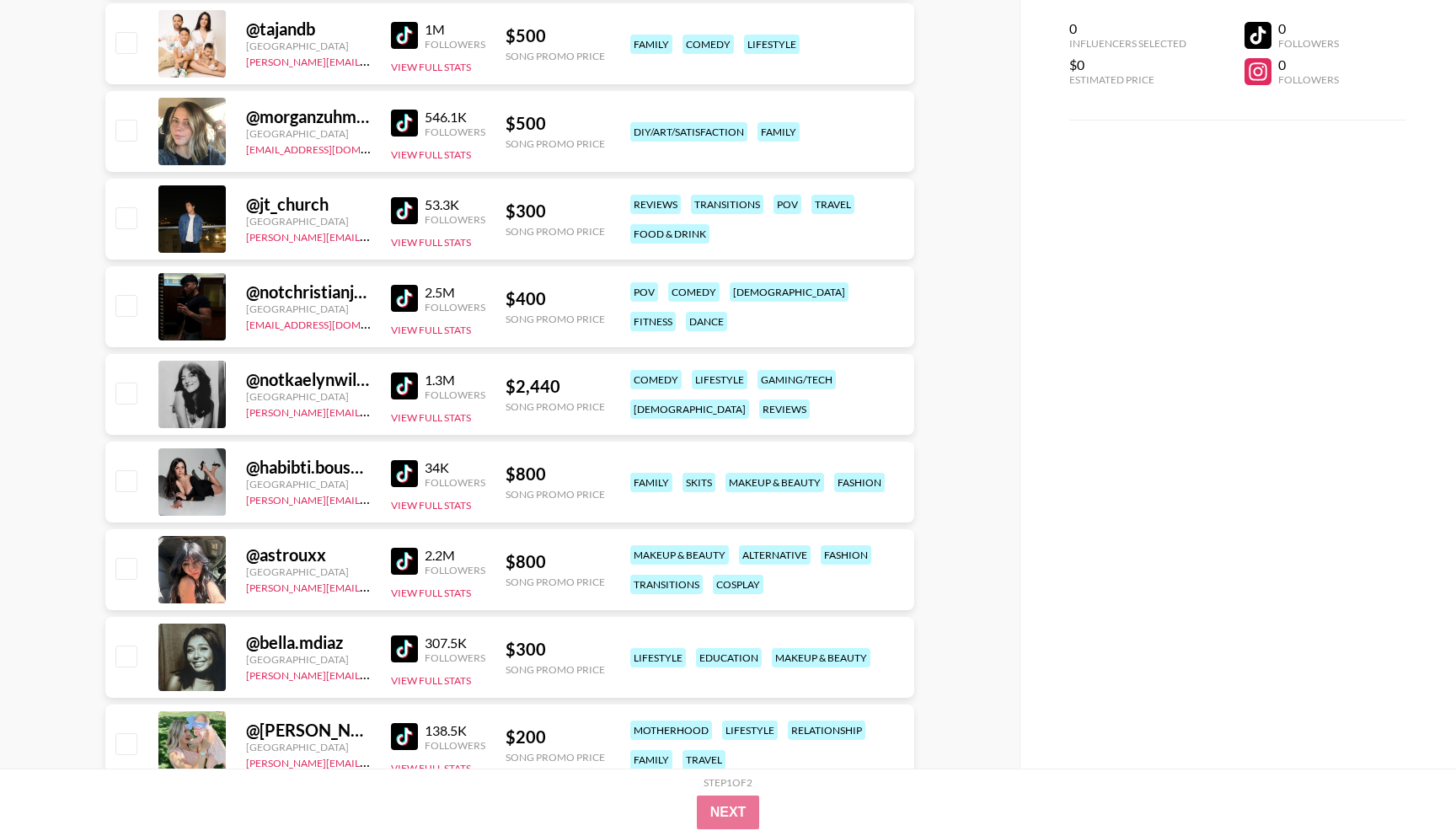
click at [401, 477] on img at bounding box center [404, 473] width 27 height 27
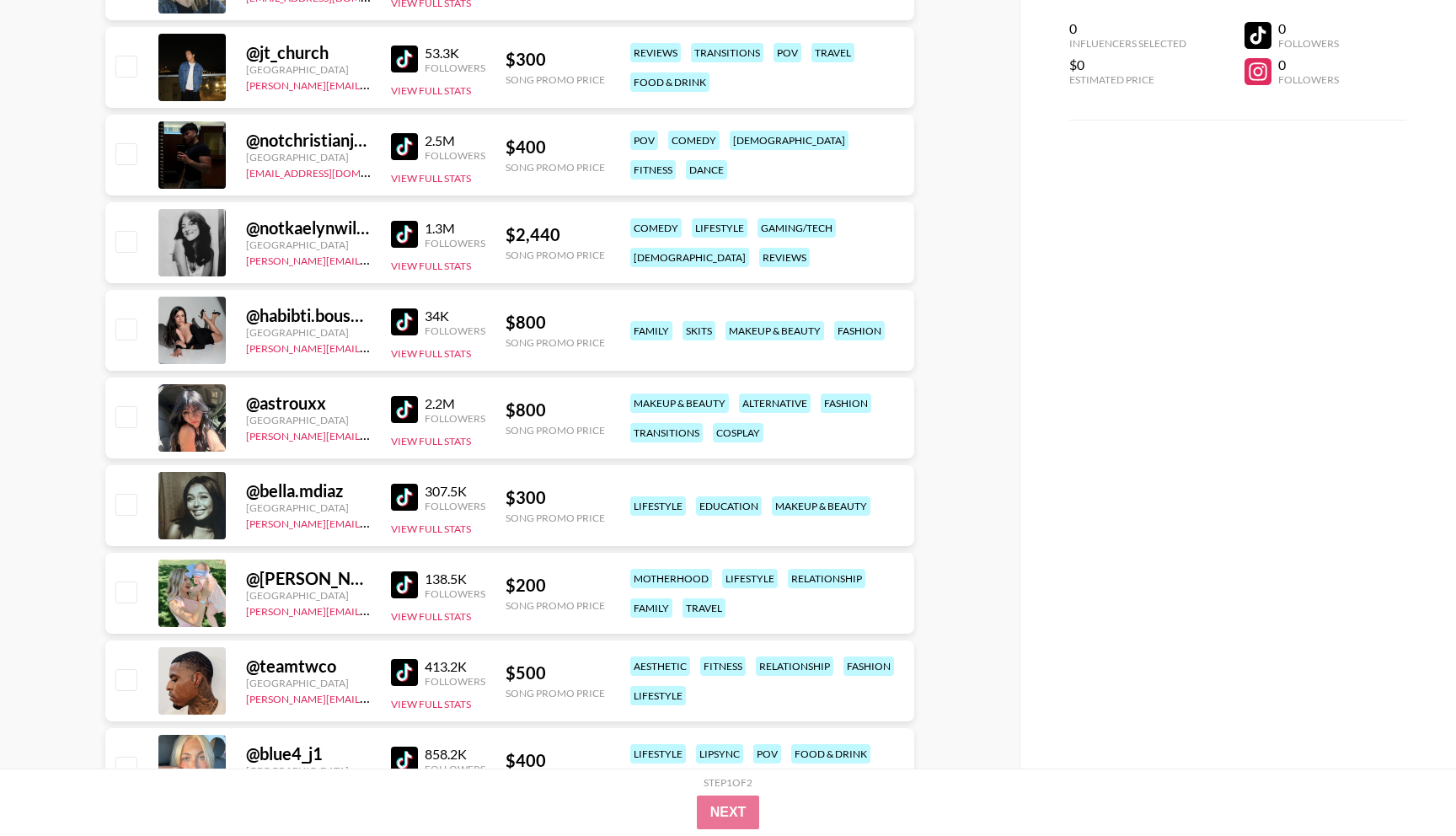
scroll to position [1580, 0]
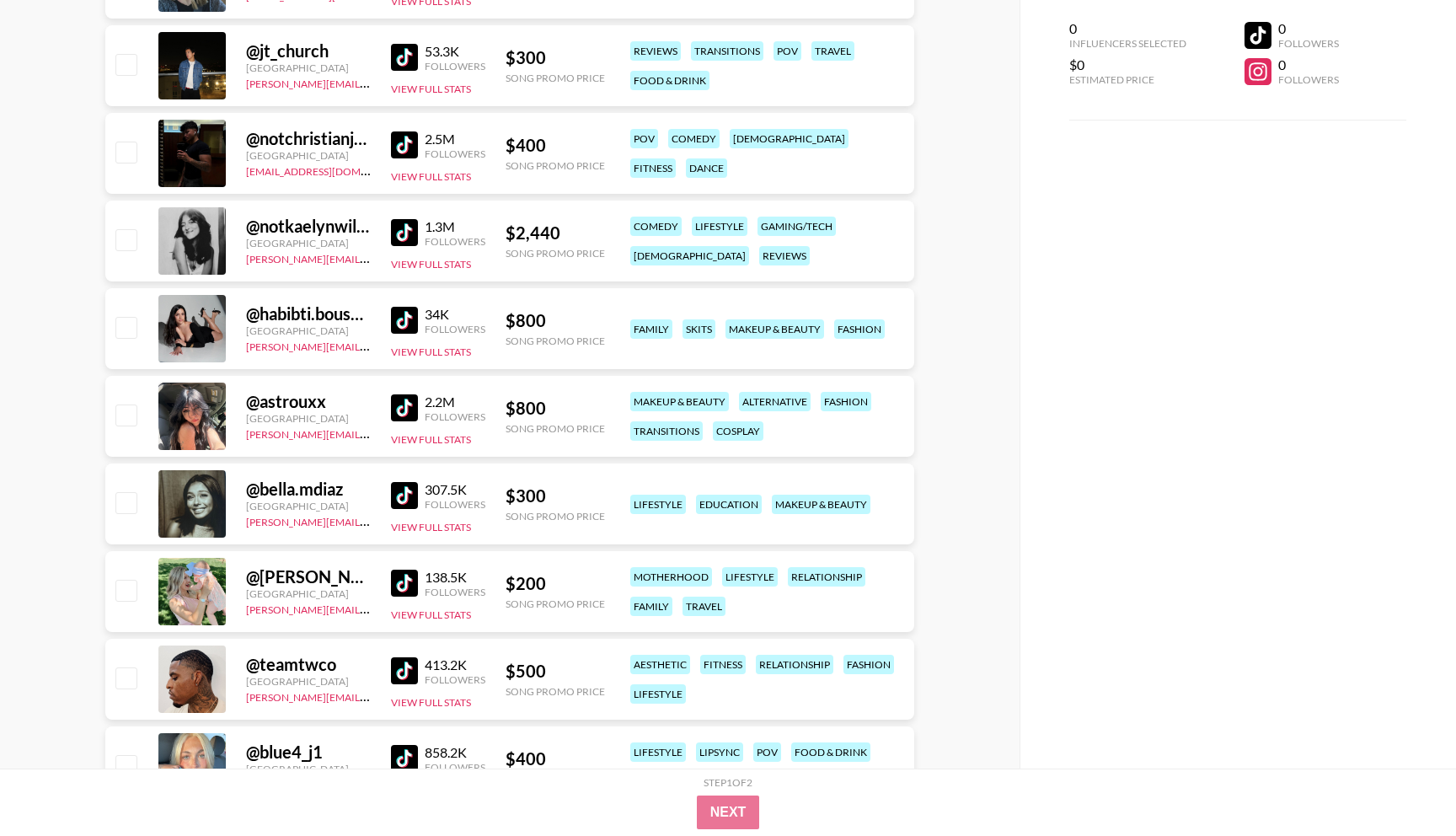
click at [407, 412] on img at bounding box center [404, 407] width 27 height 27
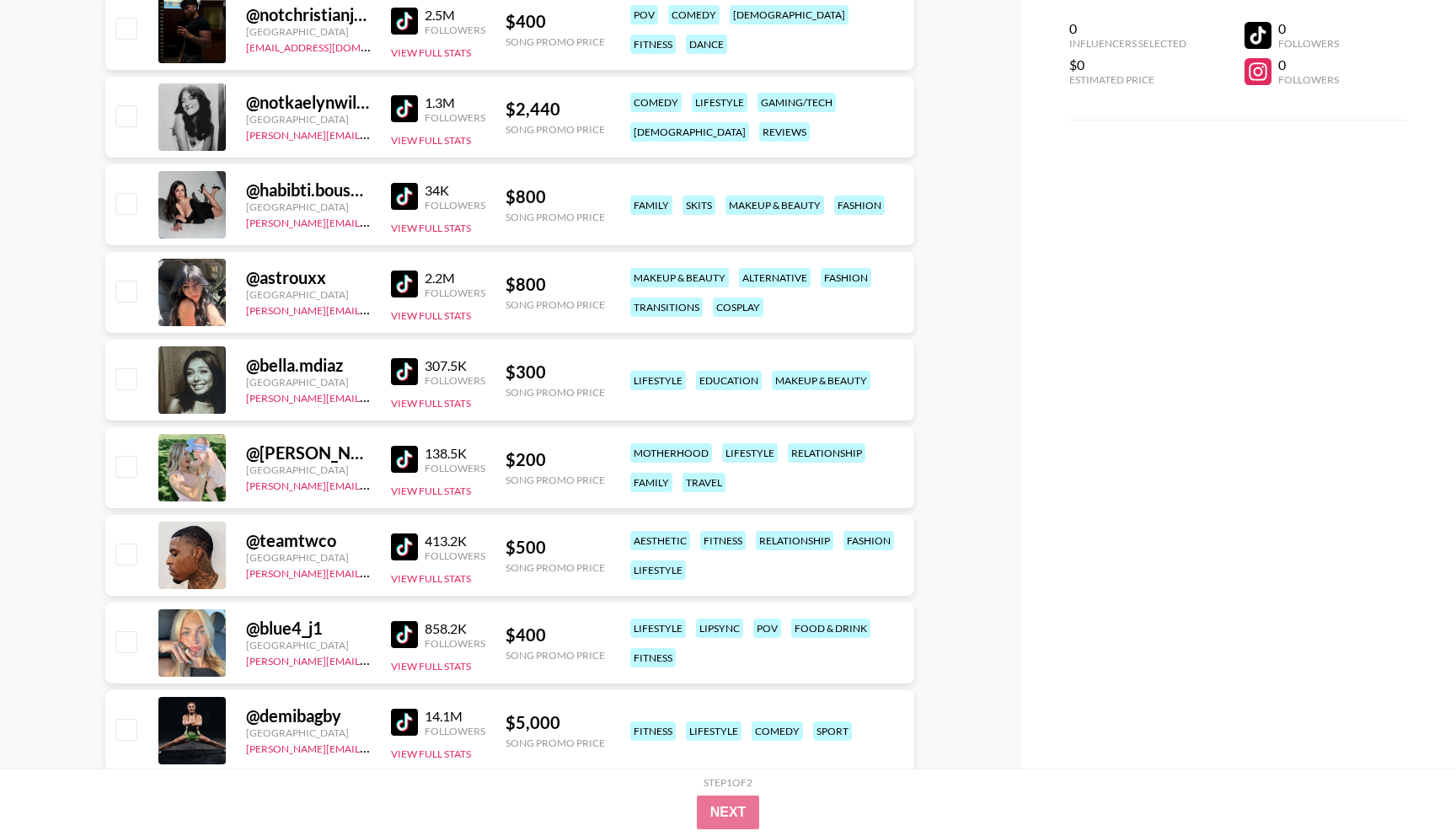
scroll to position [1706, 0]
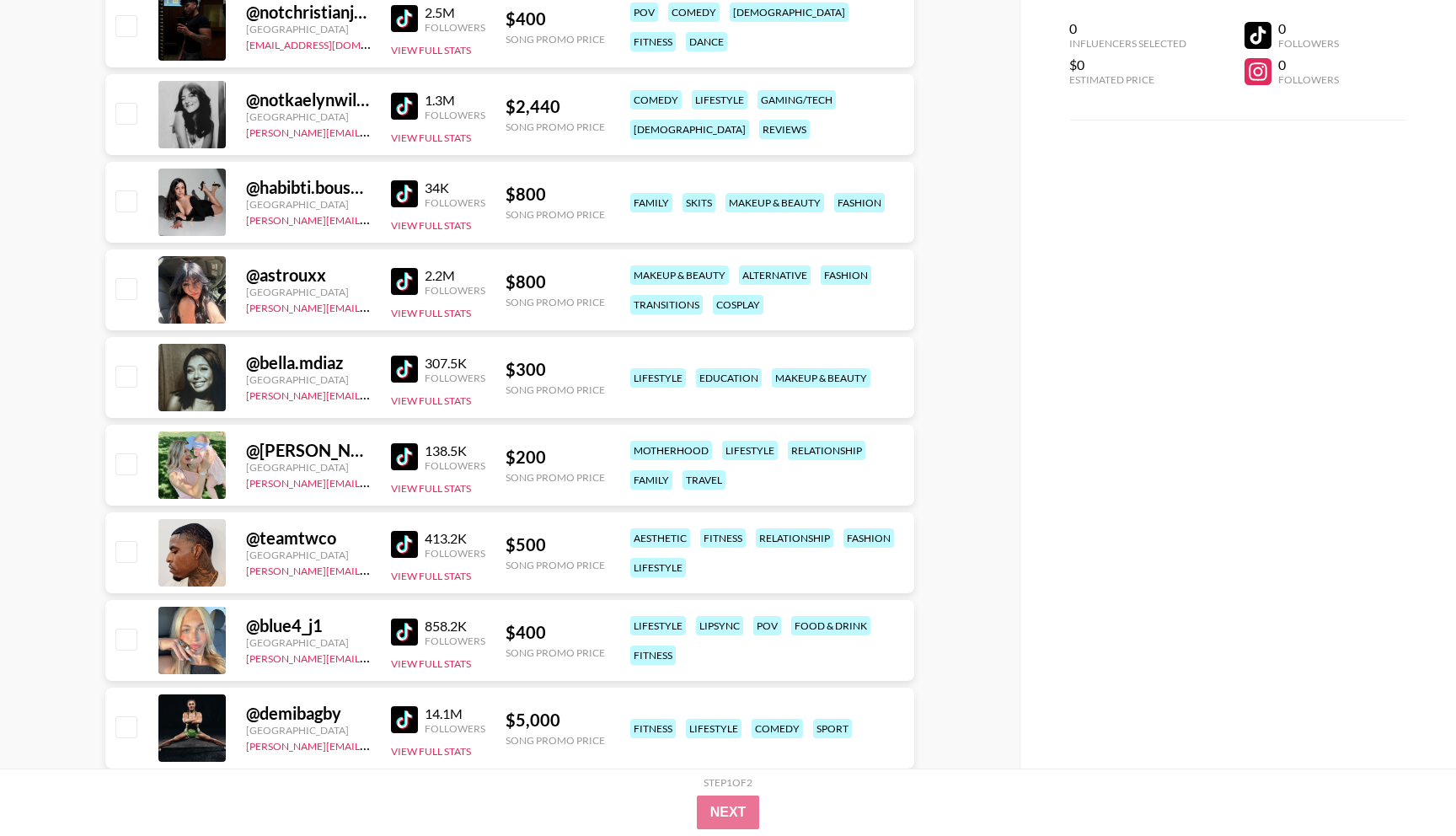
click at [407, 366] on img at bounding box center [404, 368] width 27 height 27
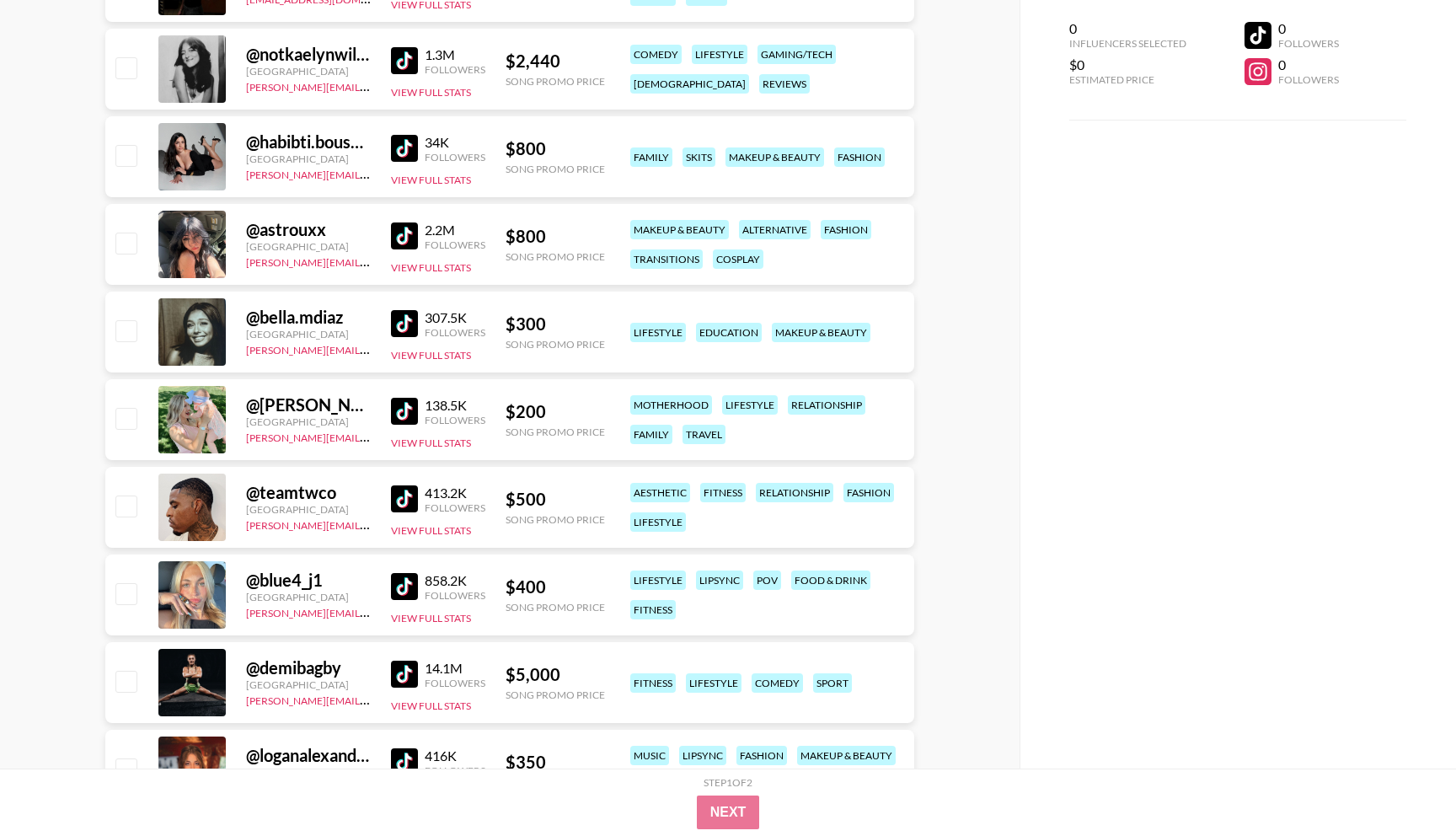
scroll to position [1776, 0]
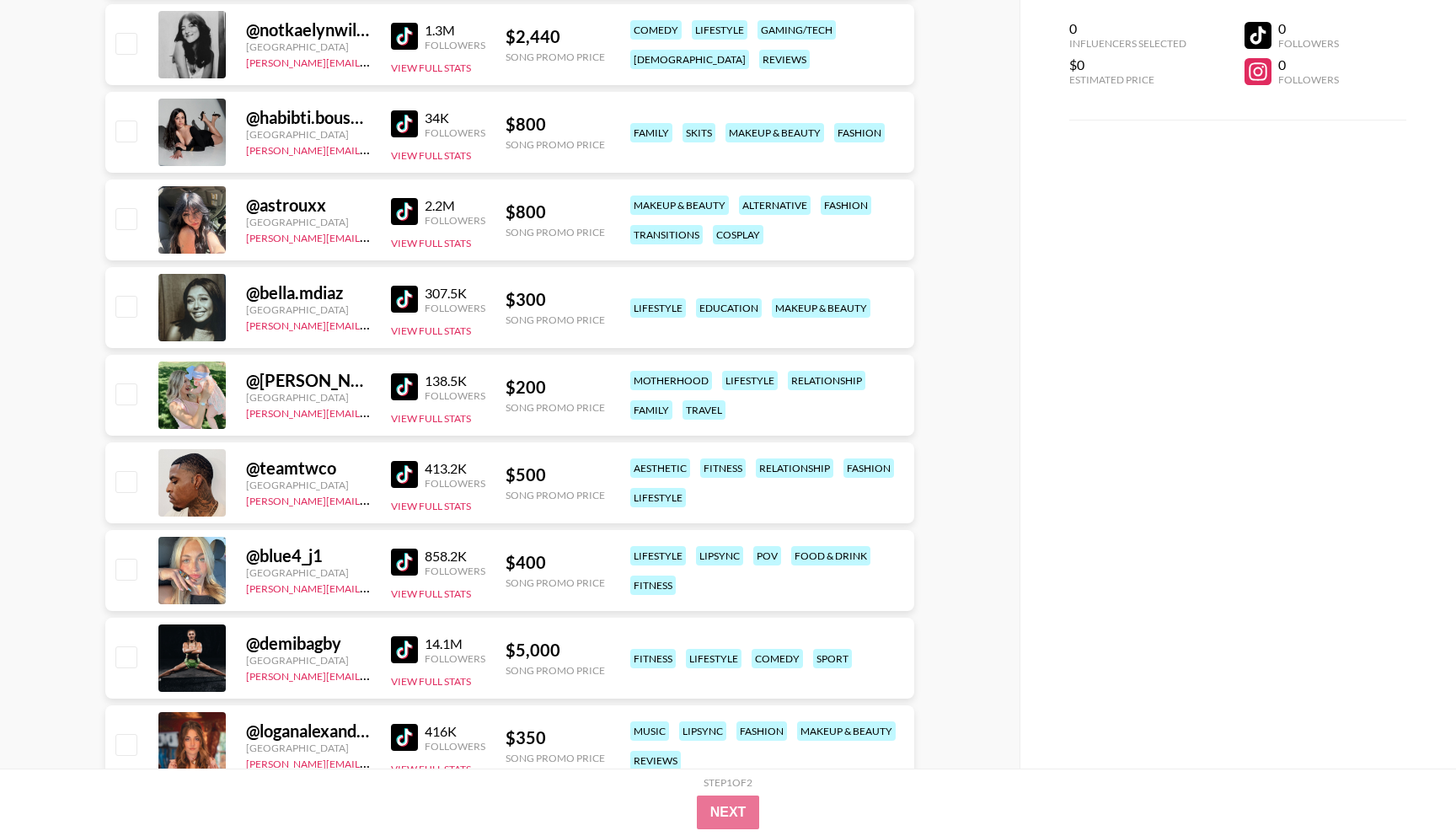
click at [400, 475] on img at bounding box center [404, 474] width 27 height 27
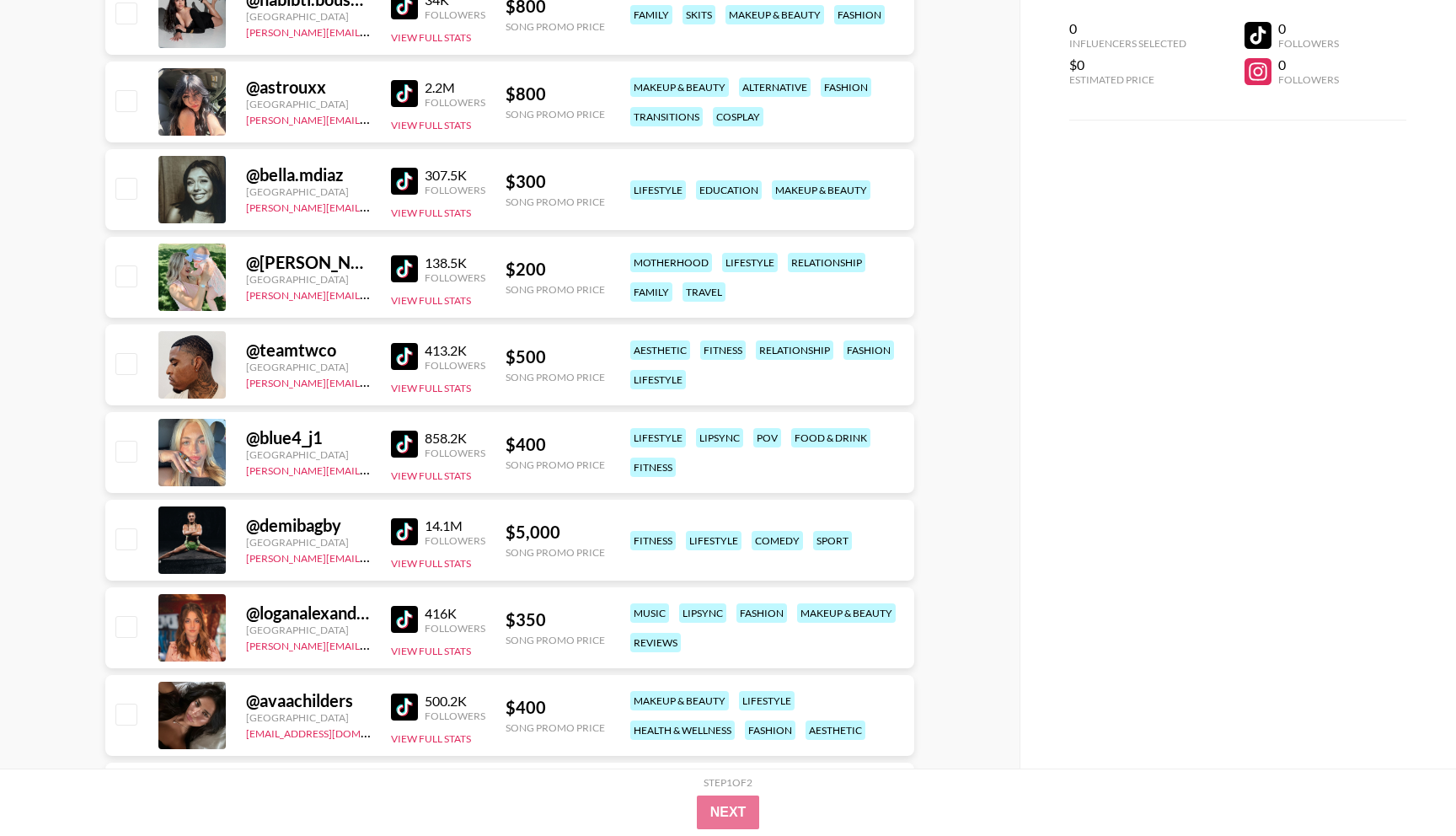
scroll to position [1983, 0]
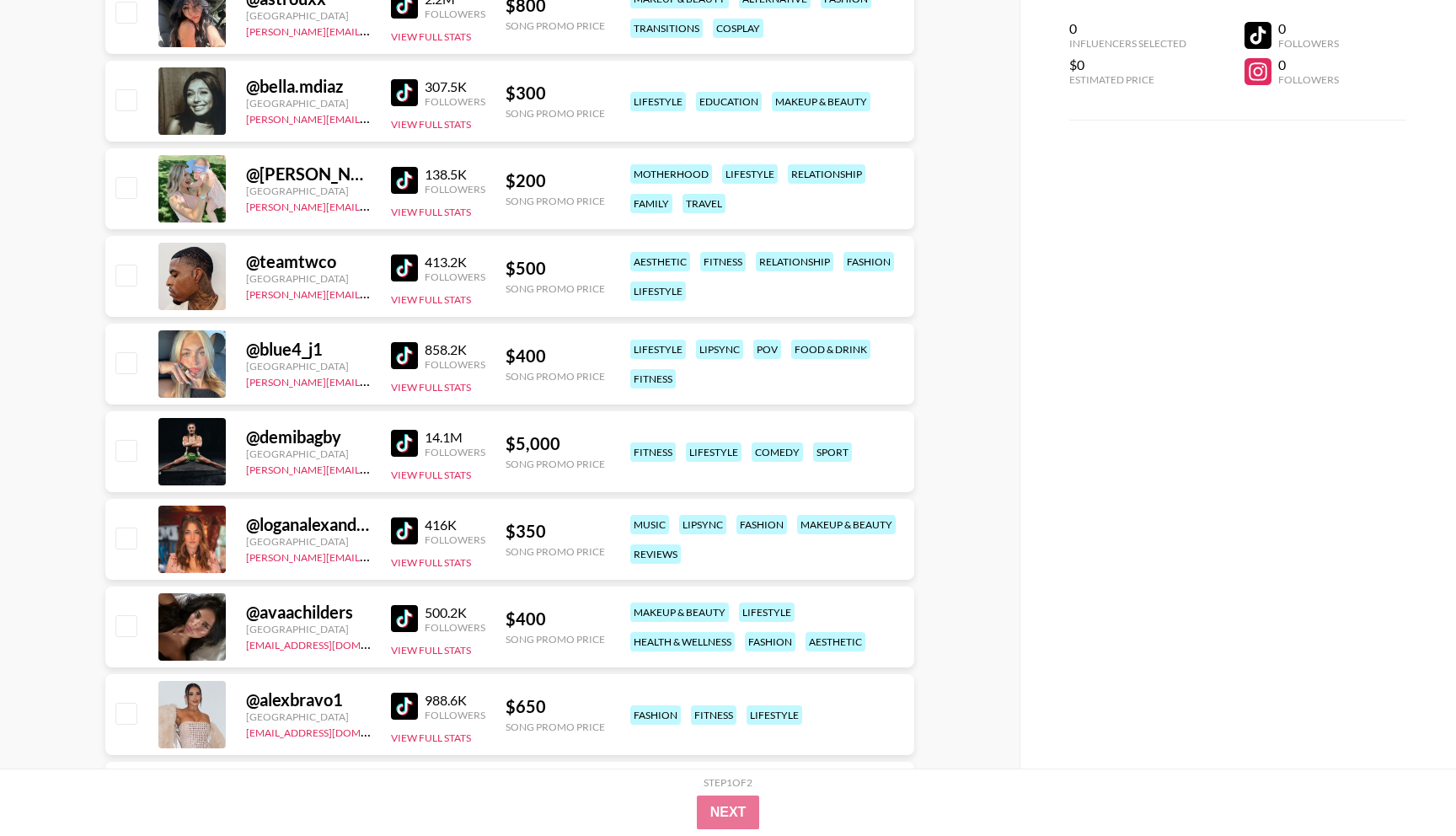
click at [400, 536] on img at bounding box center [404, 530] width 27 height 27
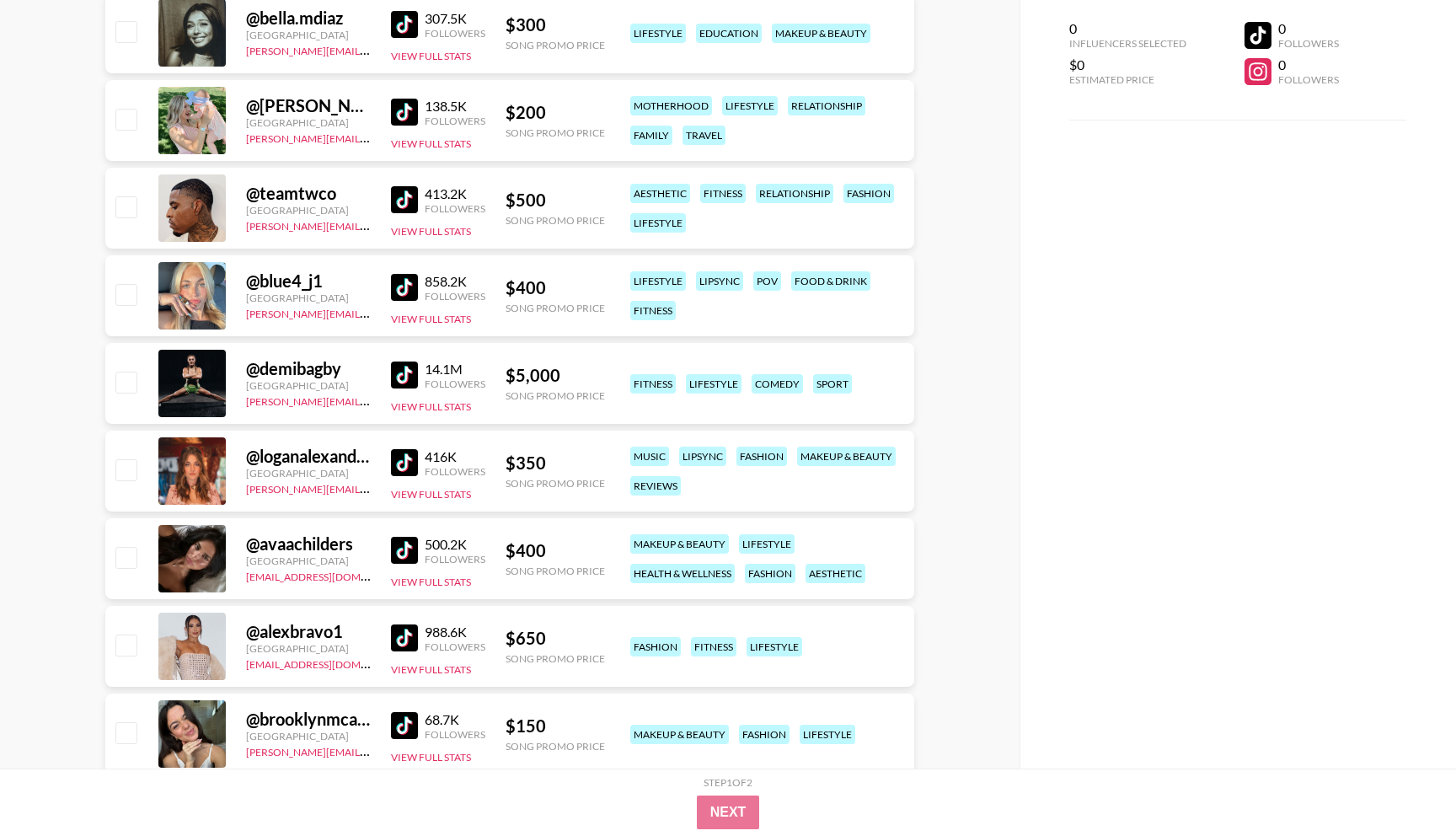
scroll to position [2105, 0]
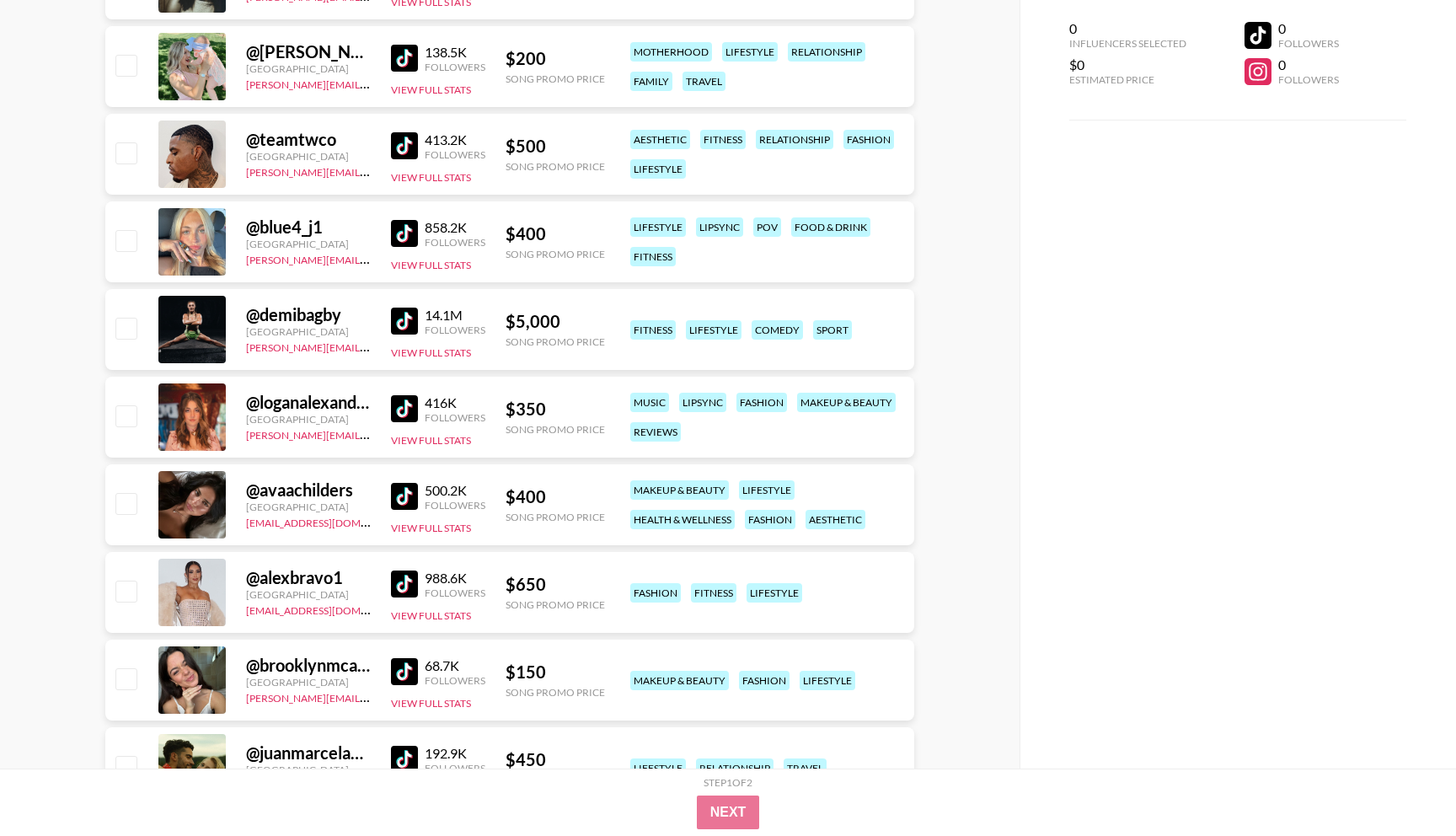
click at [411, 490] on img at bounding box center [404, 496] width 27 height 27
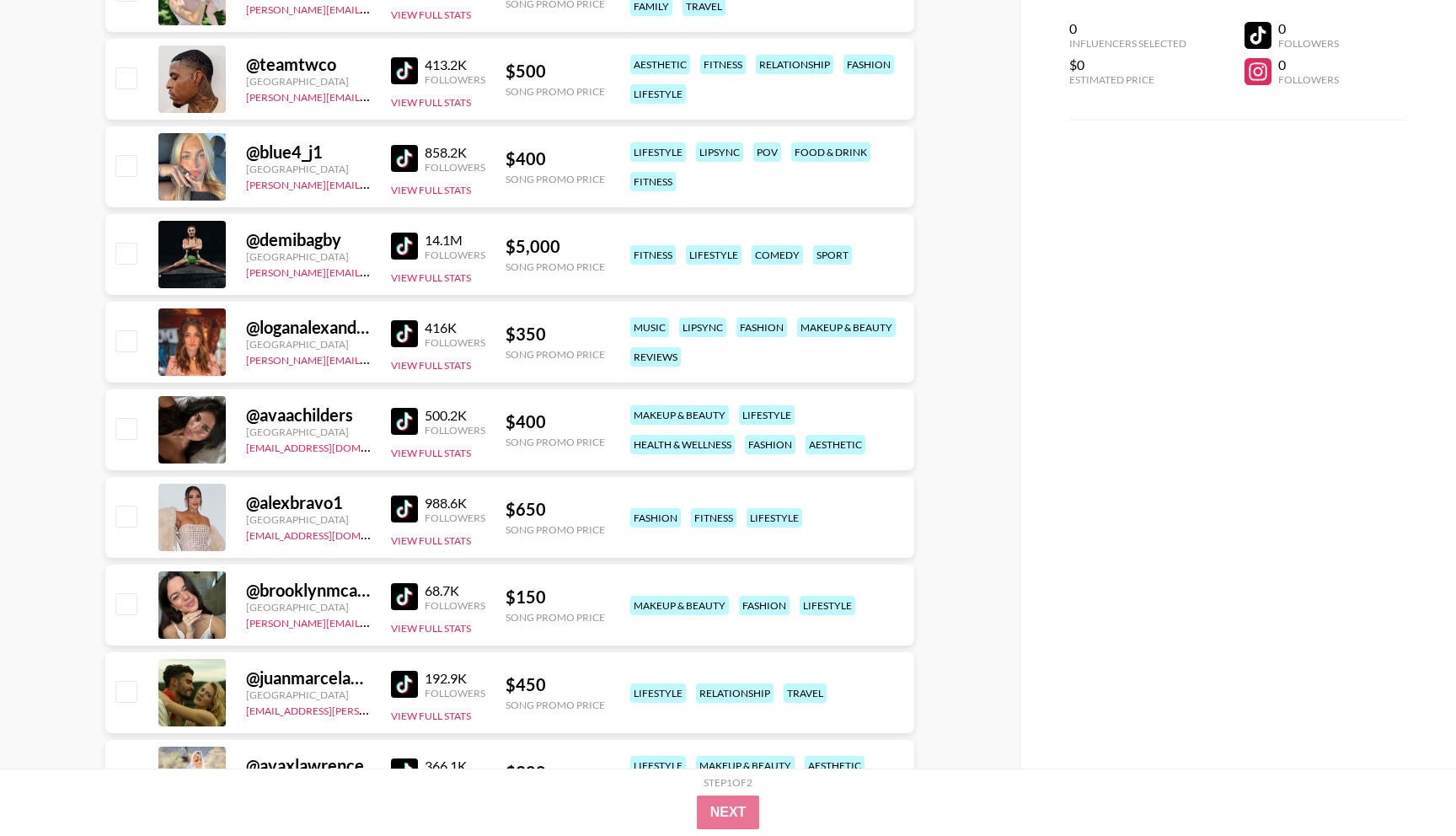
click at [400, 501] on img at bounding box center [404, 508] width 27 height 27
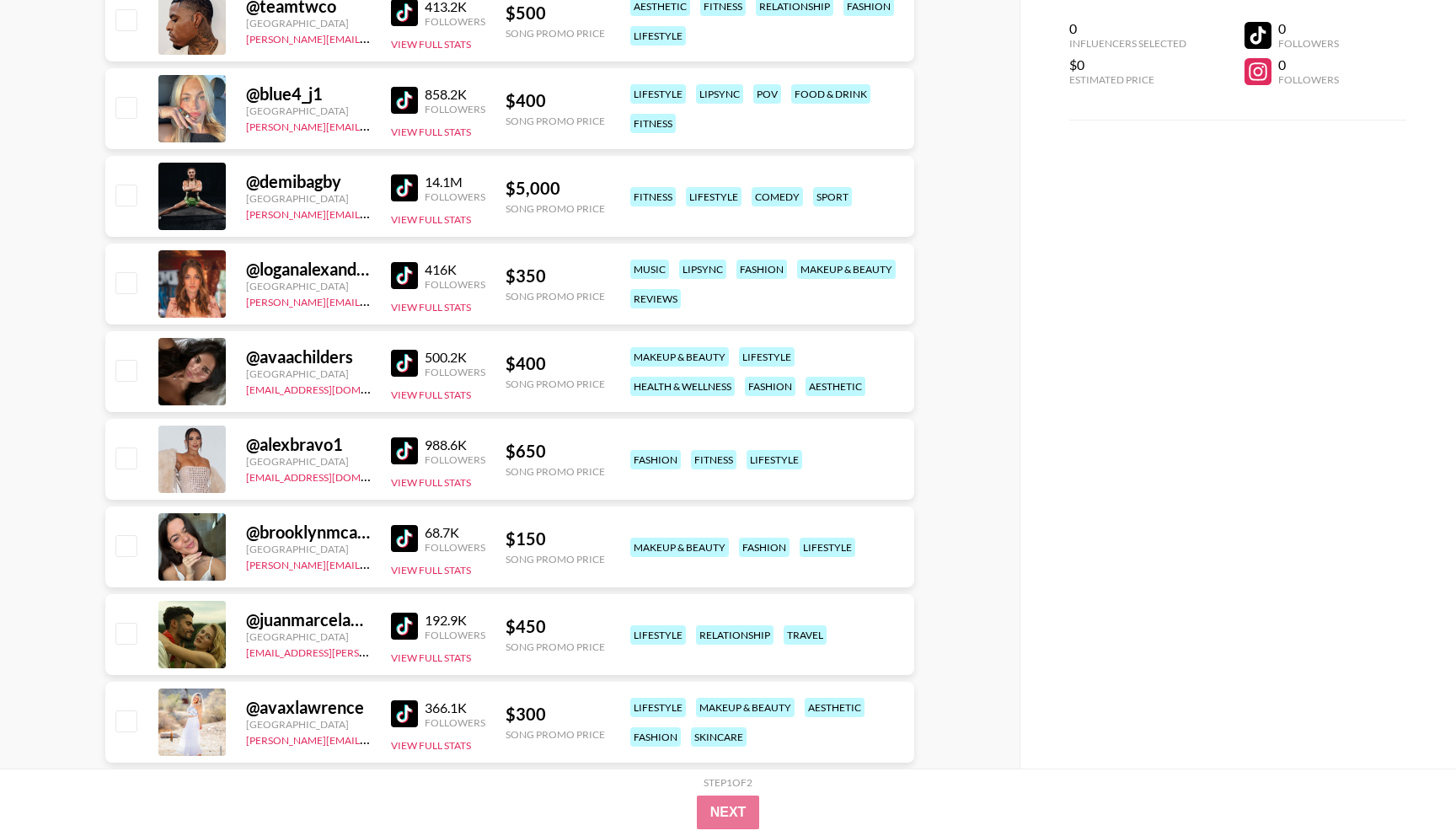
scroll to position [2239, 0]
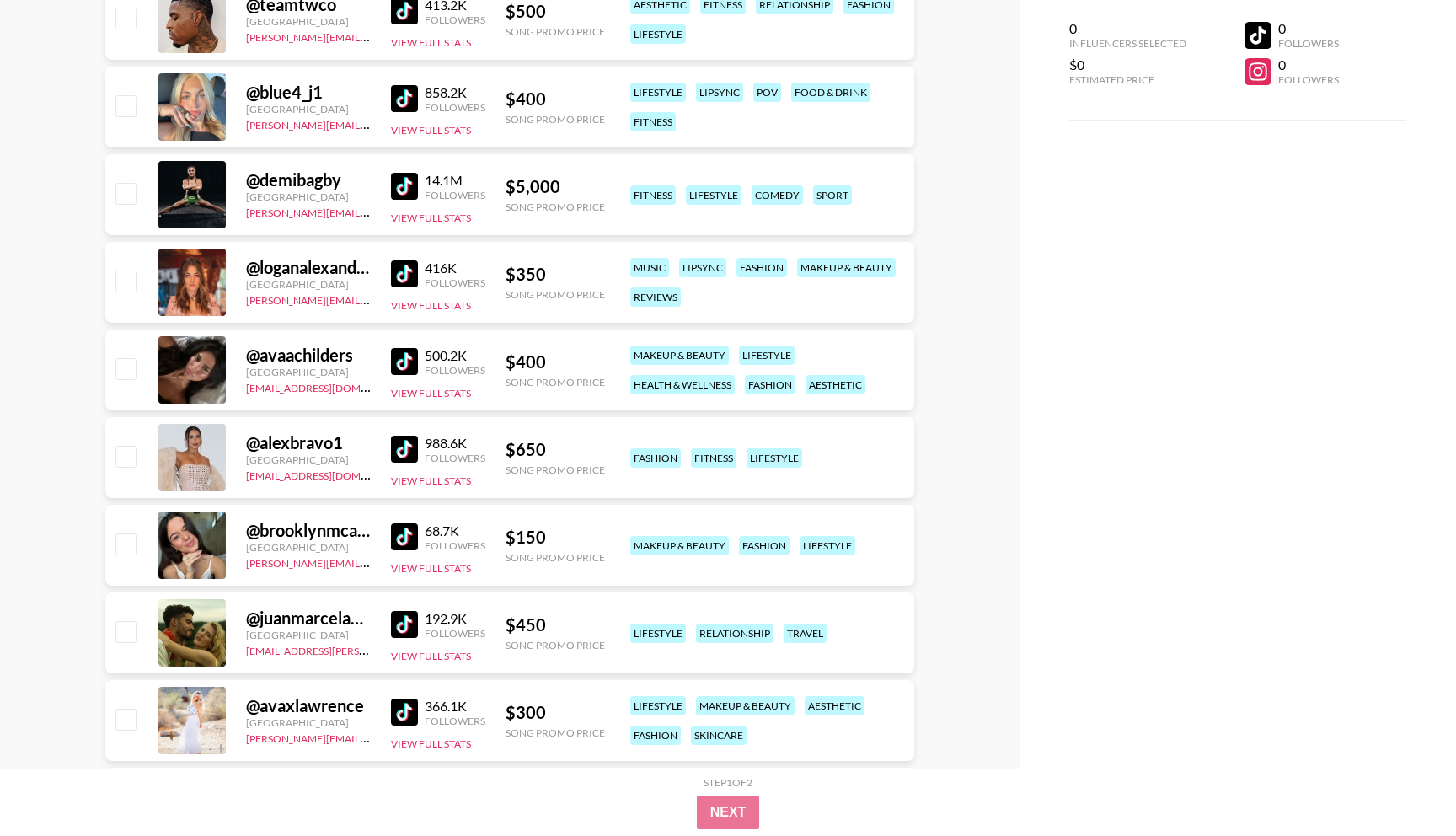
click at [408, 538] on img at bounding box center [404, 536] width 27 height 27
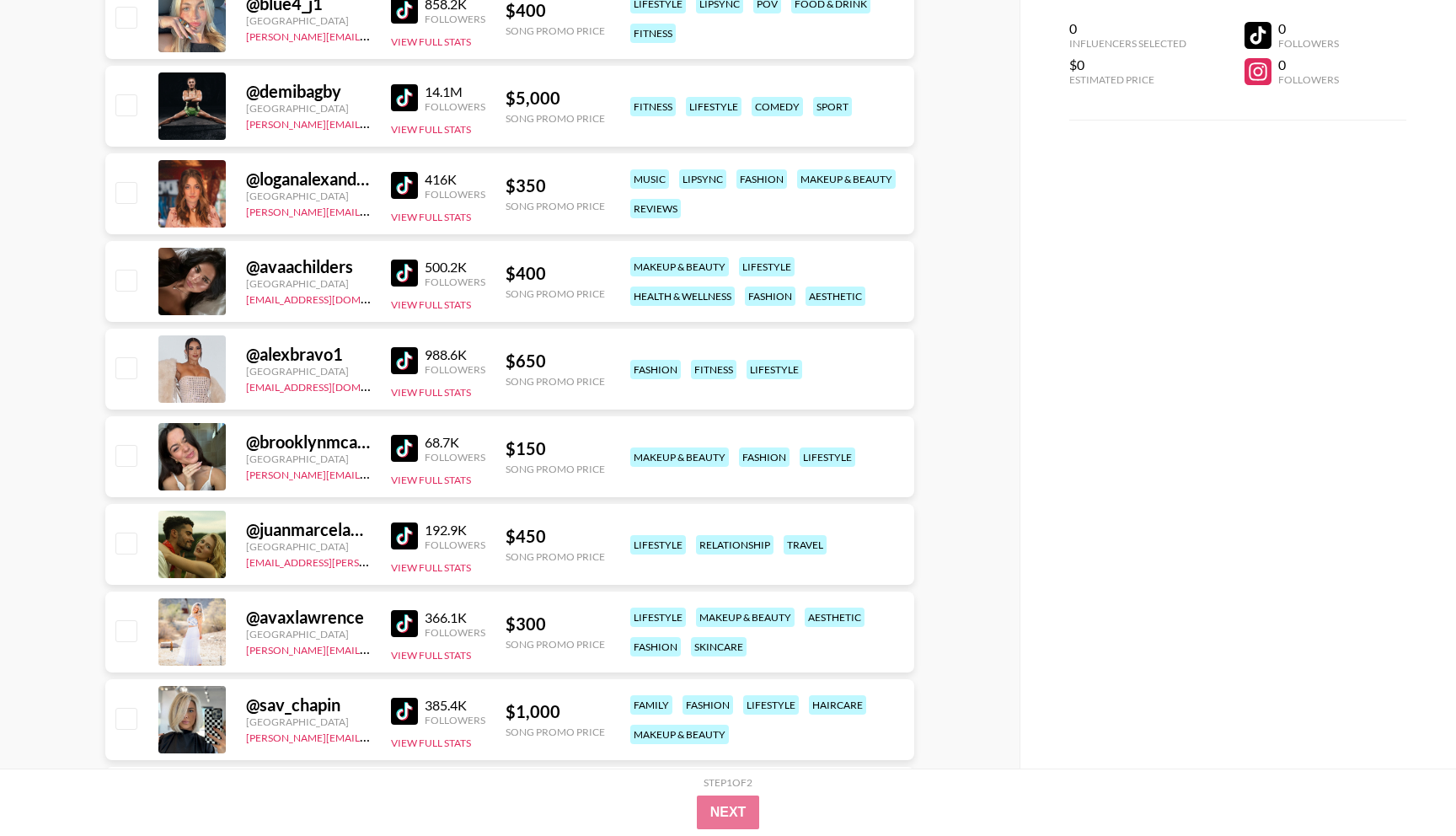
scroll to position [2351, 0]
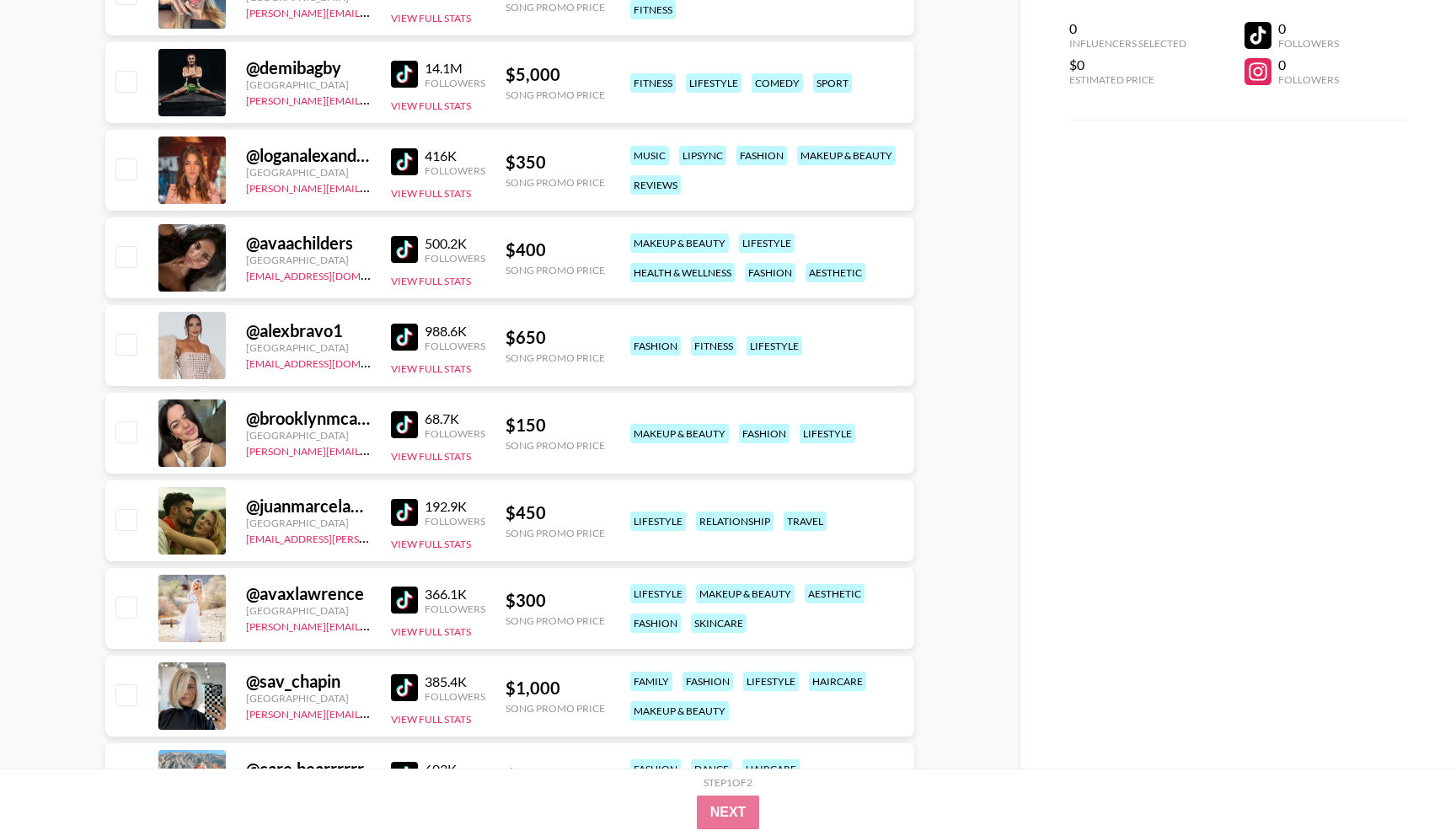
click at [409, 593] on img at bounding box center [404, 599] width 27 height 27
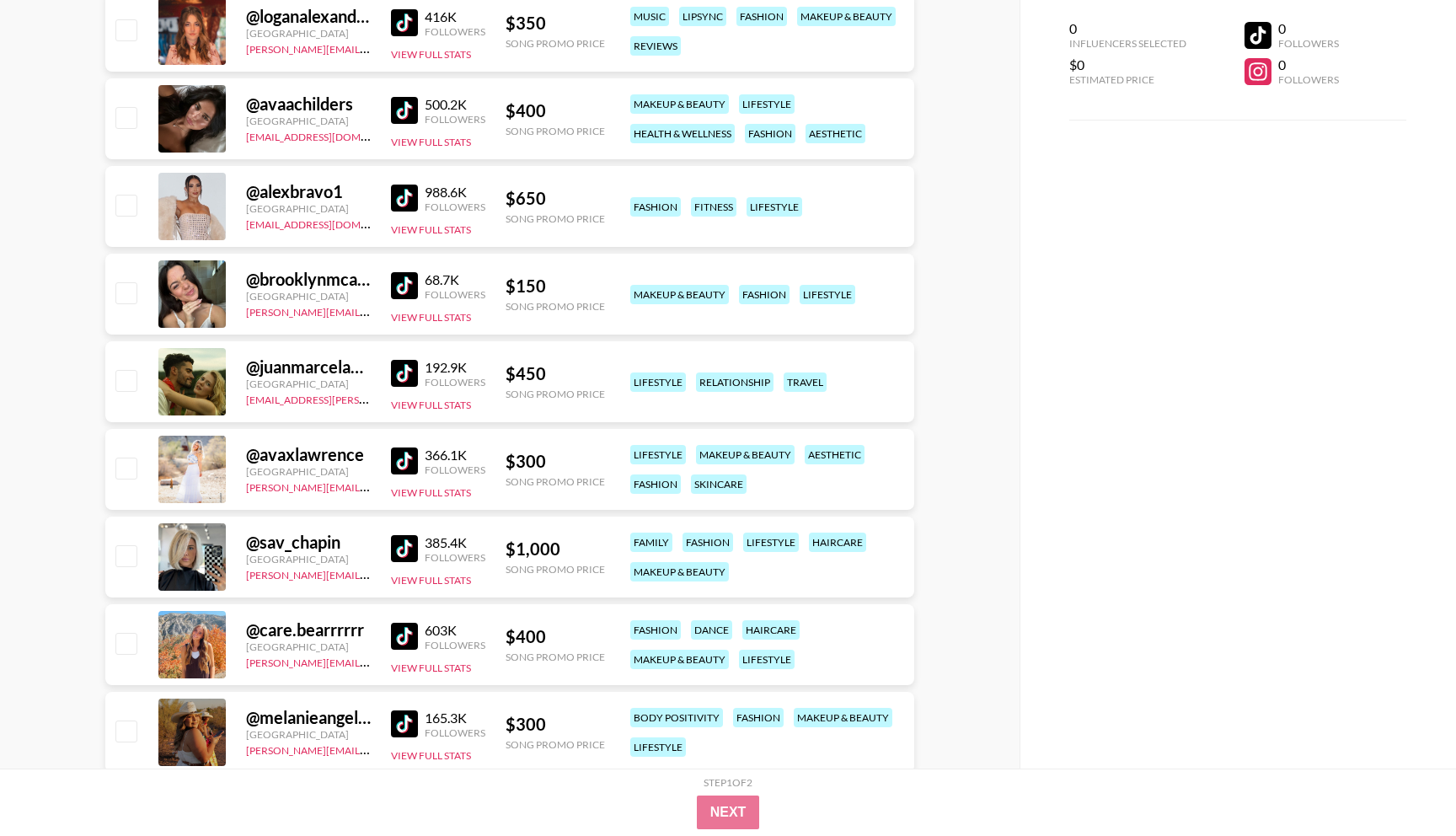
scroll to position [2494, 0]
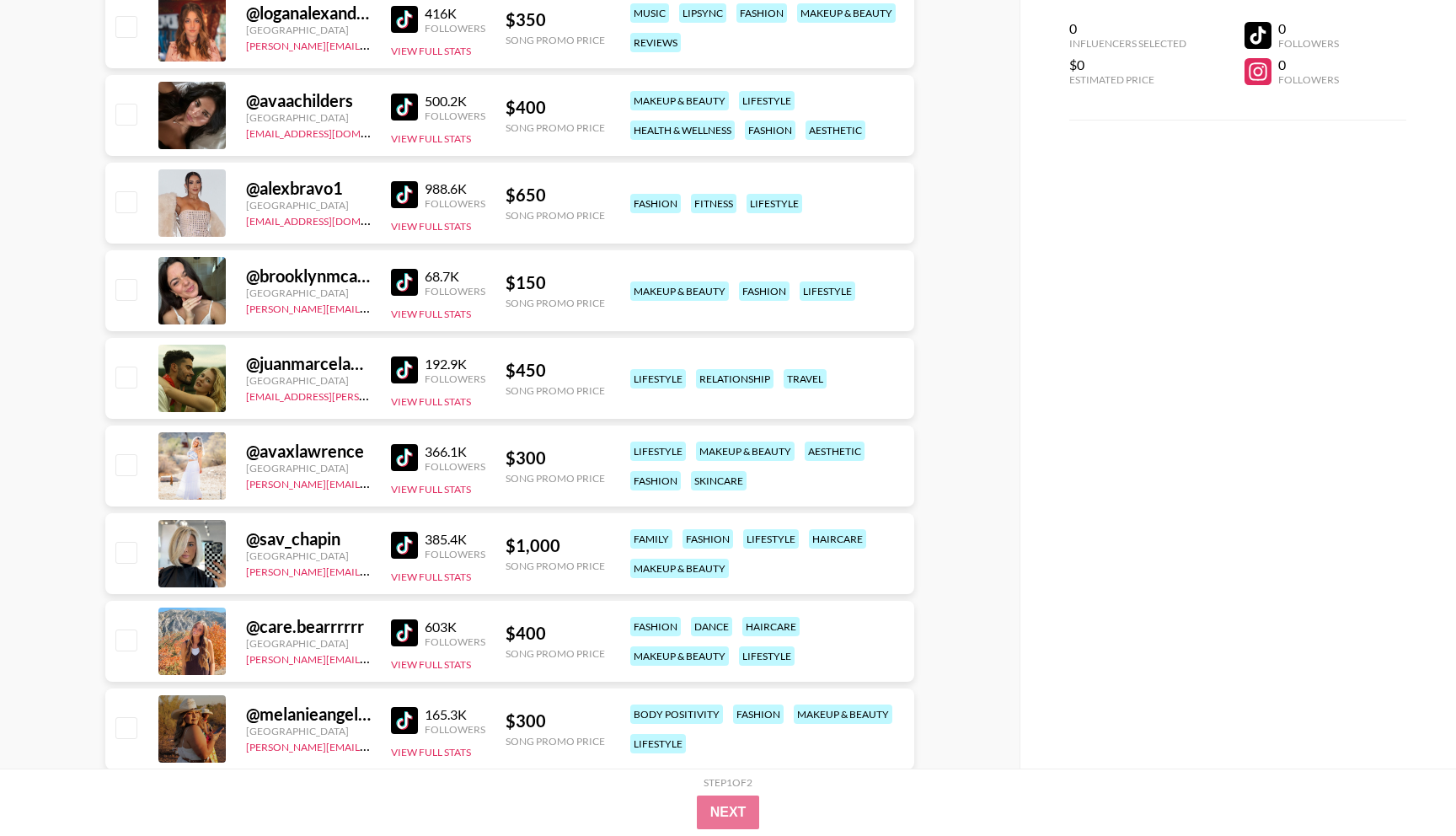
click at [393, 548] on img at bounding box center [404, 545] width 27 height 27
click at [407, 638] on img at bounding box center [404, 632] width 27 height 27
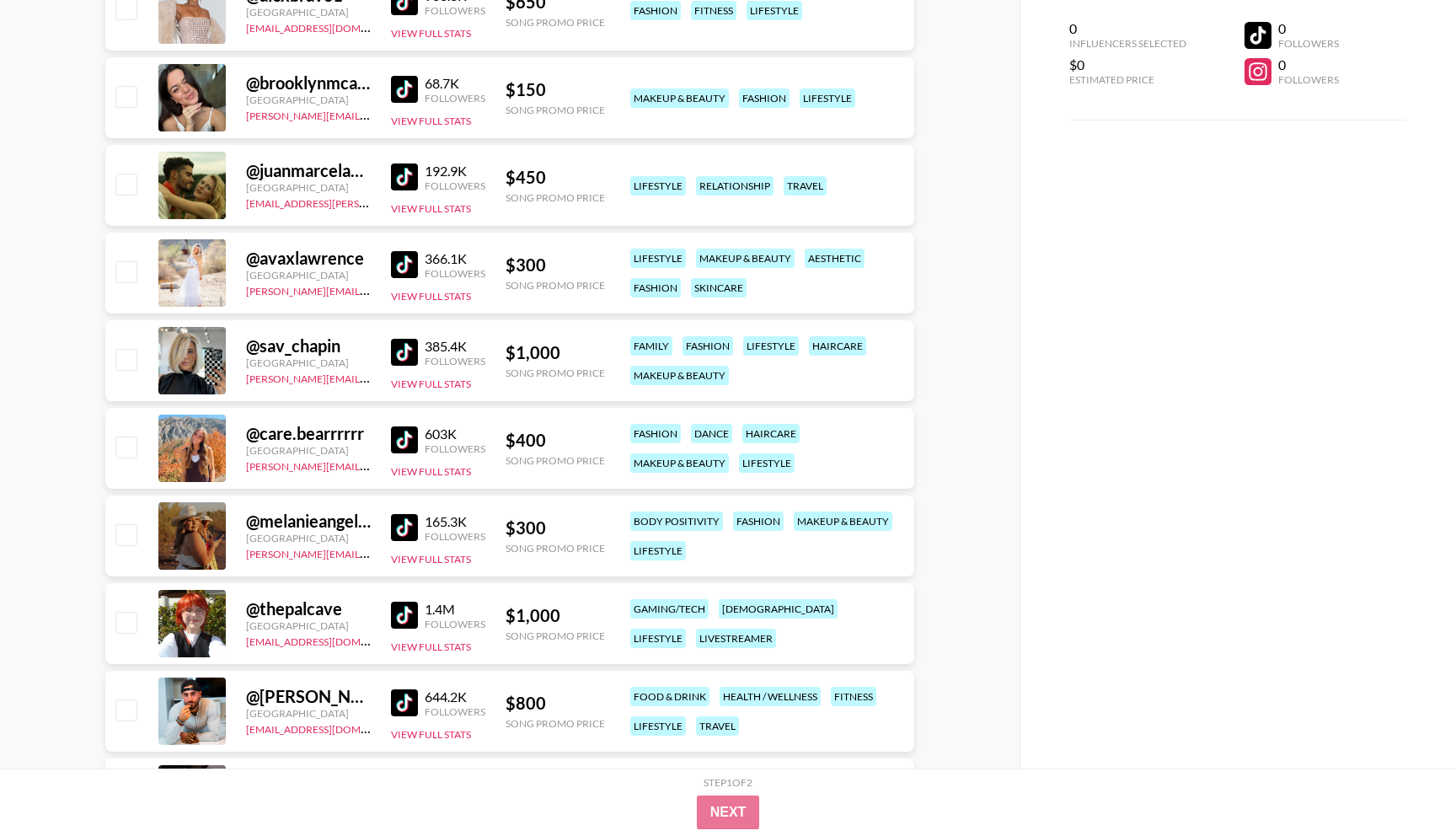
scroll to position [2698, 0]
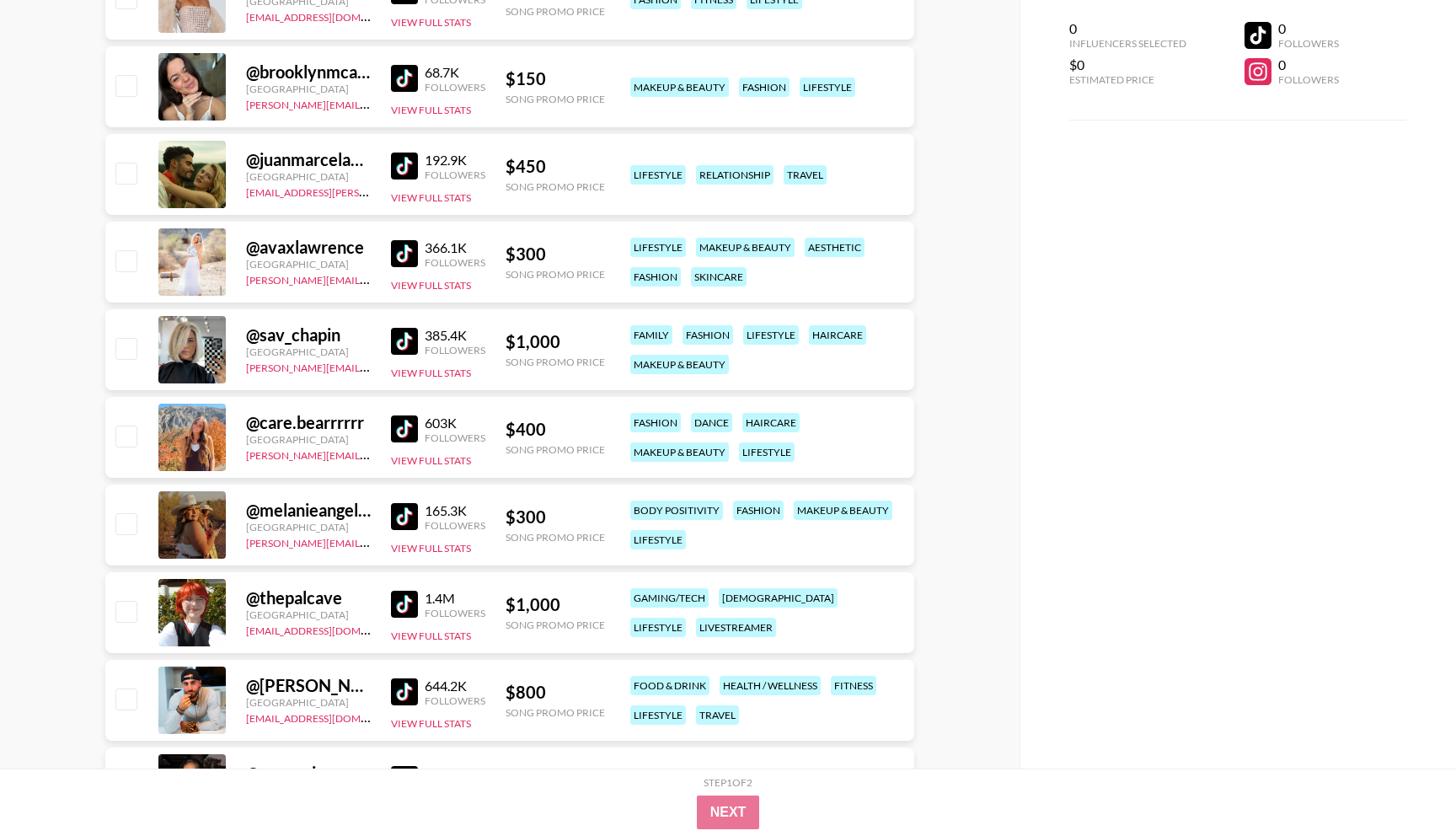
click at [406, 428] on img at bounding box center [404, 428] width 27 height 27
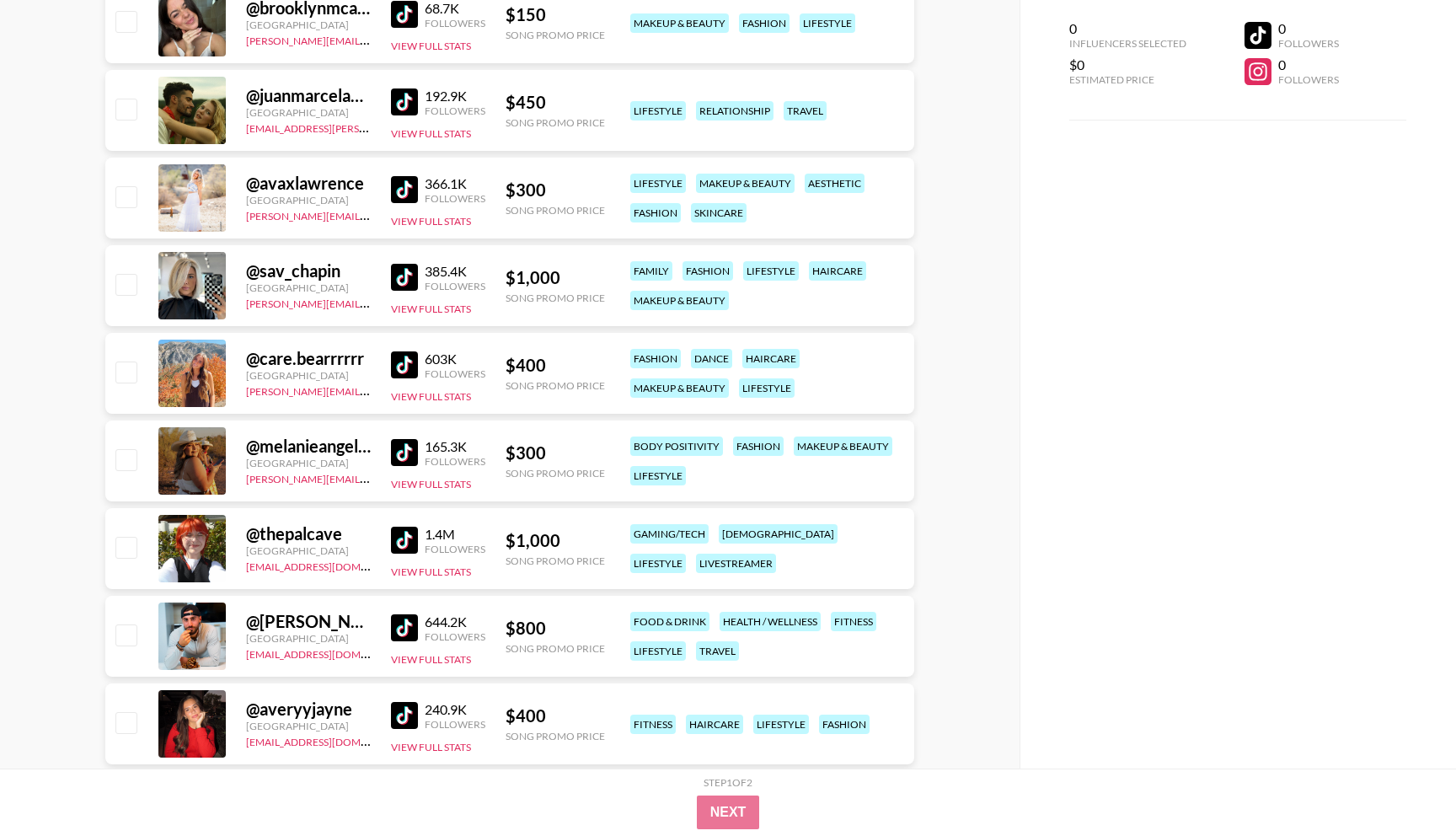
scroll to position [2760, 0]
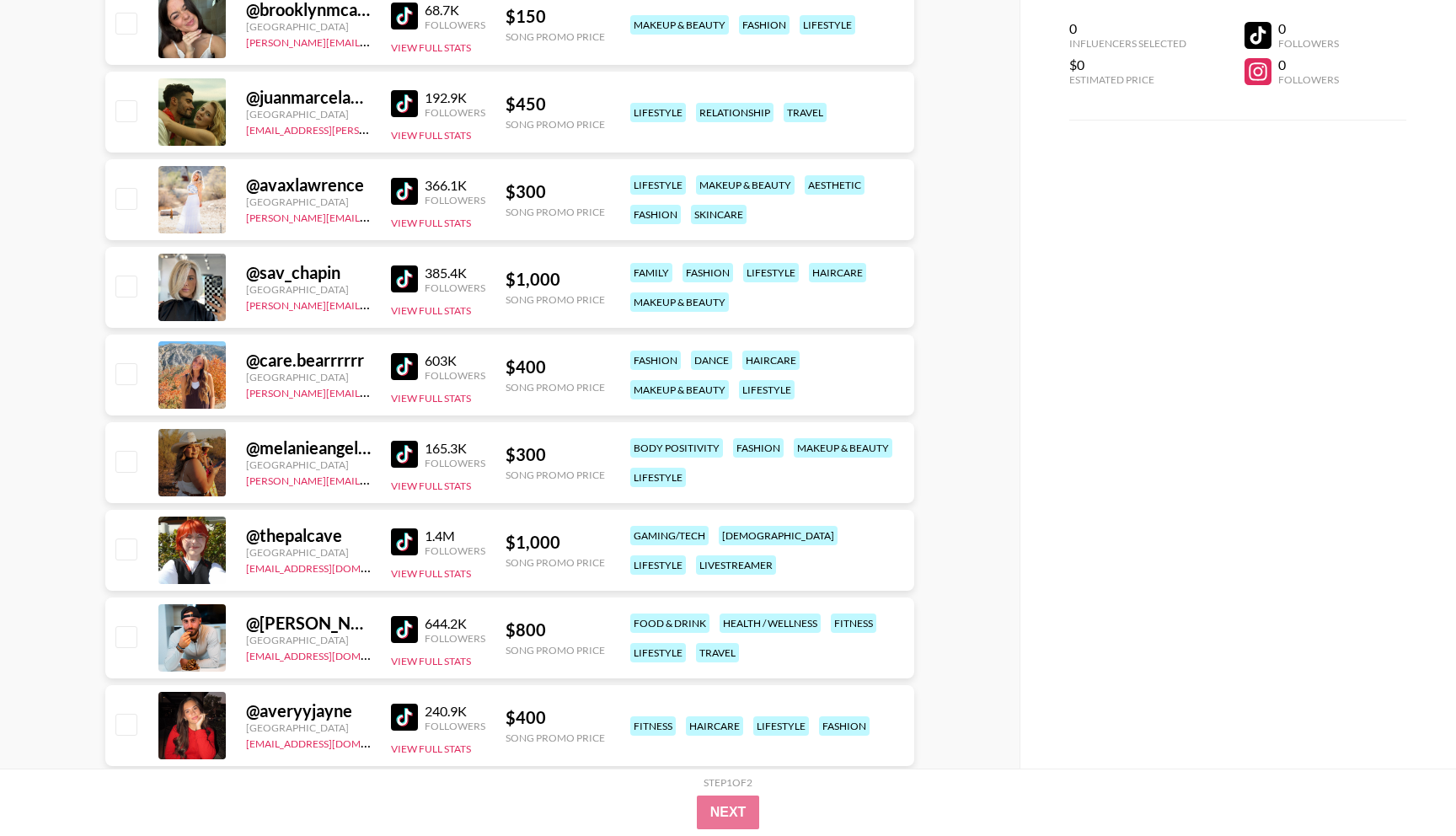
click at [404, 546] on img at bounding box center [404, 542] width 27 height 27
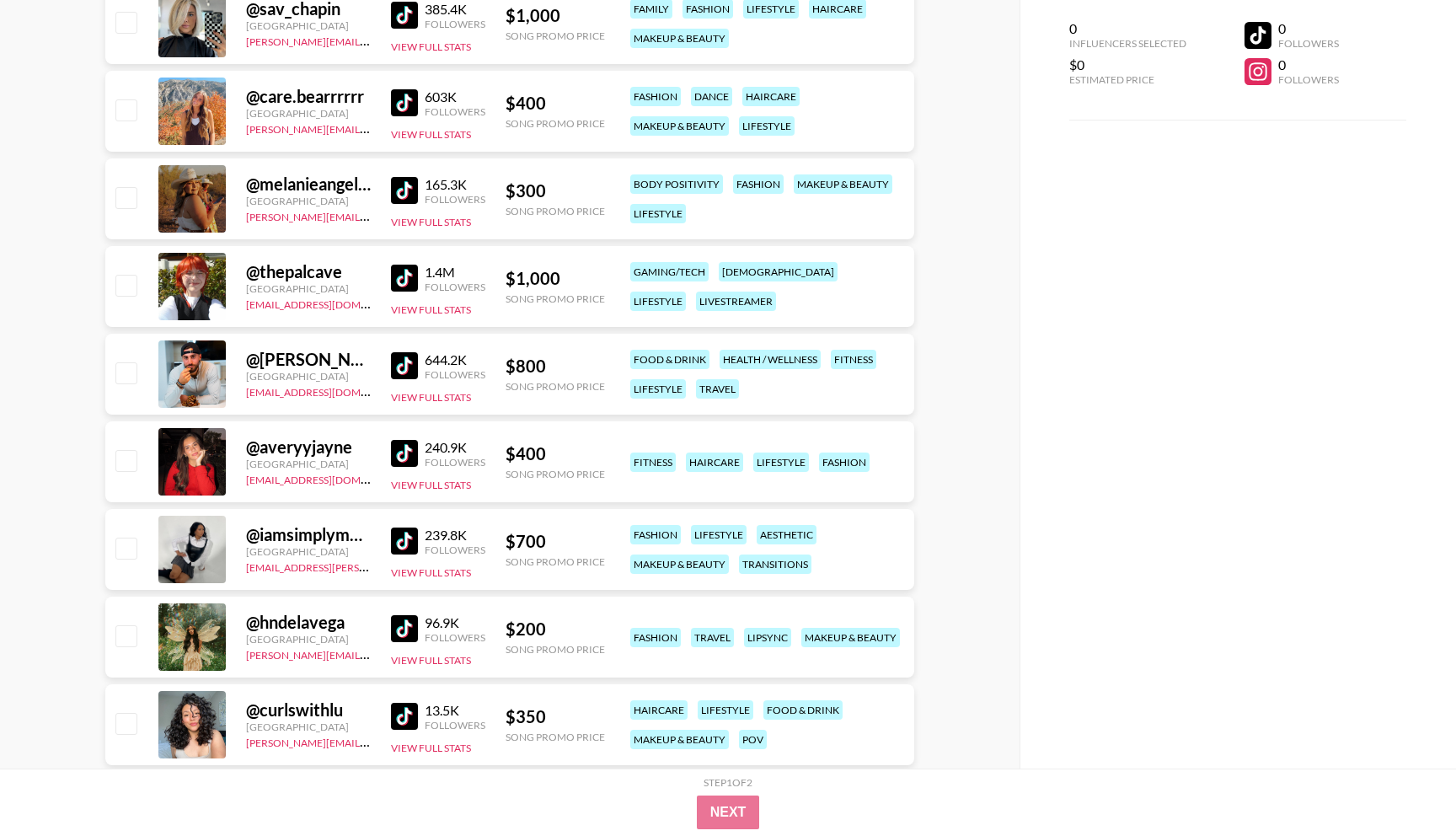
scroll to position [3035, 0]
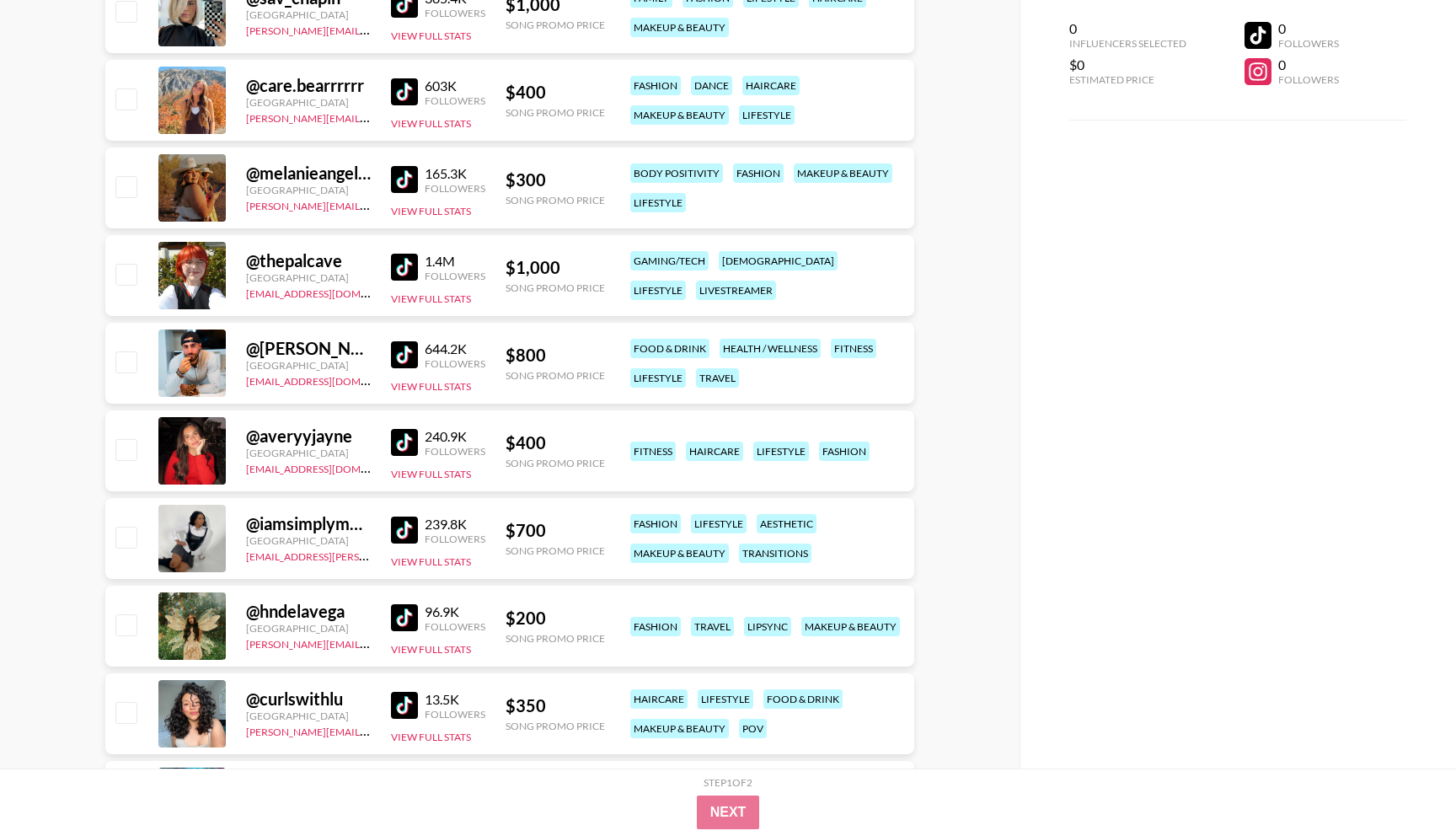
click at [403, 437] on img at bounding box center [404, 442] width 27 height 27
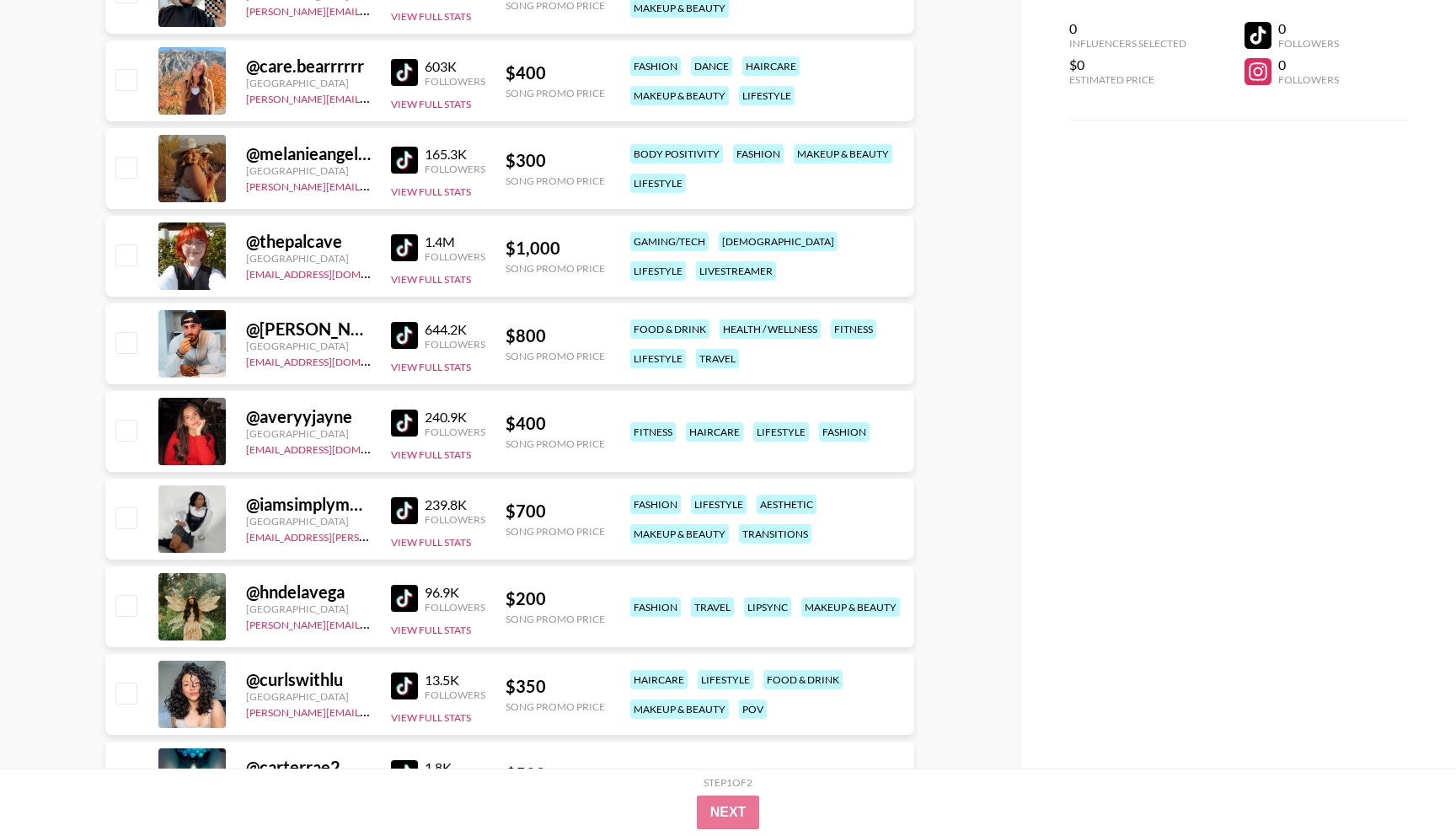
scroll to position [3064, 0]
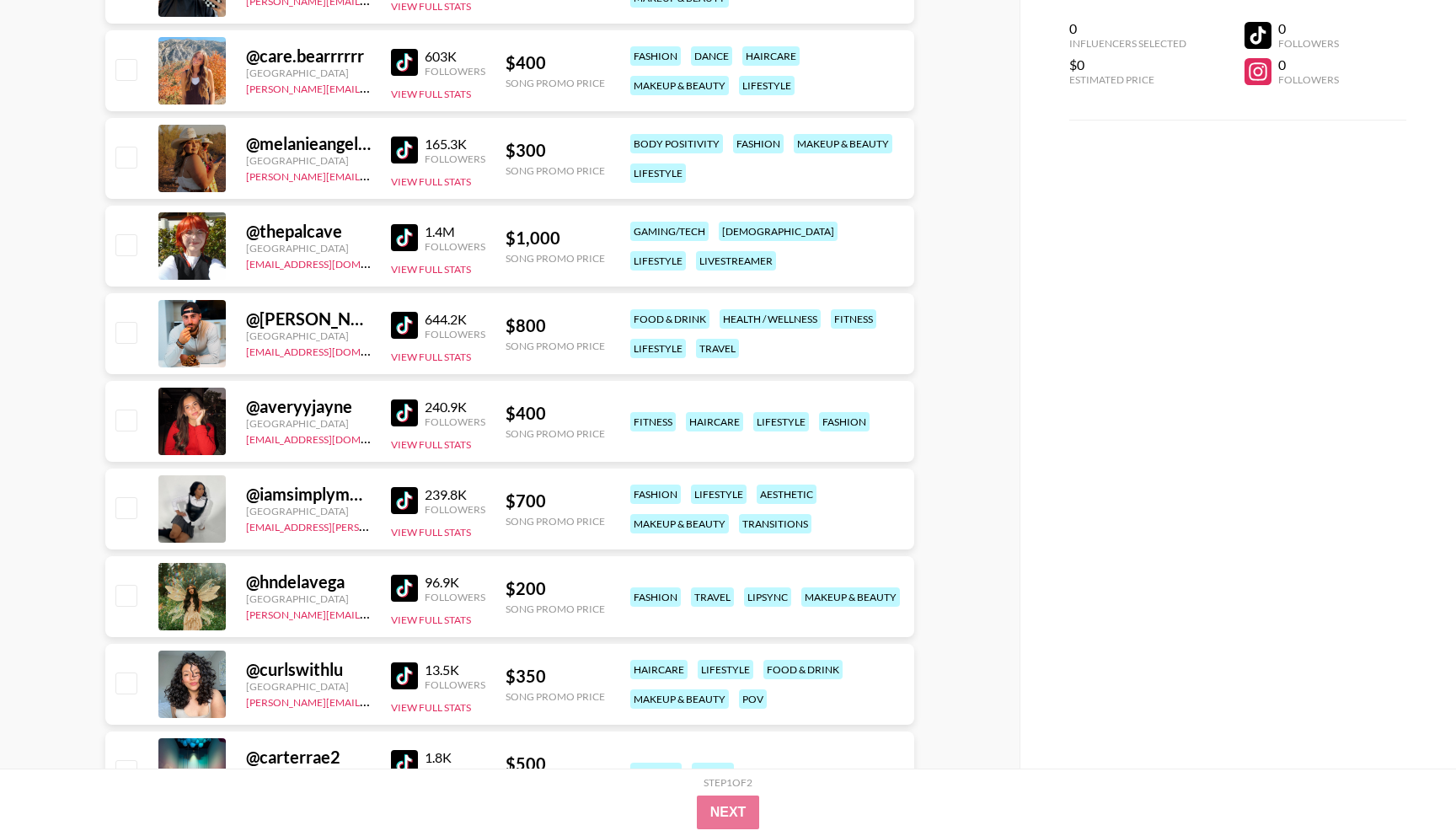
click at [395, 493] on img at bounding box center [404, 500] width 27 height 27
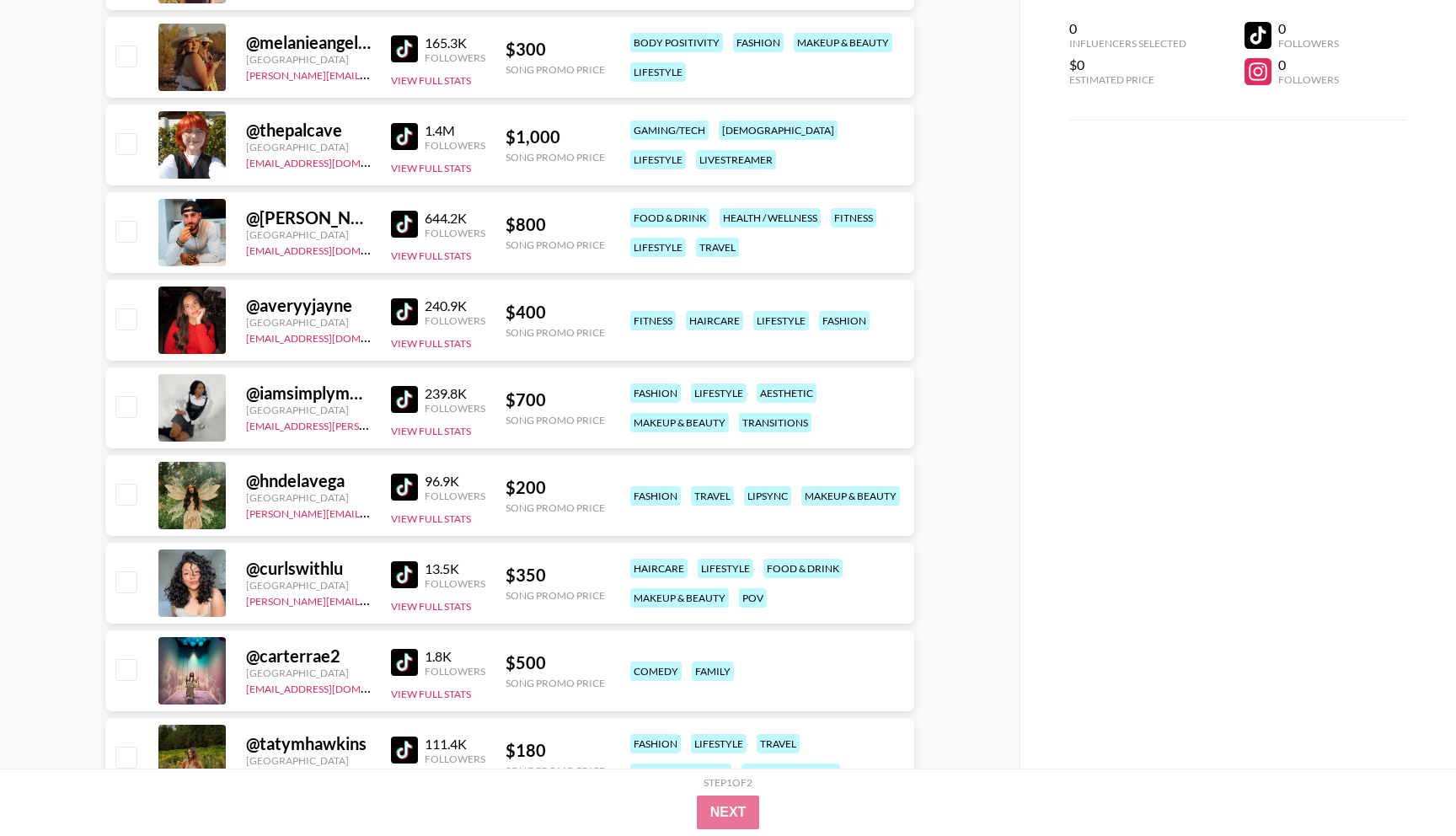
scroll to position [3162, 0]
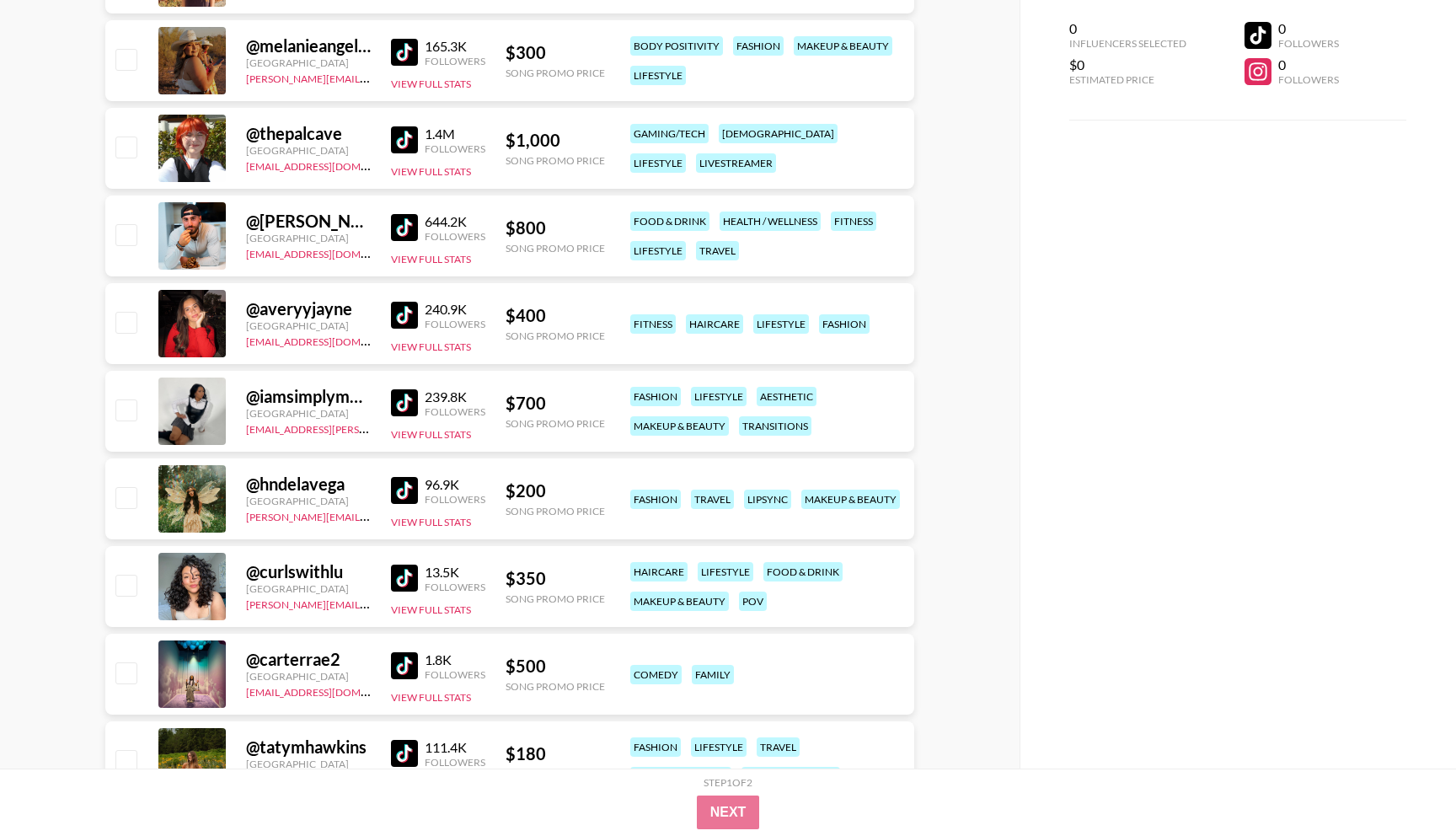
click at [395, 480] on img at bounding box center [404, 490] width 27 height 27
click at [413, 492] on img at bounding box center [404, 490] width 27 height 27
click at [406, 579] on img at bounding box center [404, 578] width 27 height 27
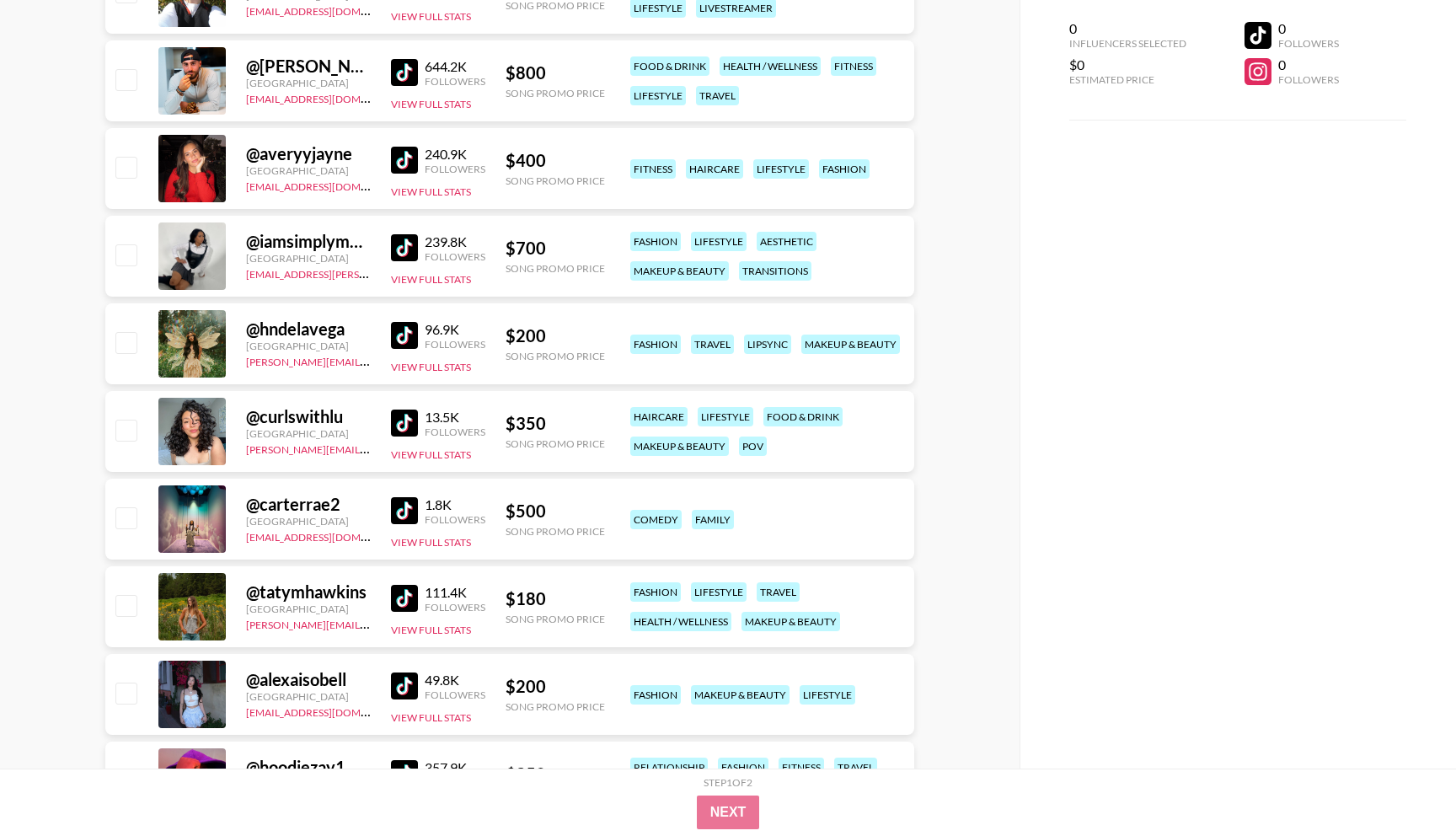
scroll to position [3328, 0]
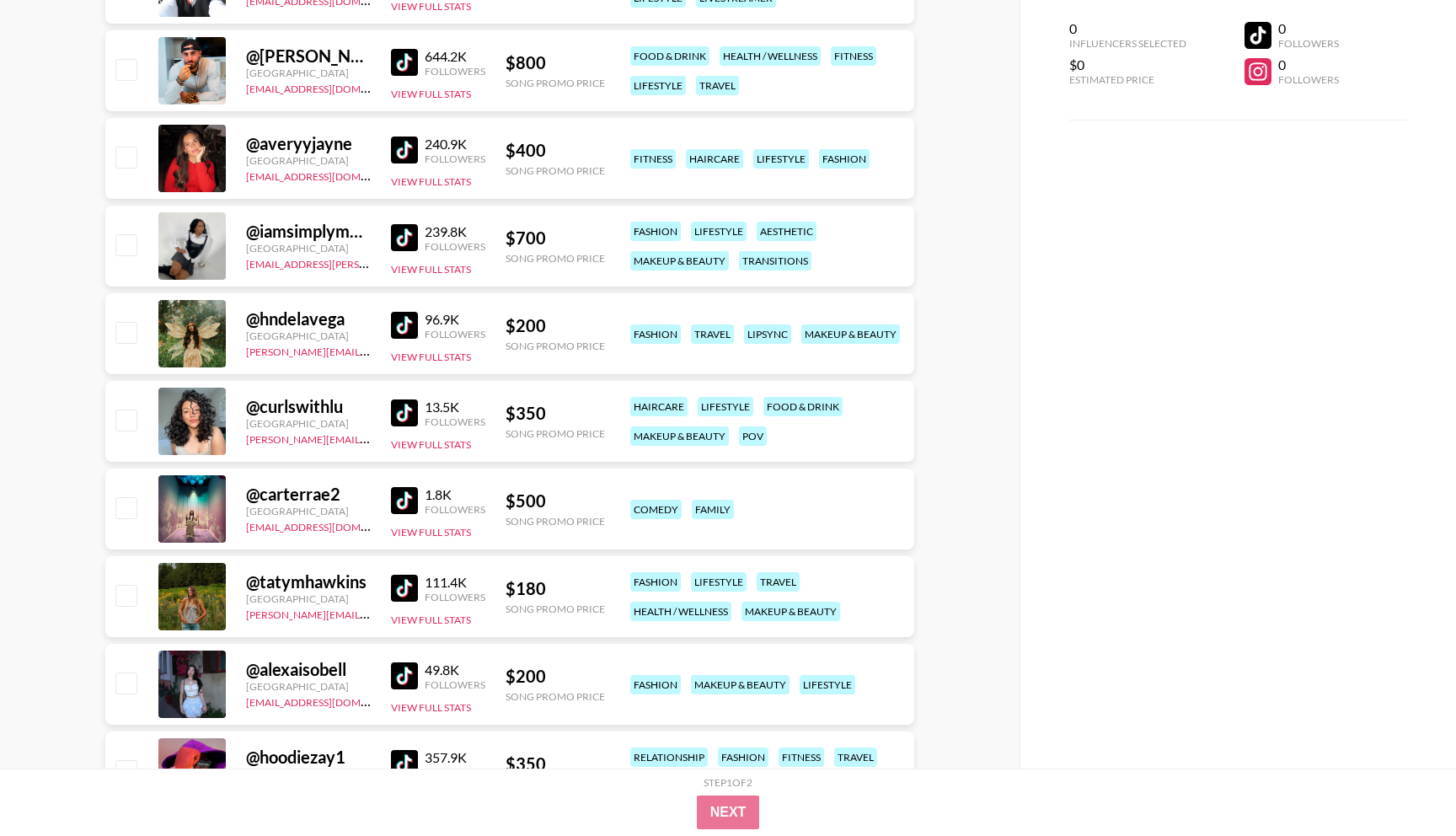
click at [412, 509] on img at bounding box center [404, 500] width 27 height 27
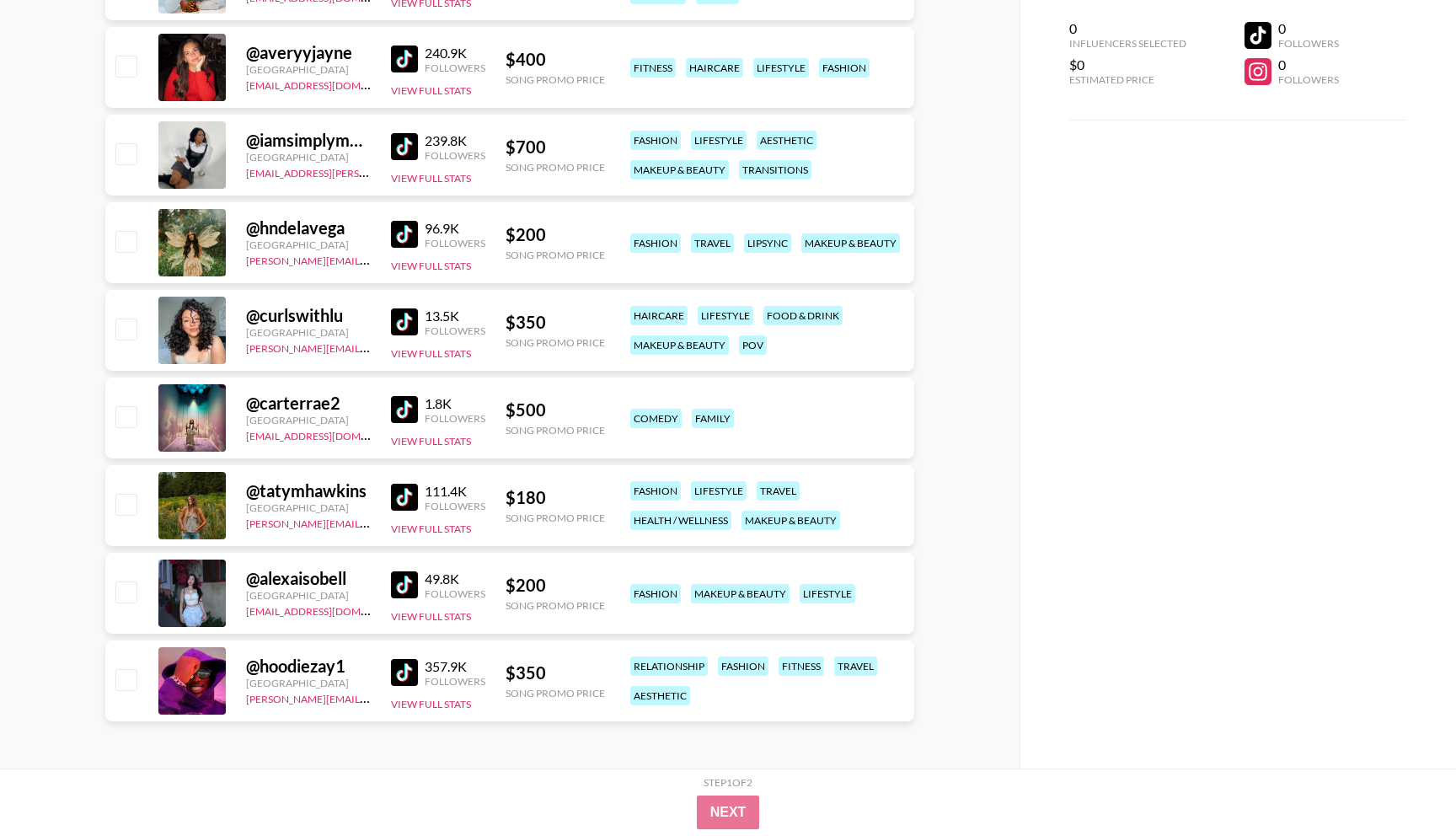
click at [404, 503] on img at bounding box center [404, 497] width 27 height 27
click at [400, 583] on img at bounding box center [404, 585] width 27 height 27
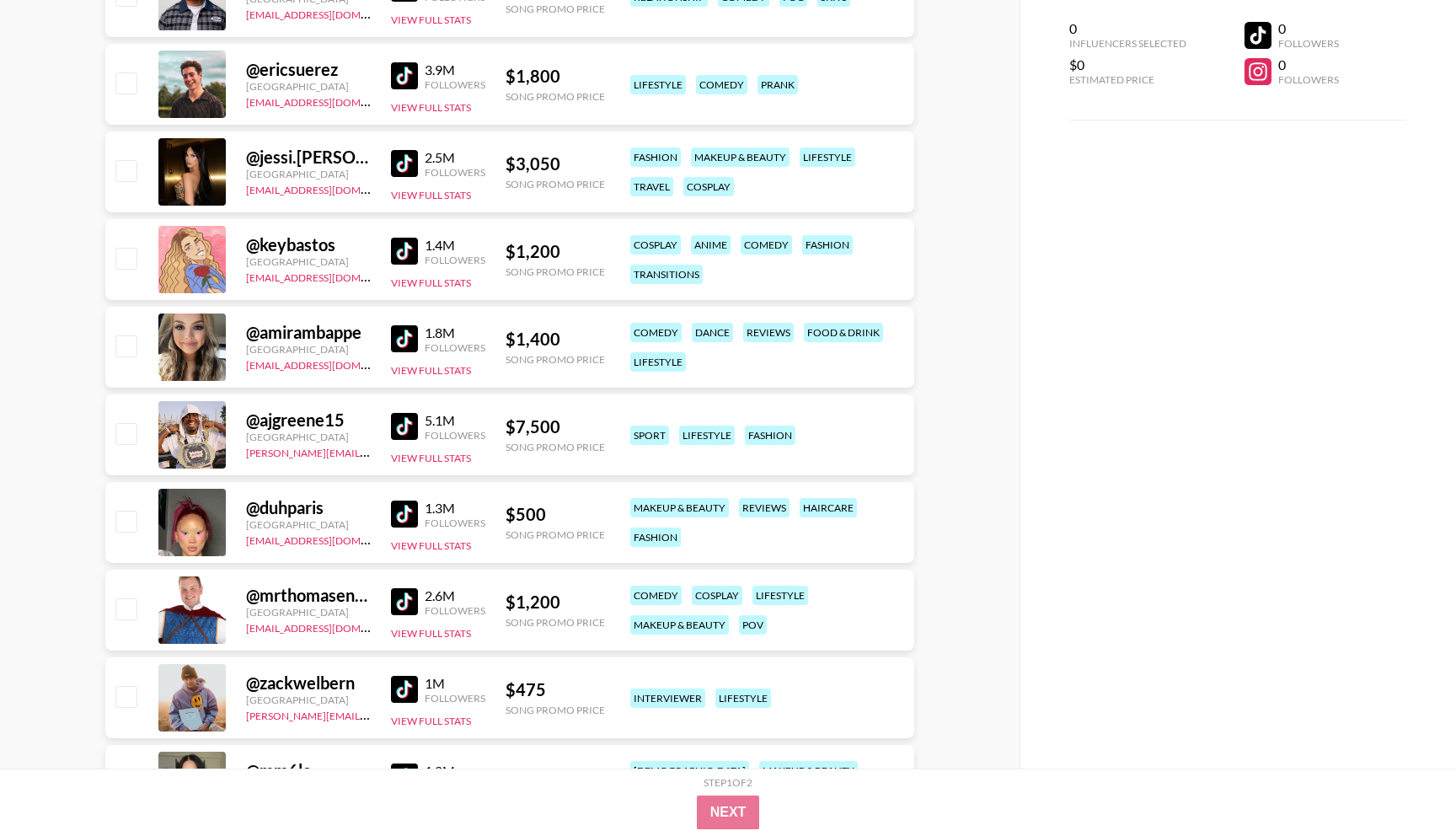
scroll to position [0, 0]
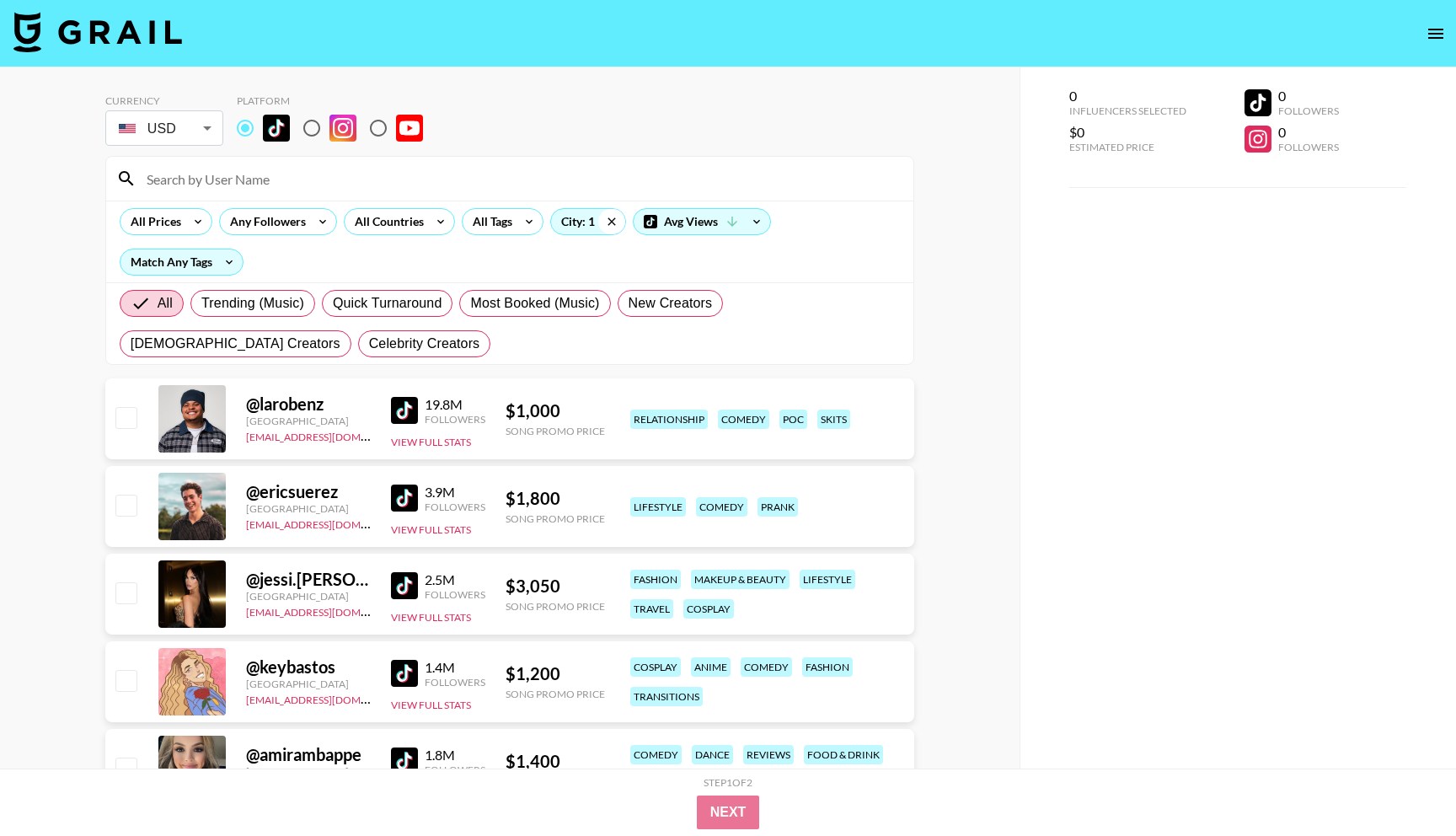
click at [608, 223] on icon at bounding box center [611, 220] width 8 height 8
click at [586, 222] on div "City: 1" at bounding box center [588, 221] width 74 height 25
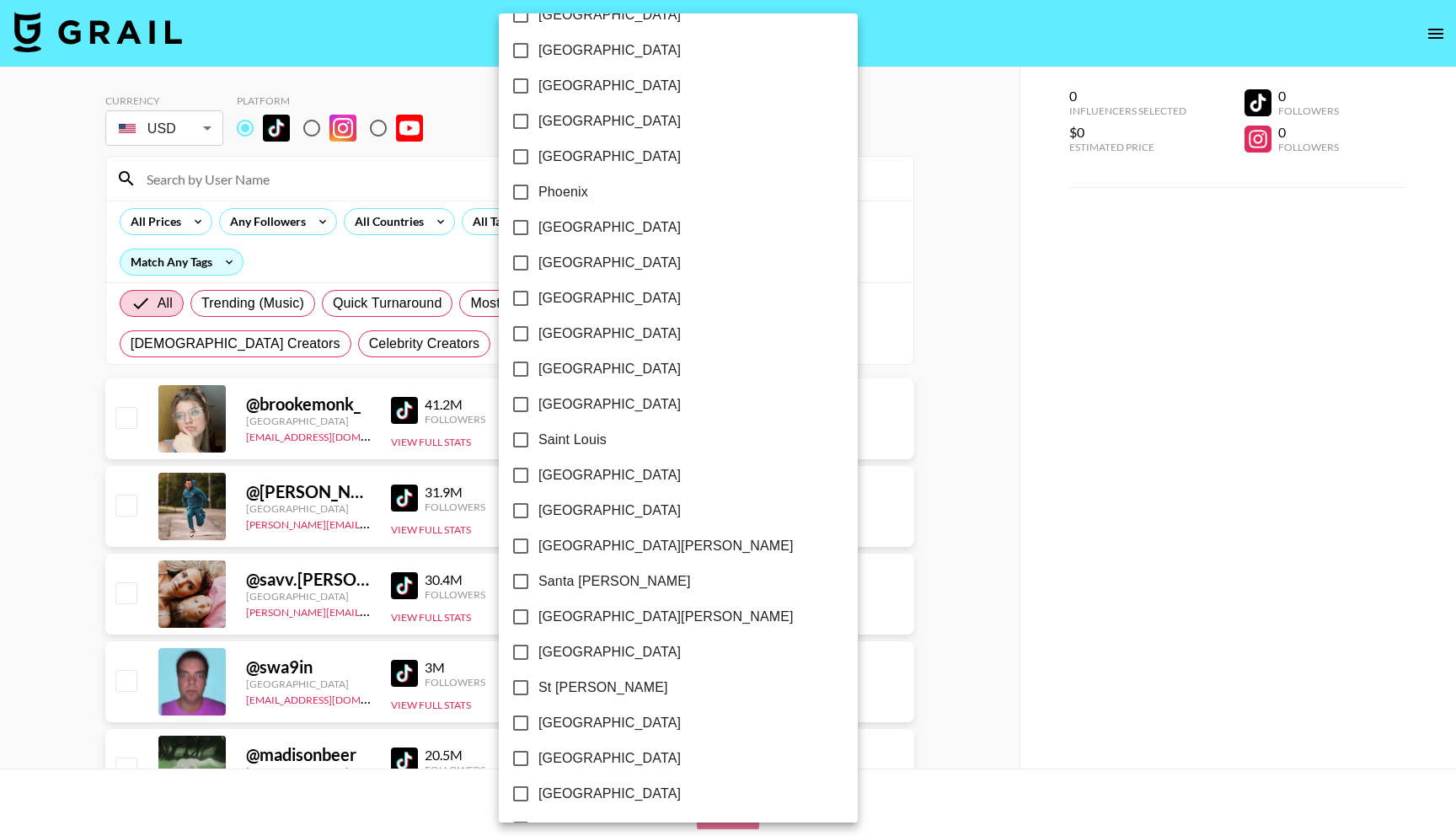
scroll to position [1979, 0]
click at [522, 549] on input "[GEOGRAPHIC_DATA][PERSON_NAME]" at bounding box center [520, 543] width 35 height 35
checkbox input "true"
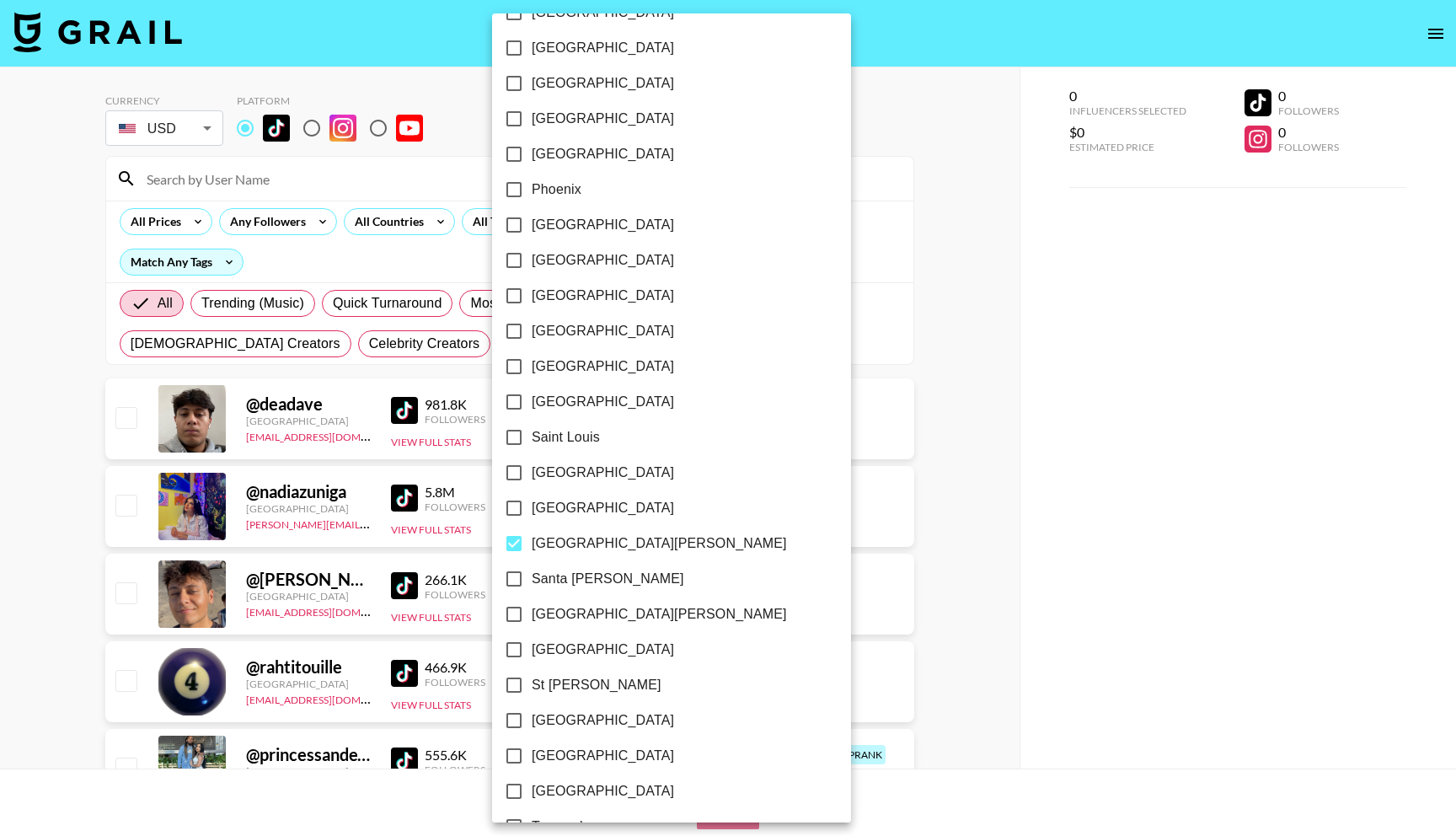
click at [872, 440] on div at bounding box center [728, 418] width 1456 height 836
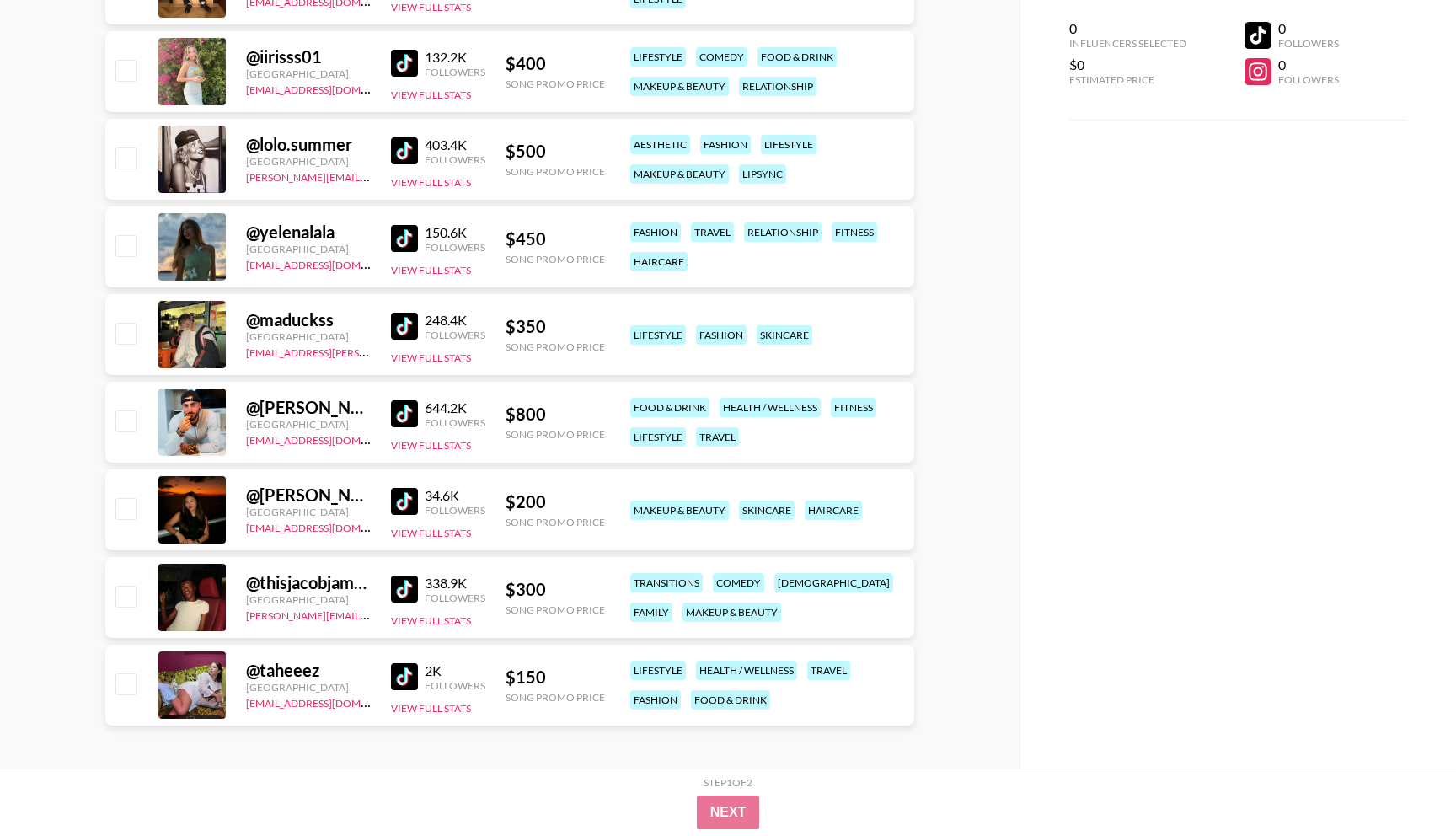
scroll to position [877, 0]
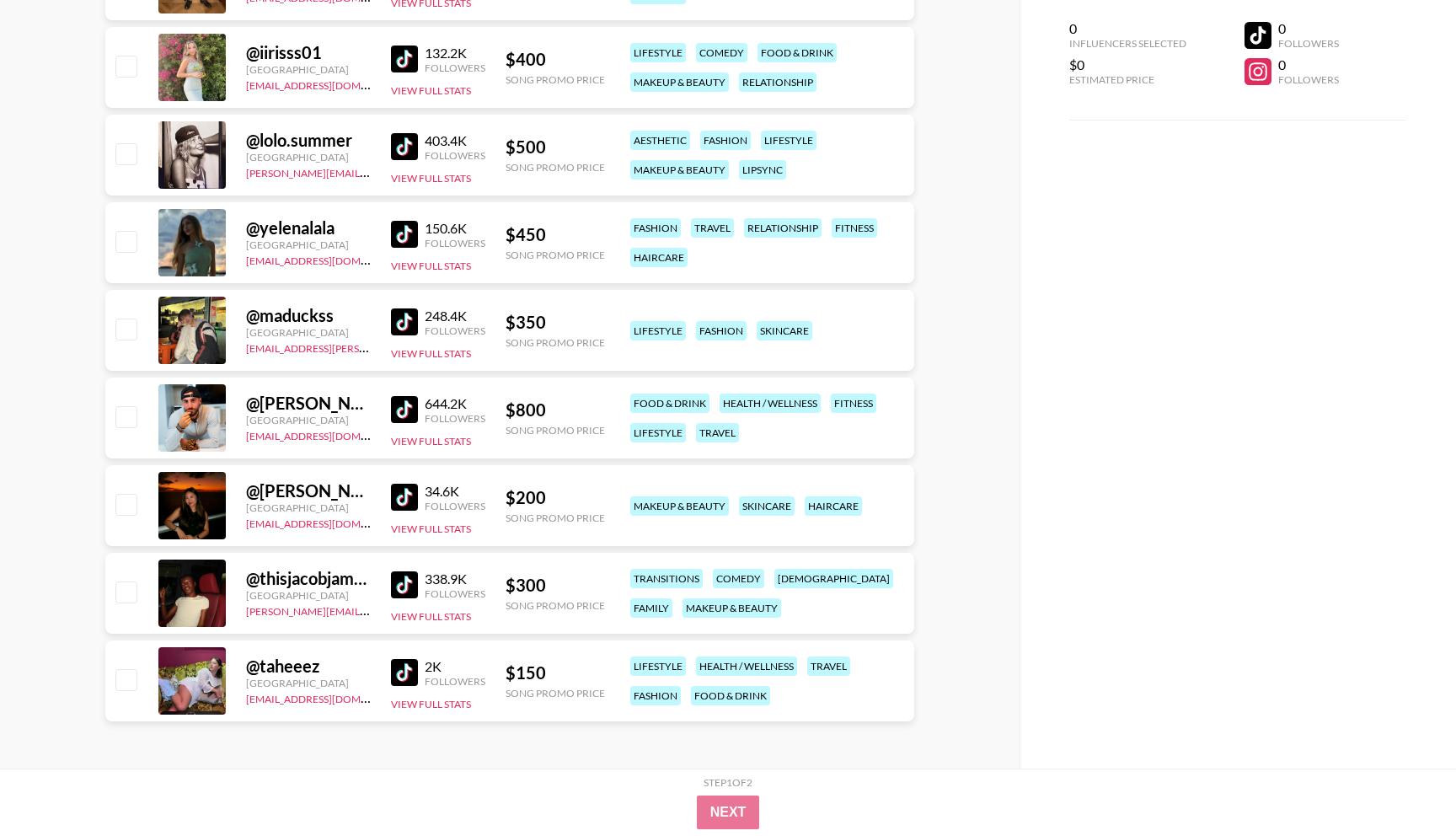
click at [401, 147] on img at bounding box center [404, 146] width 27 height 27
click at [412, 575] on img at bounding box center [404, 585] width 27 height 27
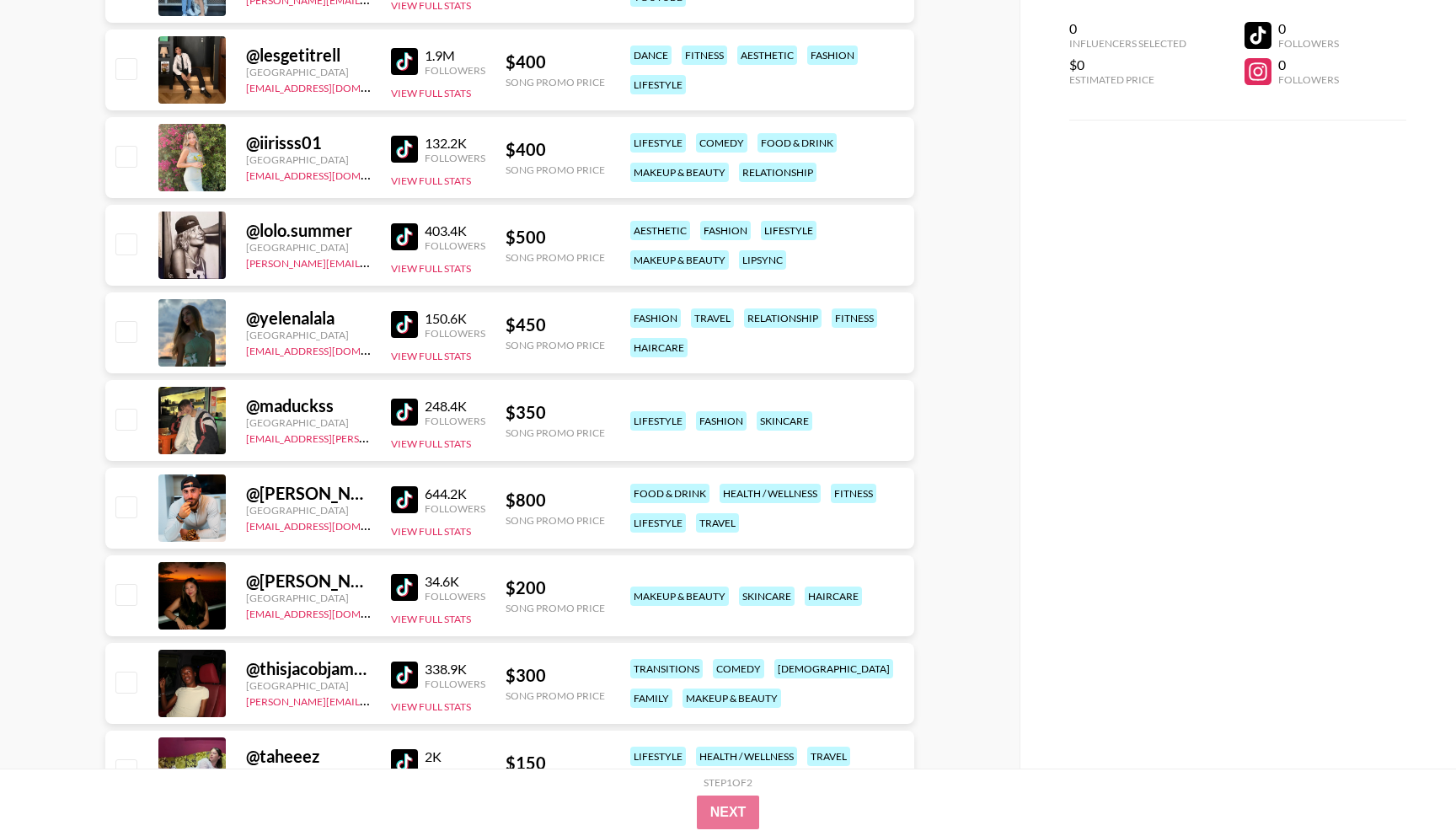
scroll to position [785, 0]
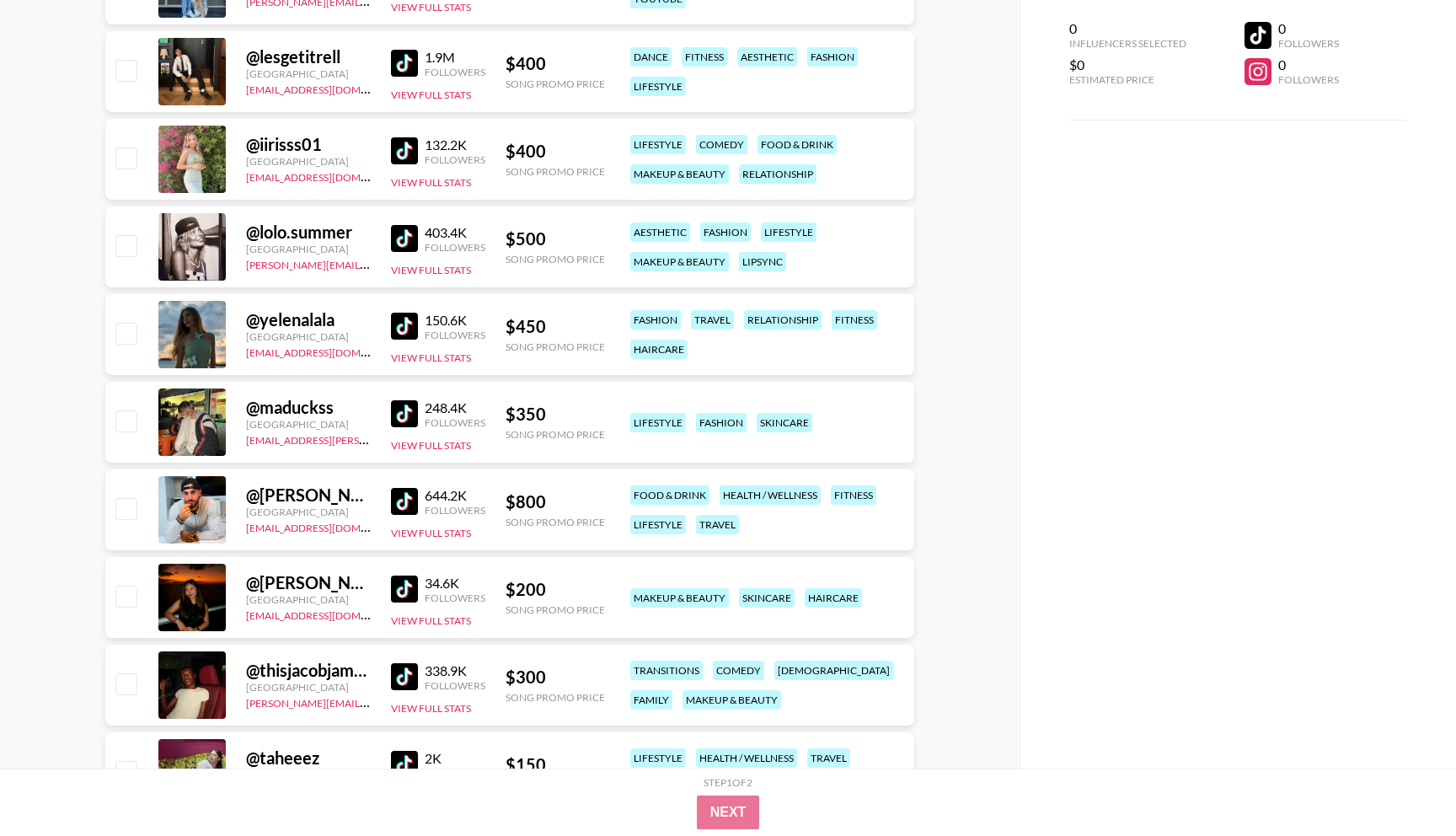
click at [400, 415] on img at bounding box center [404, 413] width 27 height 27
click at [401, 591] on img at bounding box center [404, 588] width 27 height 27
click at [405, 413] on img at bounding box center [404, 413] width 27 height 27
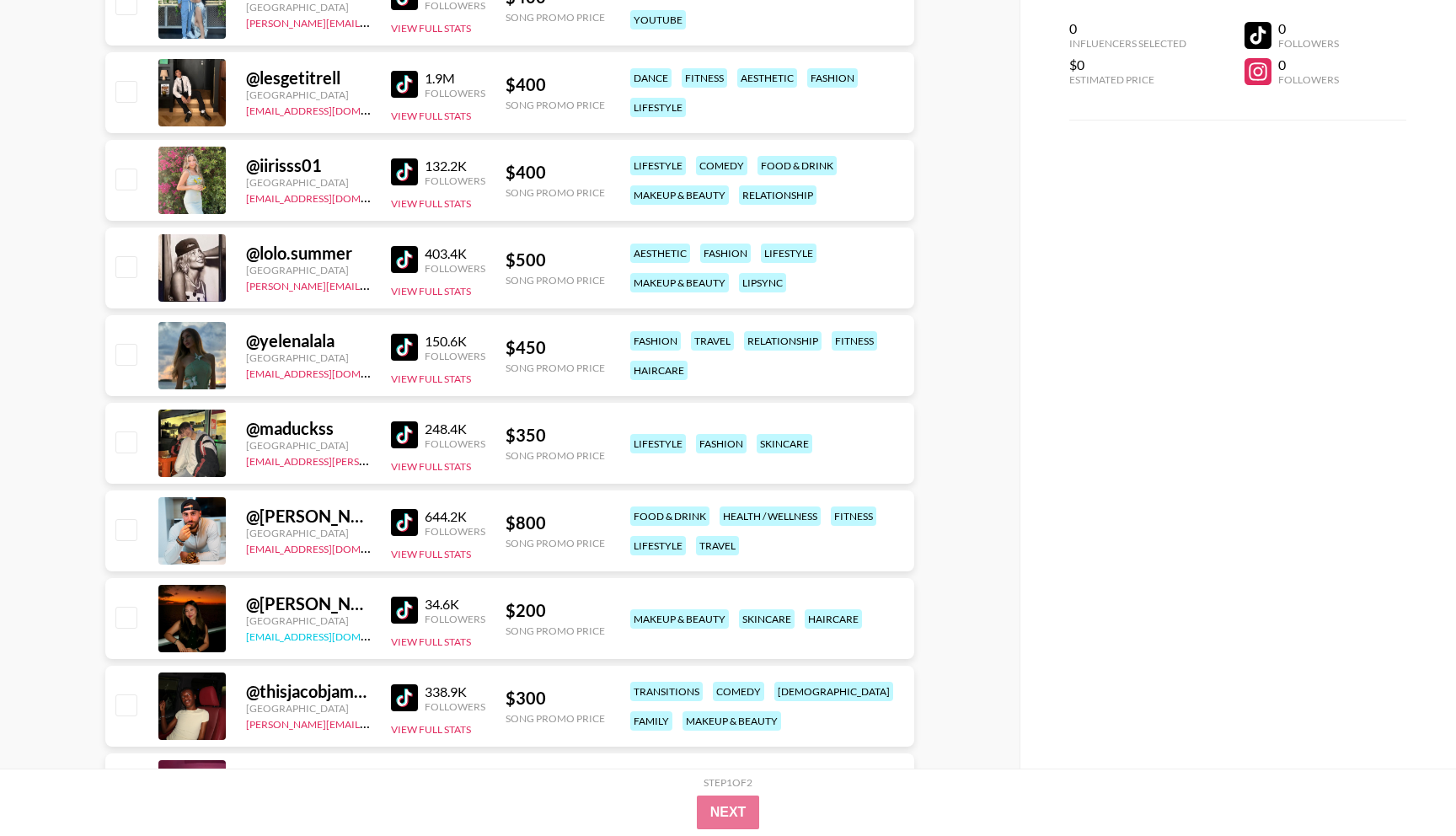
scroll to position [754, 0]
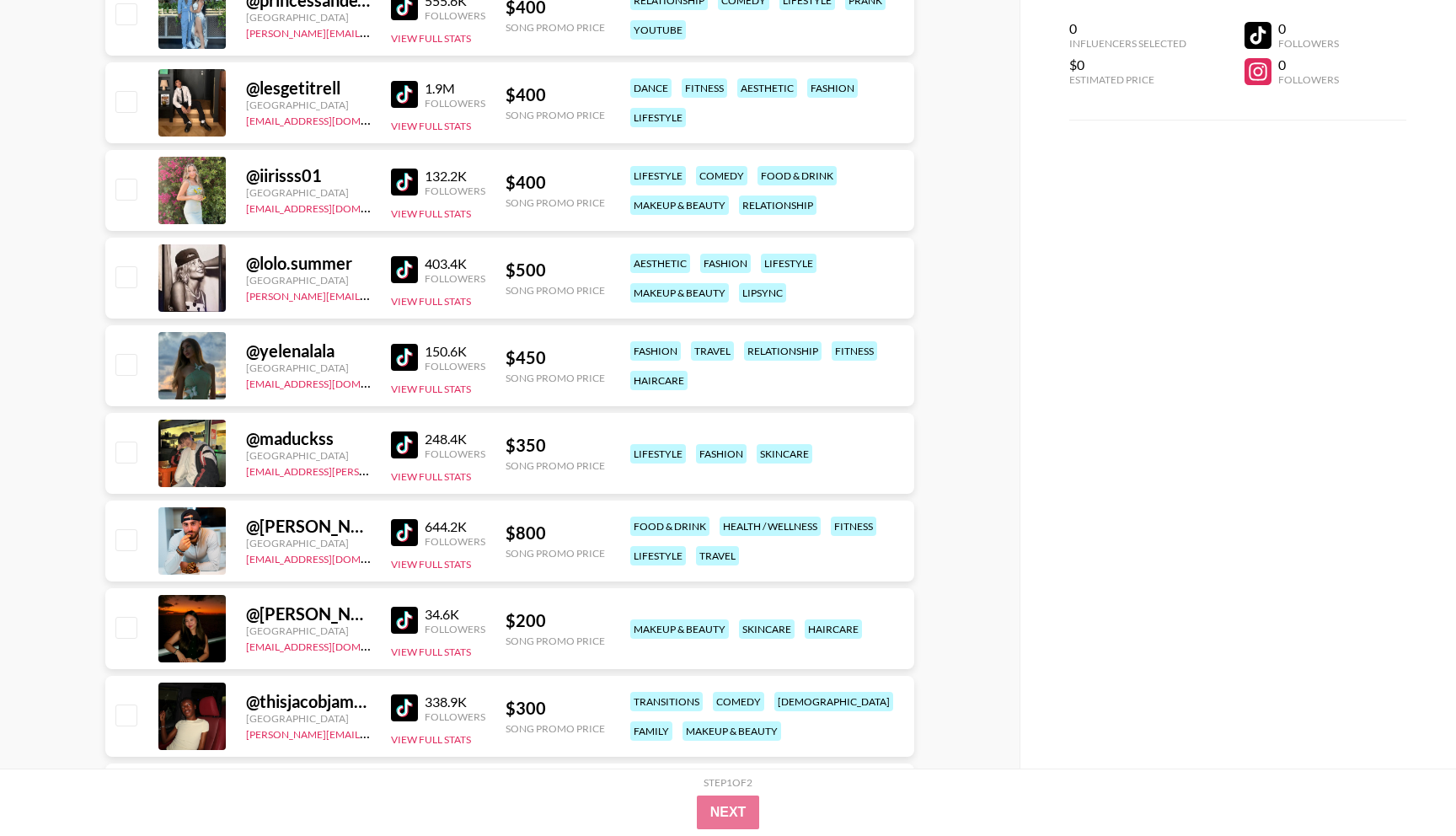
click at [400, 434] on img at bounding box center [404, 444] width 27 height 27
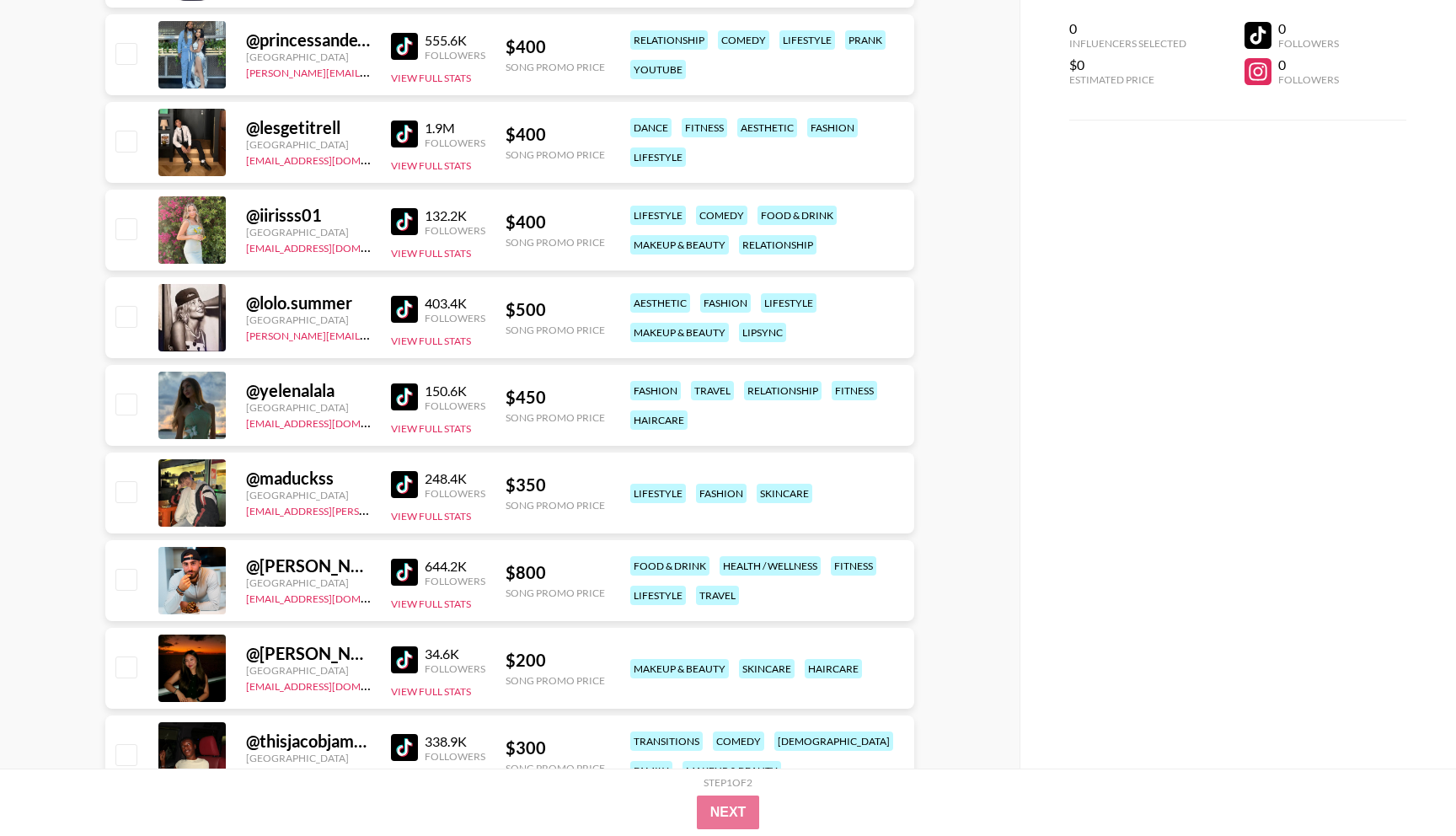
scroll to position [662, 0]
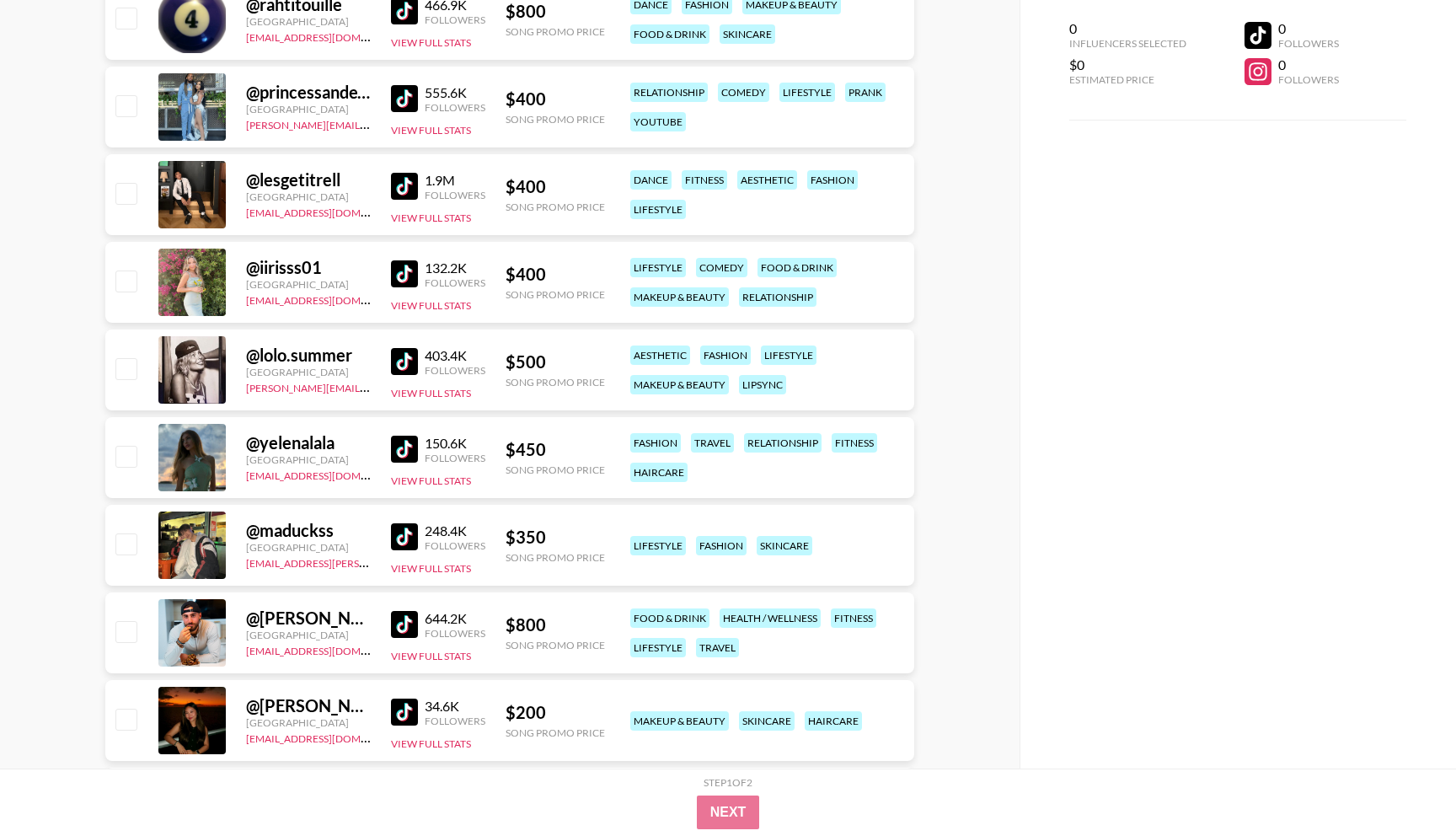
click at [406, 445] on img at bounding box center [404, 449] width 27 height 27
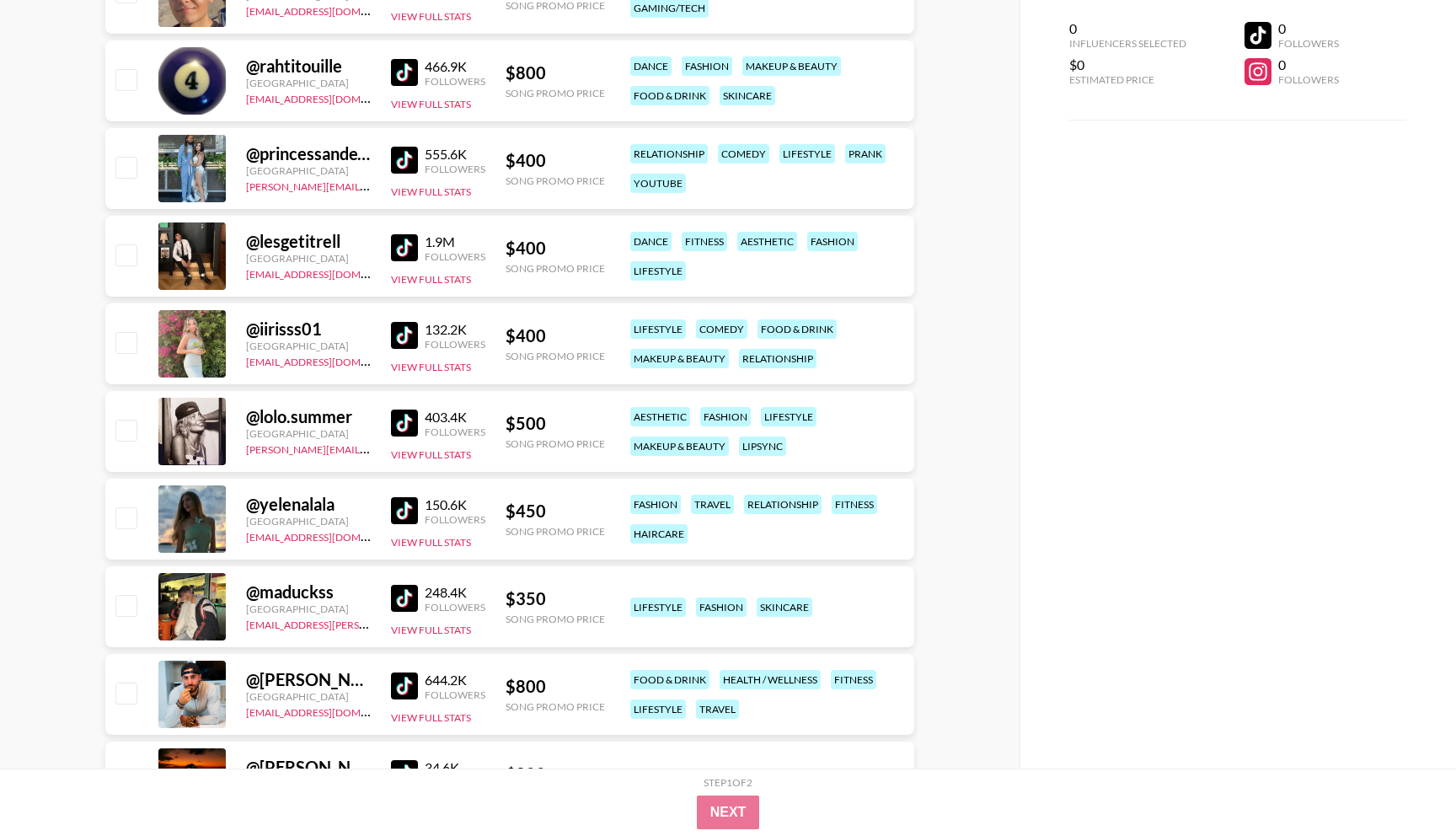
scroll to position [598, 0]
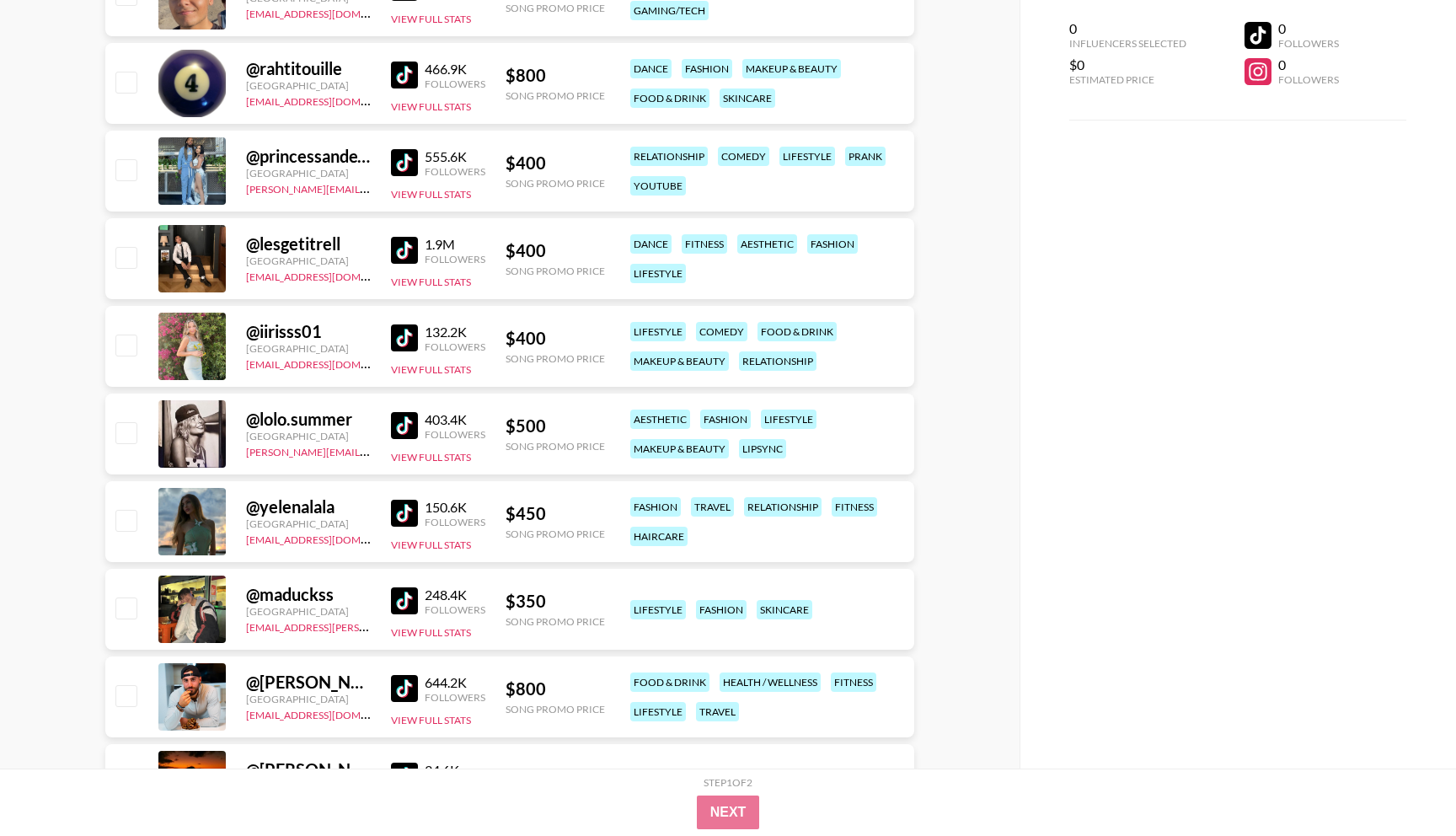
click at [401, 342] on img at bounding box center [404, 337] width 27 height 27
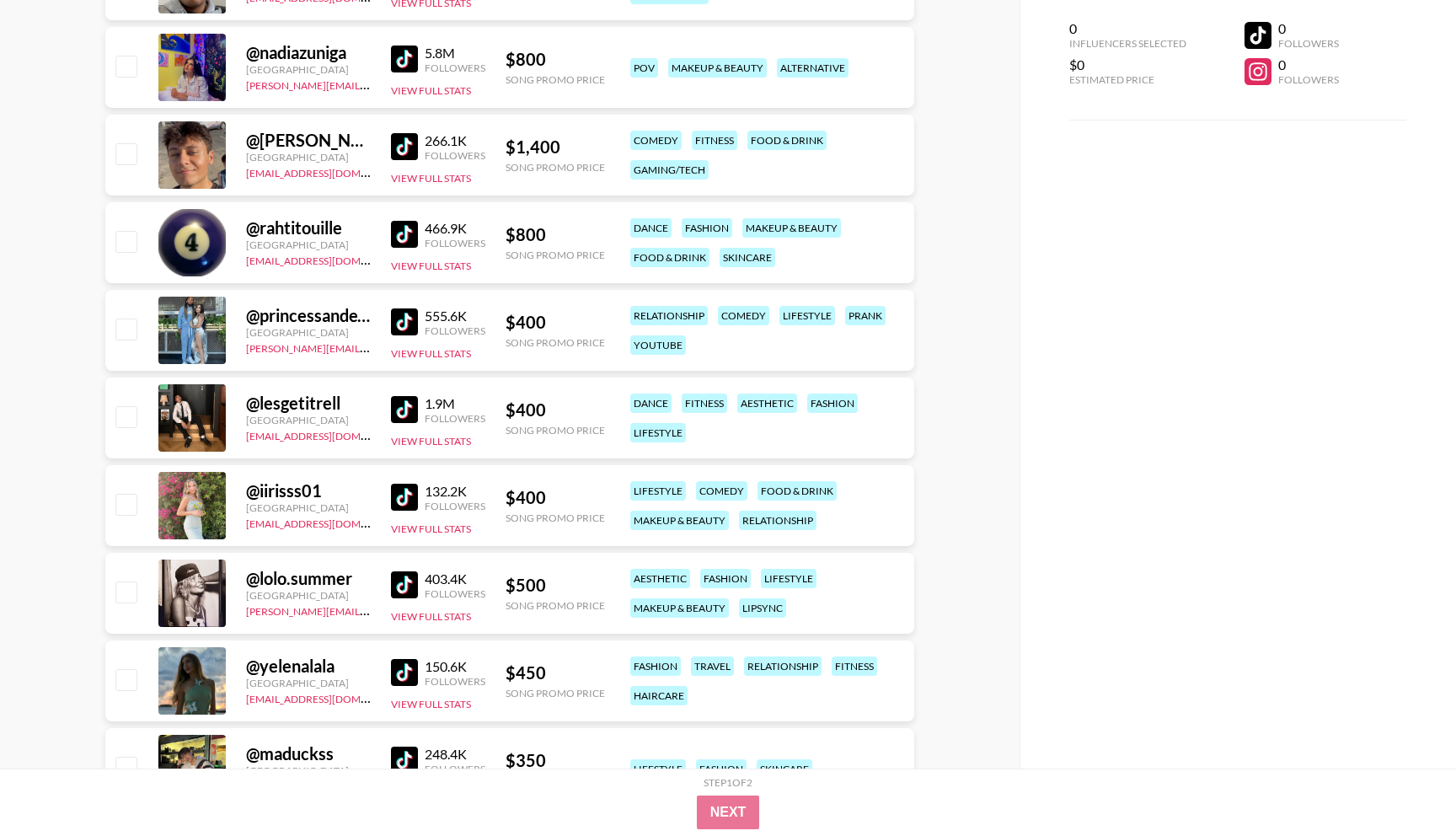
scroll to position [429, 0]
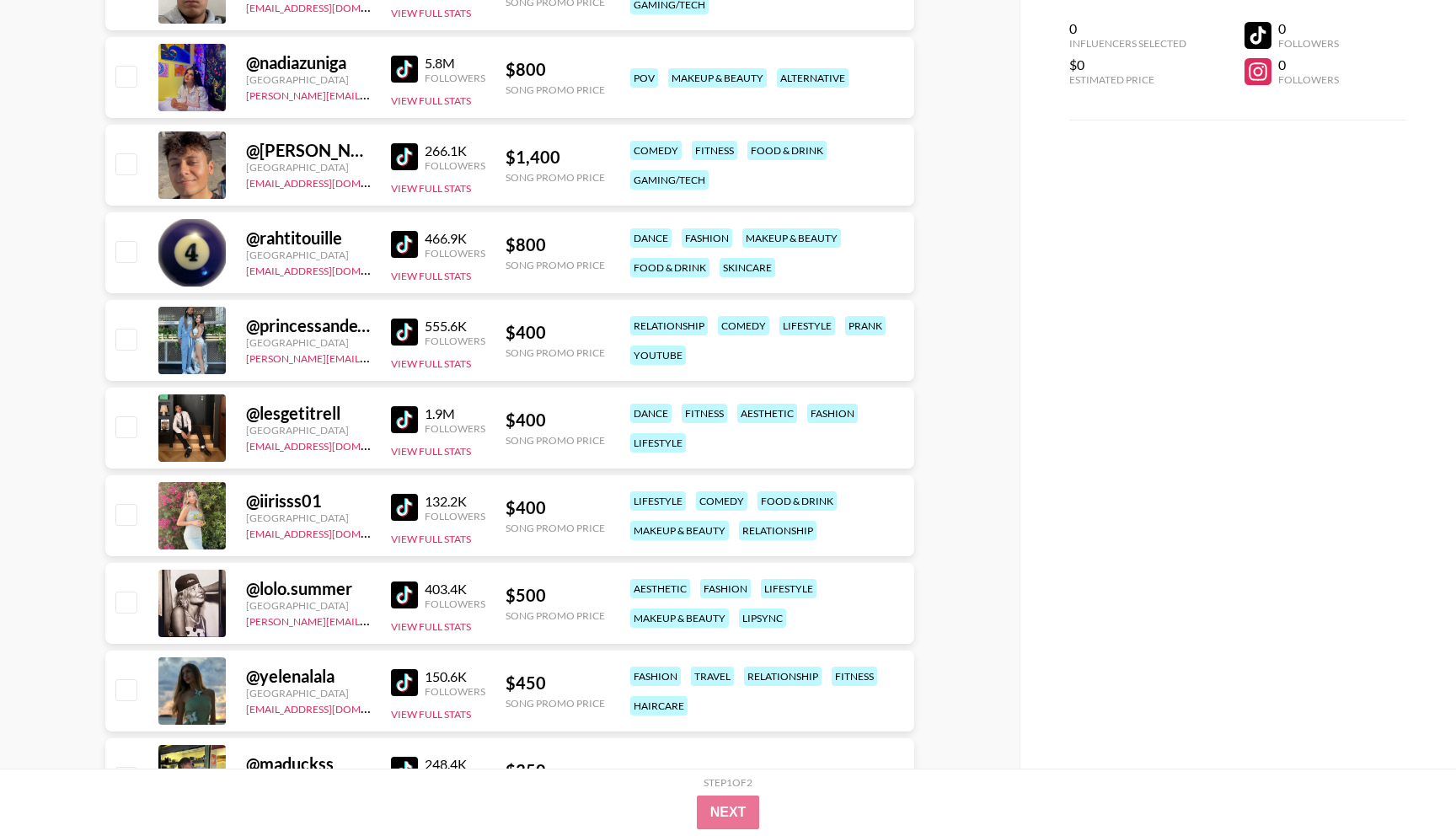
click at [411, 414] on img at bounding box center [404, 419] width 27 height 27
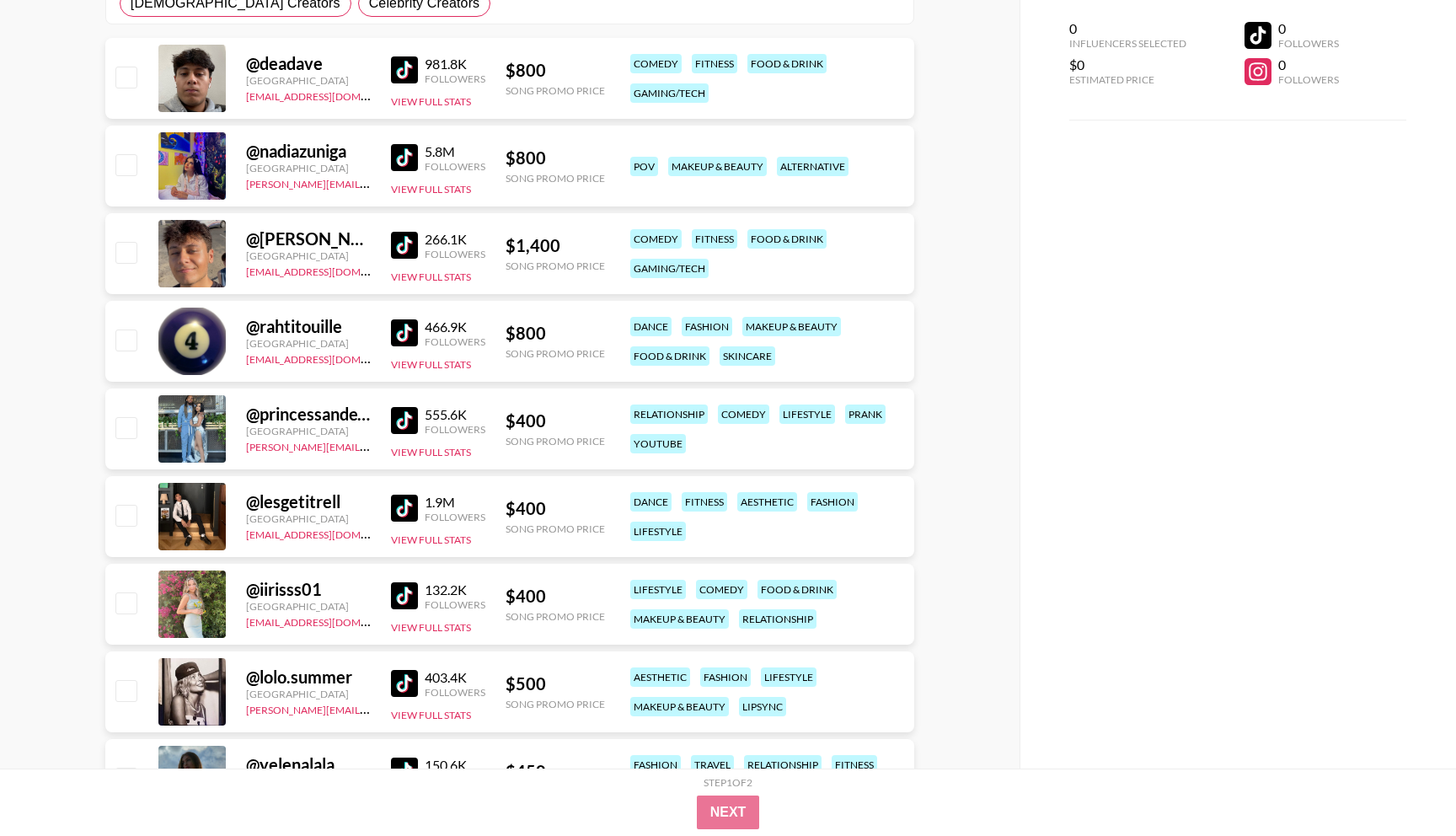
scroll to position [300, 0]
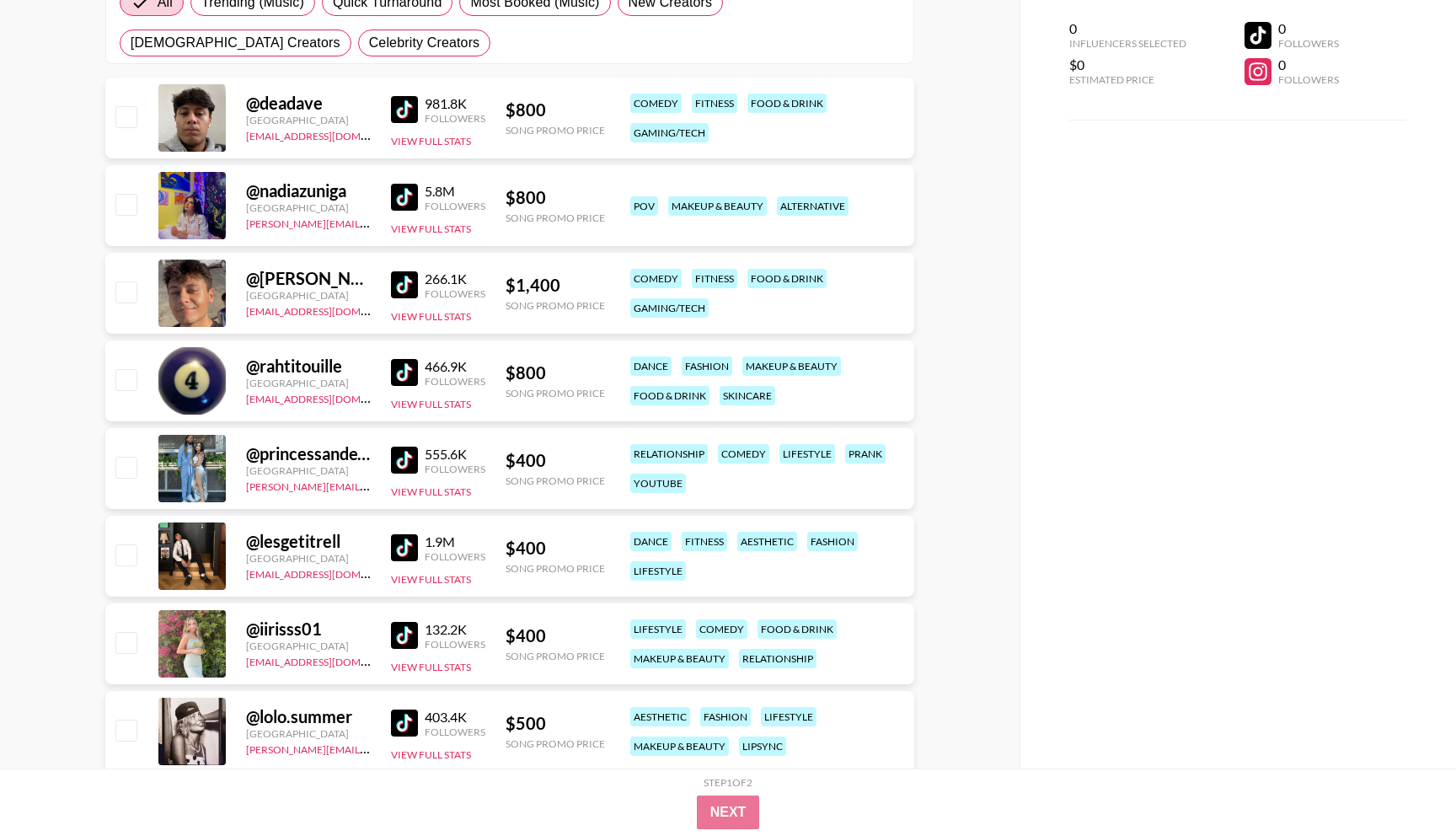
click at [397, 368] on img at bounding box center [404, 372] width 27 height 27
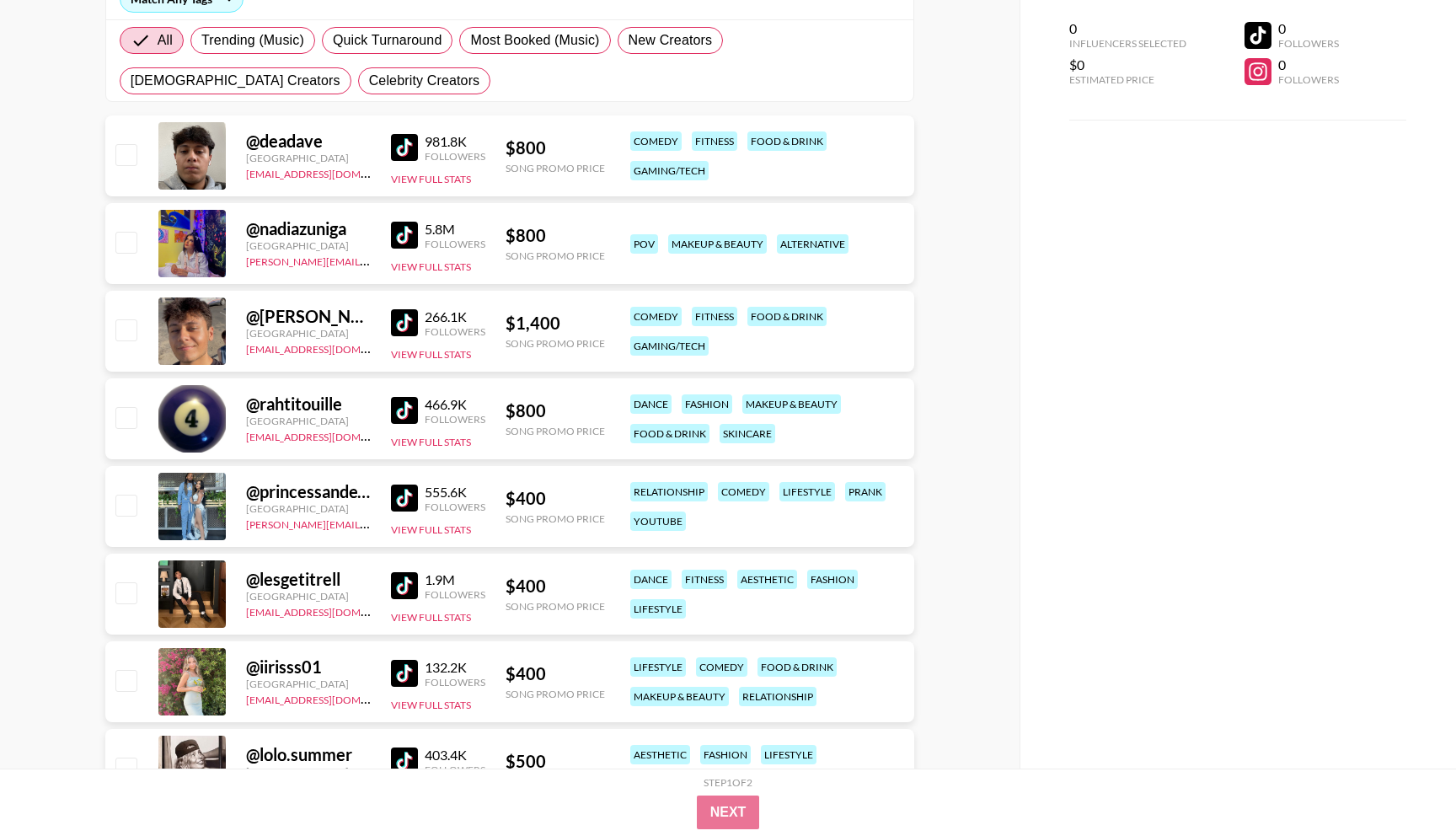
click at [404, 142] on img at bounding box center [404, 147] width 27 height 27
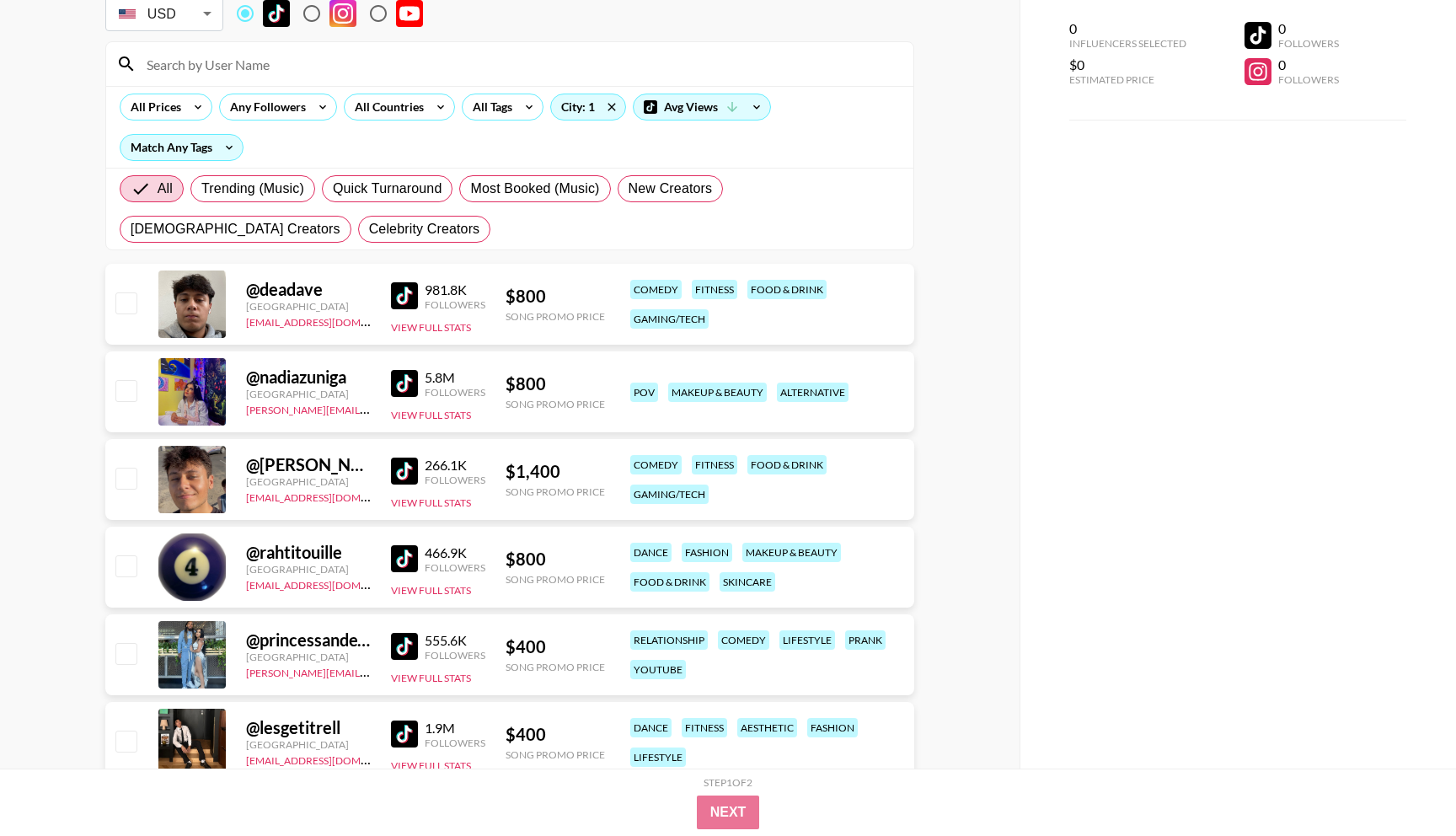
scroll to position [0, 0]
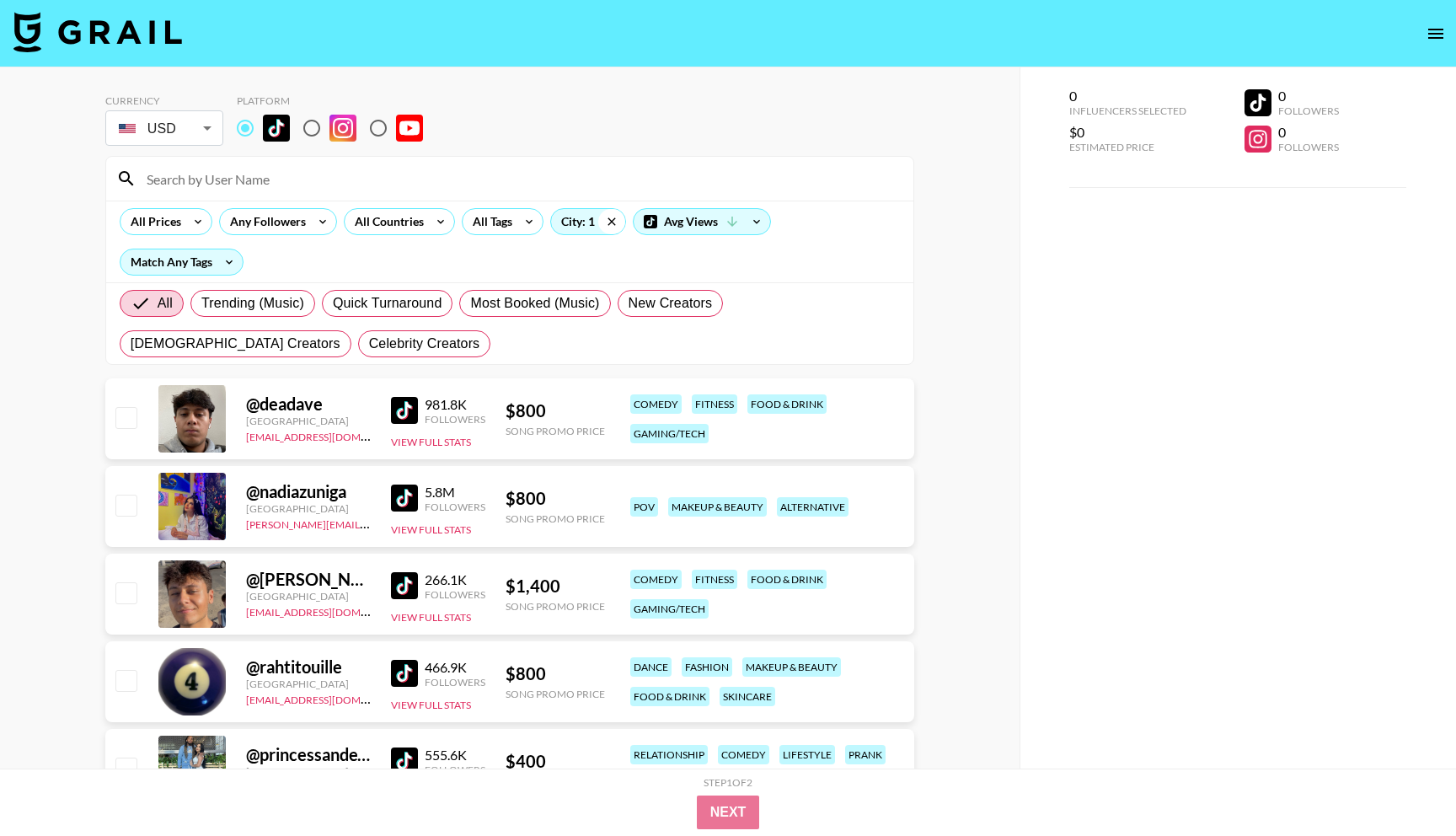
click at [611, 224] on icon at bounding box center [611, 221] width 27 height 25
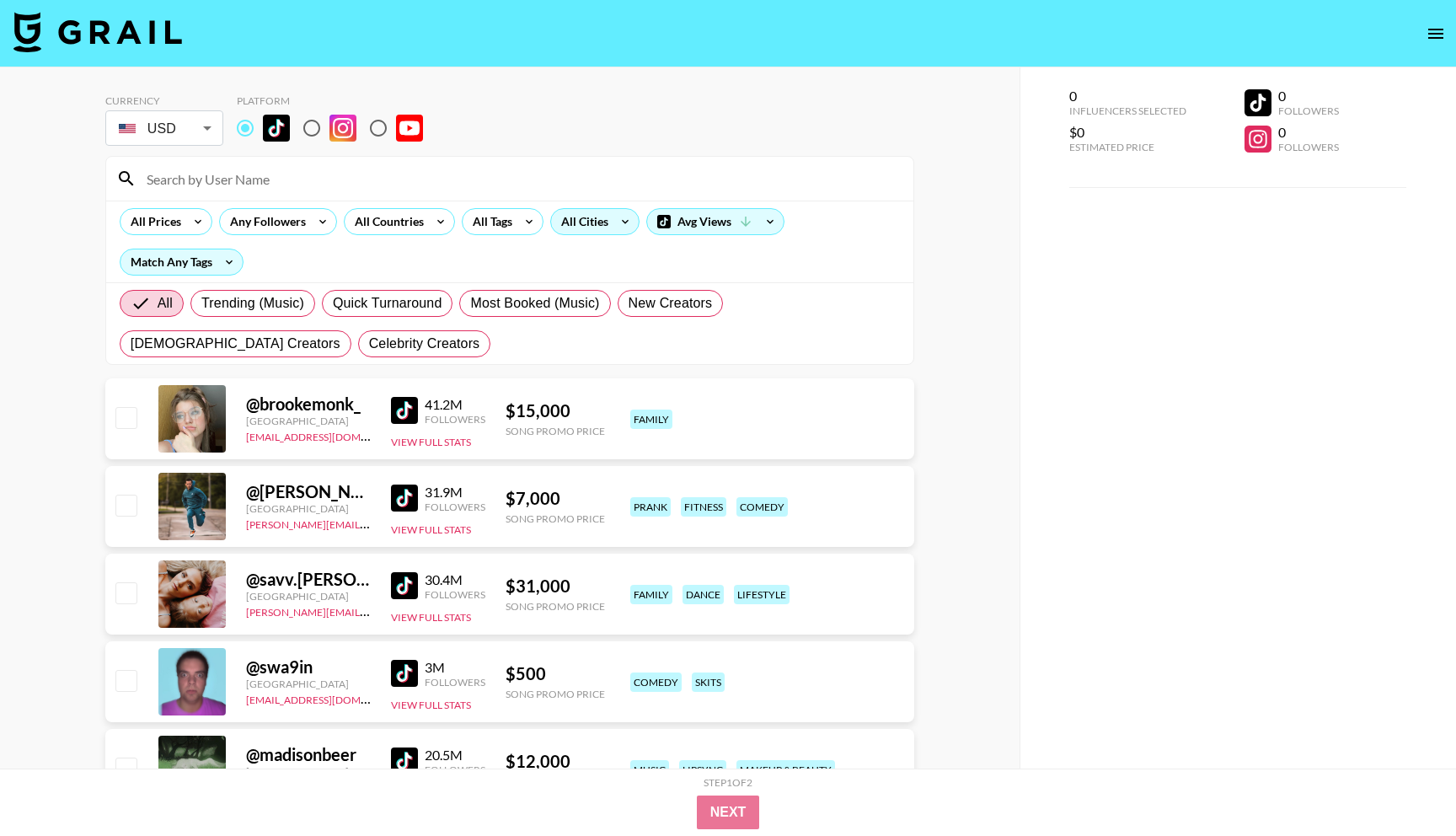
click at [589, 221] on div "All Cities" at bounding box center [581, 221] width 60 height 25
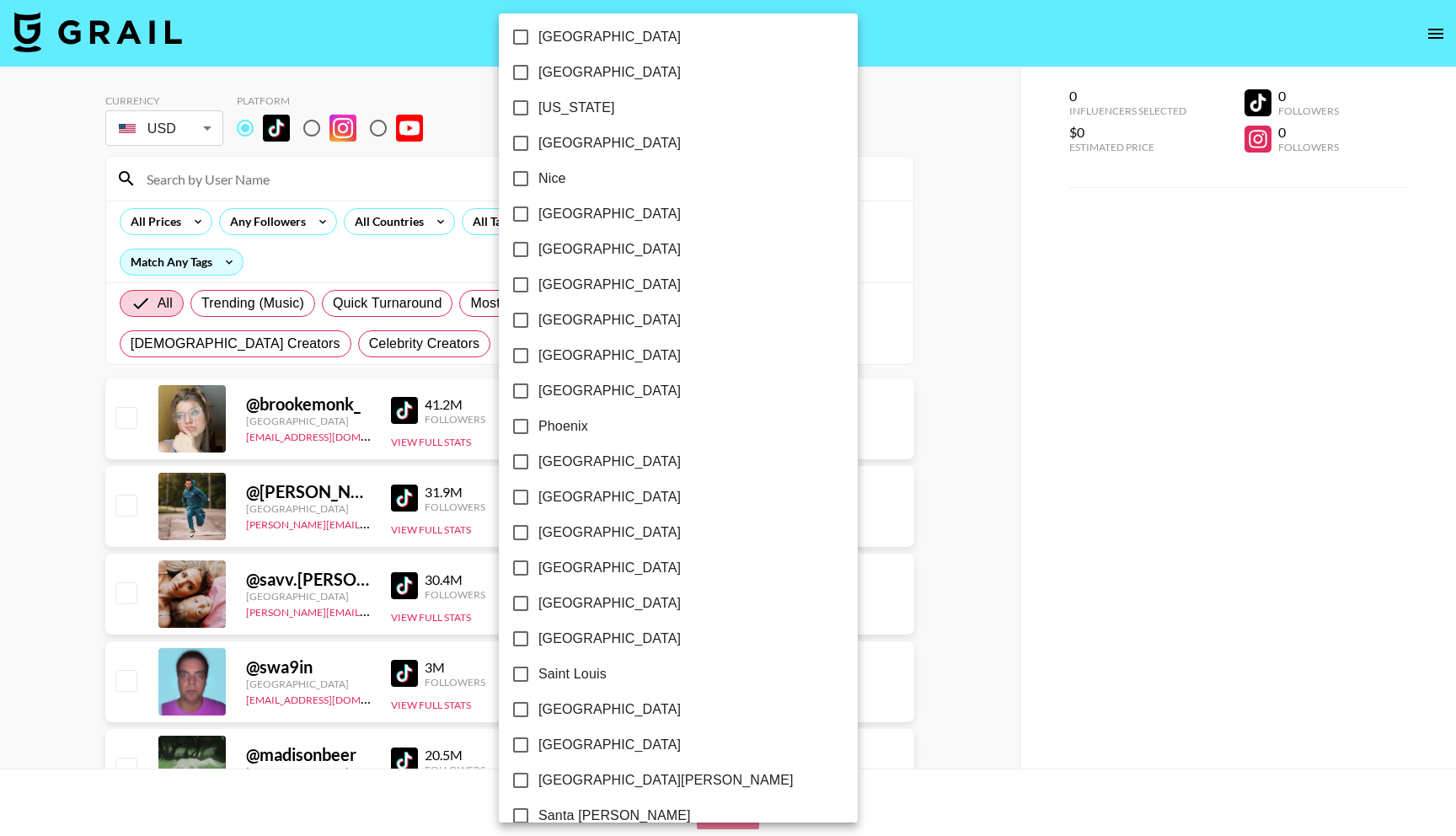
scroll to position [1722, 0]
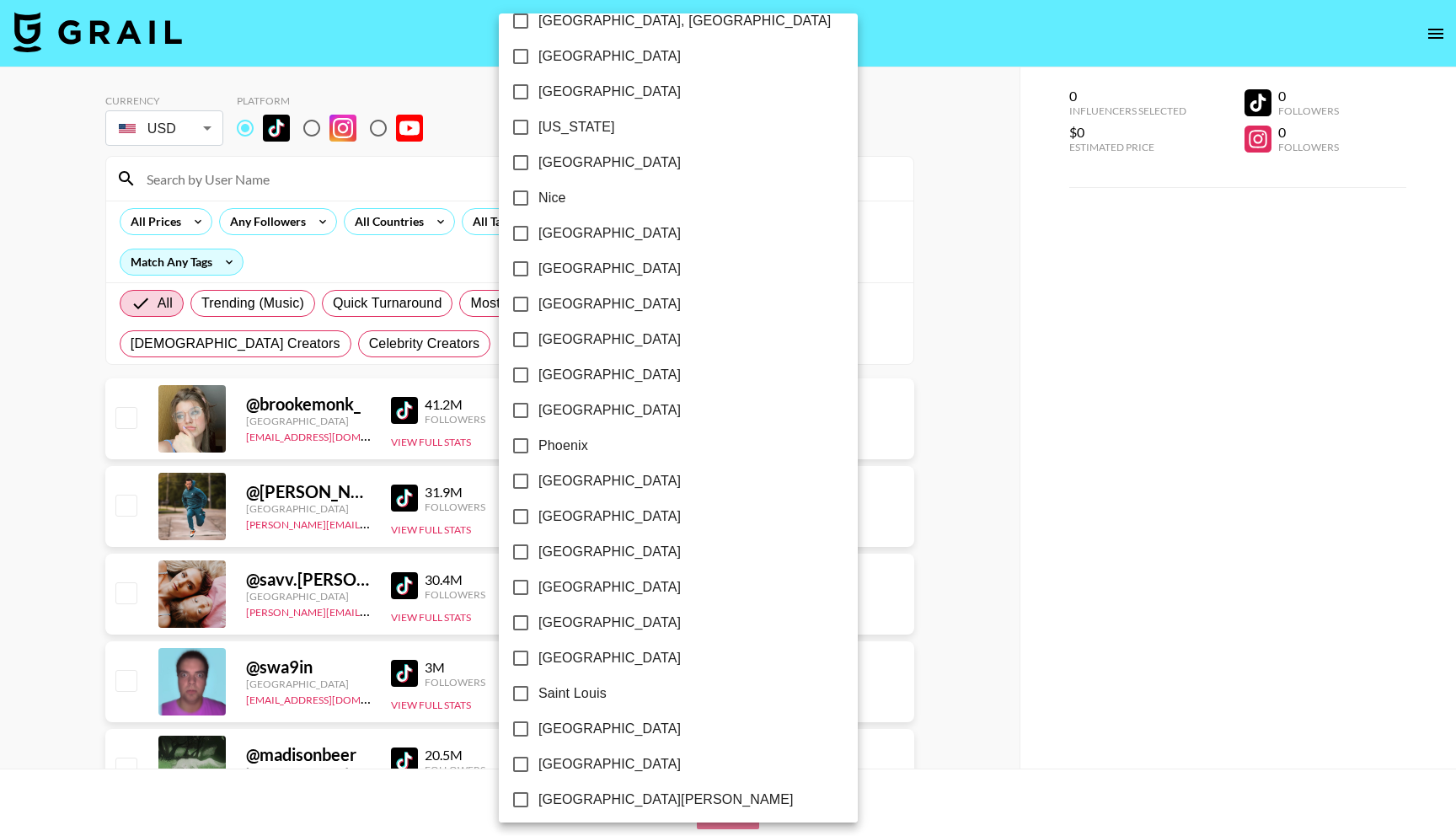
click at [918, 115] on div at bounding box center [728, 418] width 1456 height 836
